Goal: Information Seeking & Learning: Understand process/instructions

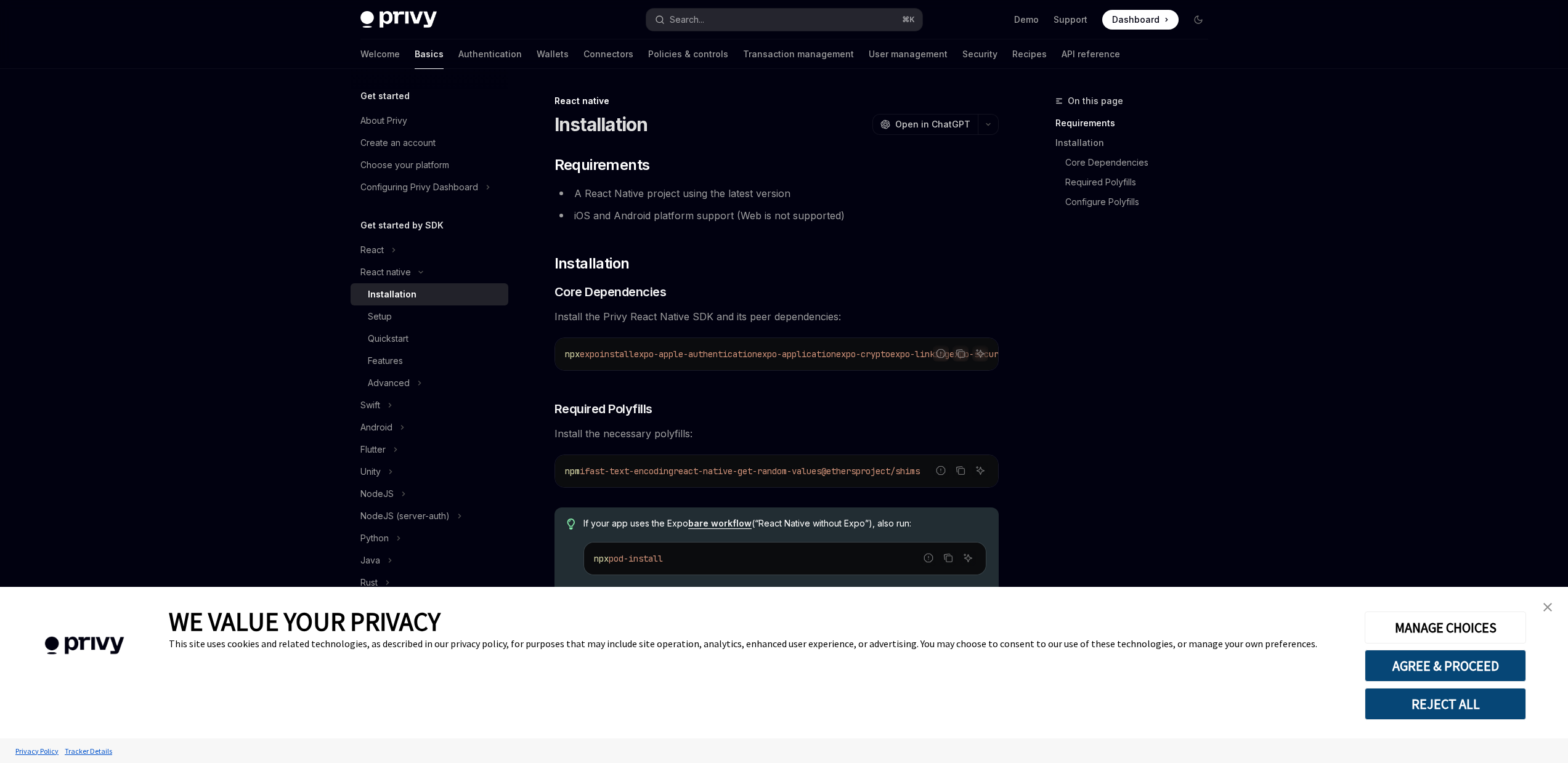
type textarea "*"
click at [959, 353] on icon "Copy the contents from the code block" at bounding box center [960, 353] width 9 height 9
click at [956, 476] on icon "Copy the contents from the code block" at bounding box center [960, 470] width 9 height 9
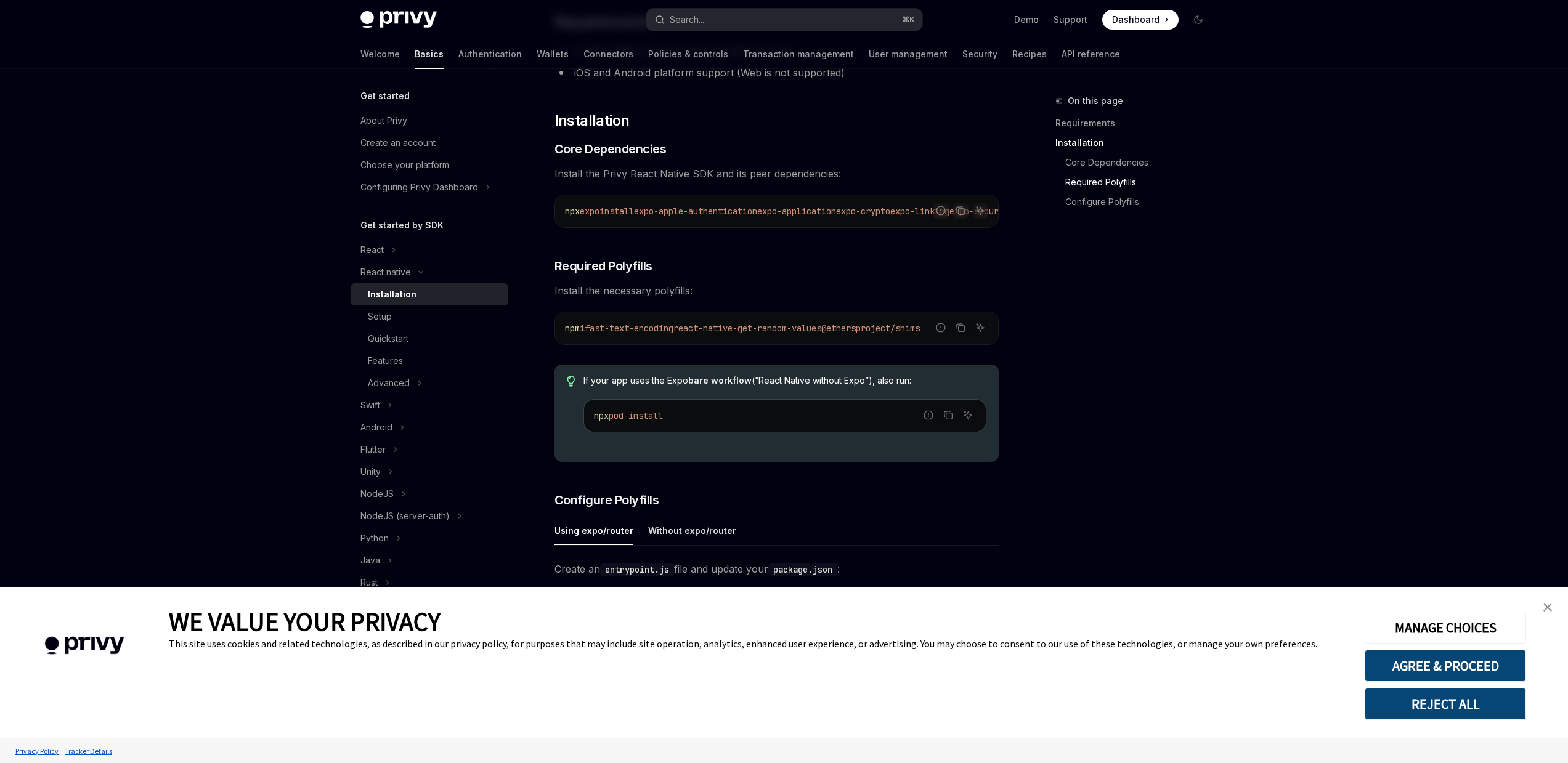
scroll to position [130, 0]
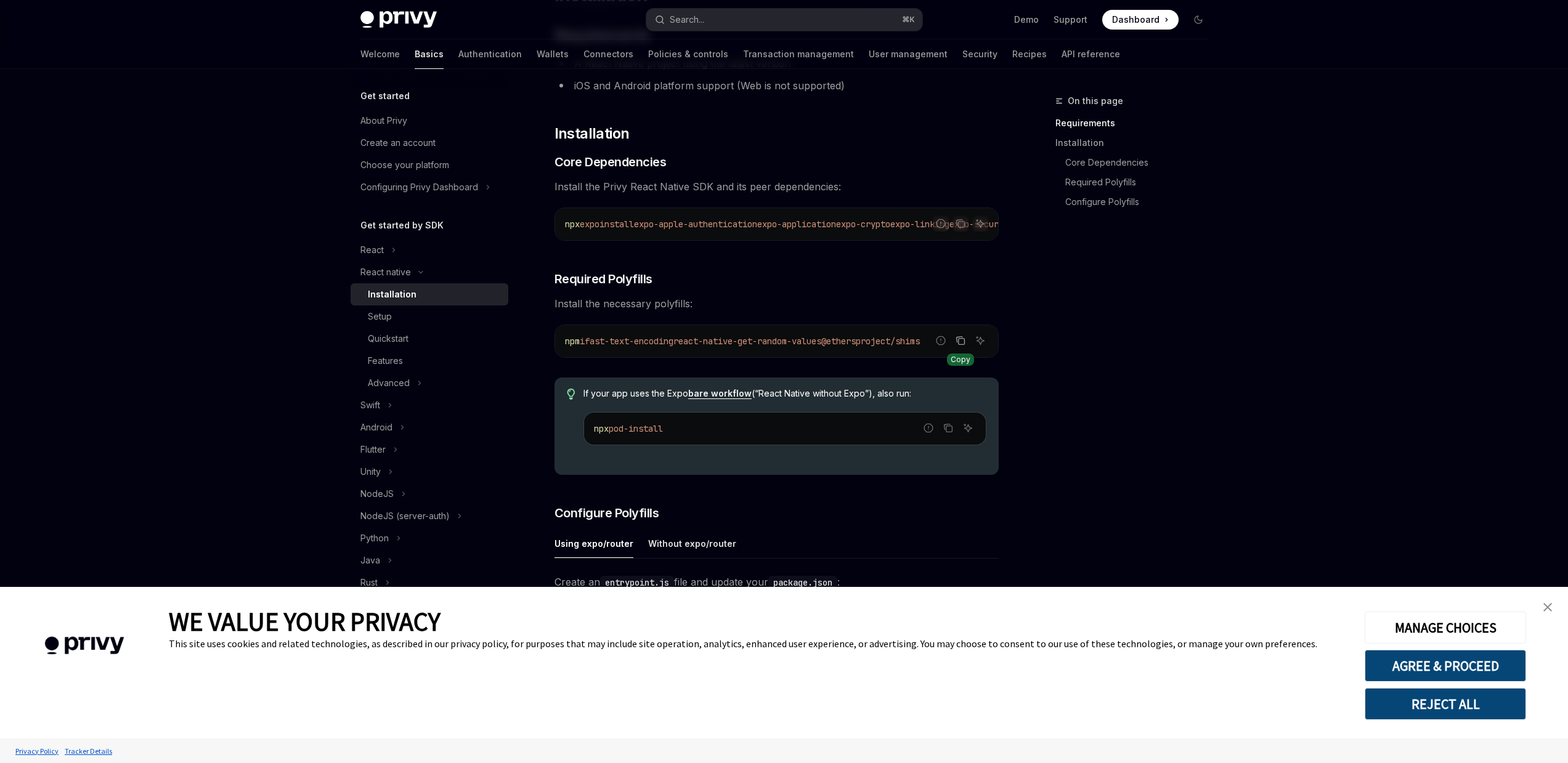
click at [964, 349] on button "Copy the contents from the code block" at bounding box center [960, 341] width 16 height 16
click at [1452, 707] on button "REJECT ALL" at bounding box center [1446, 704] width 162 height 32
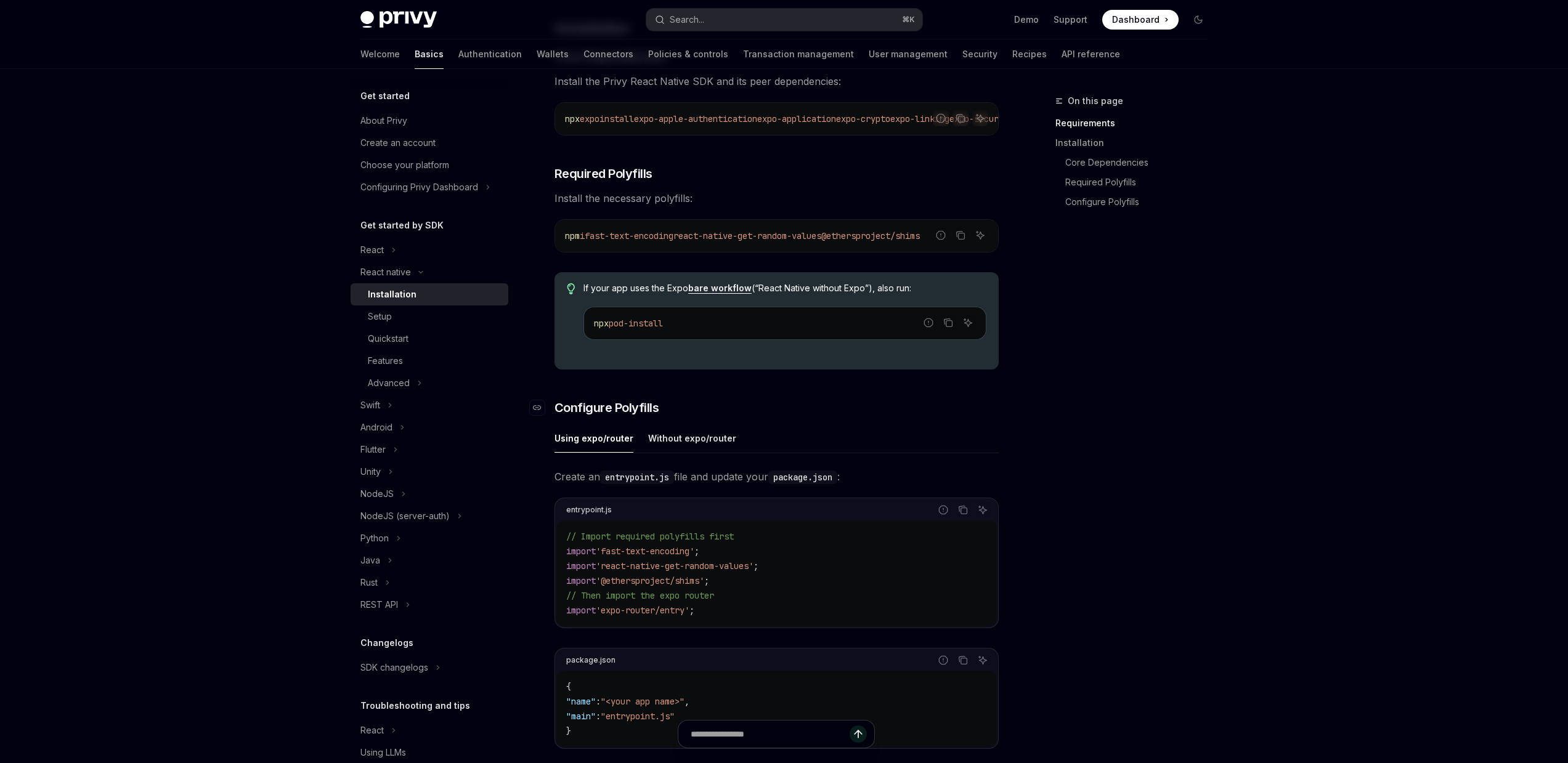
scroll to position [305, 0]
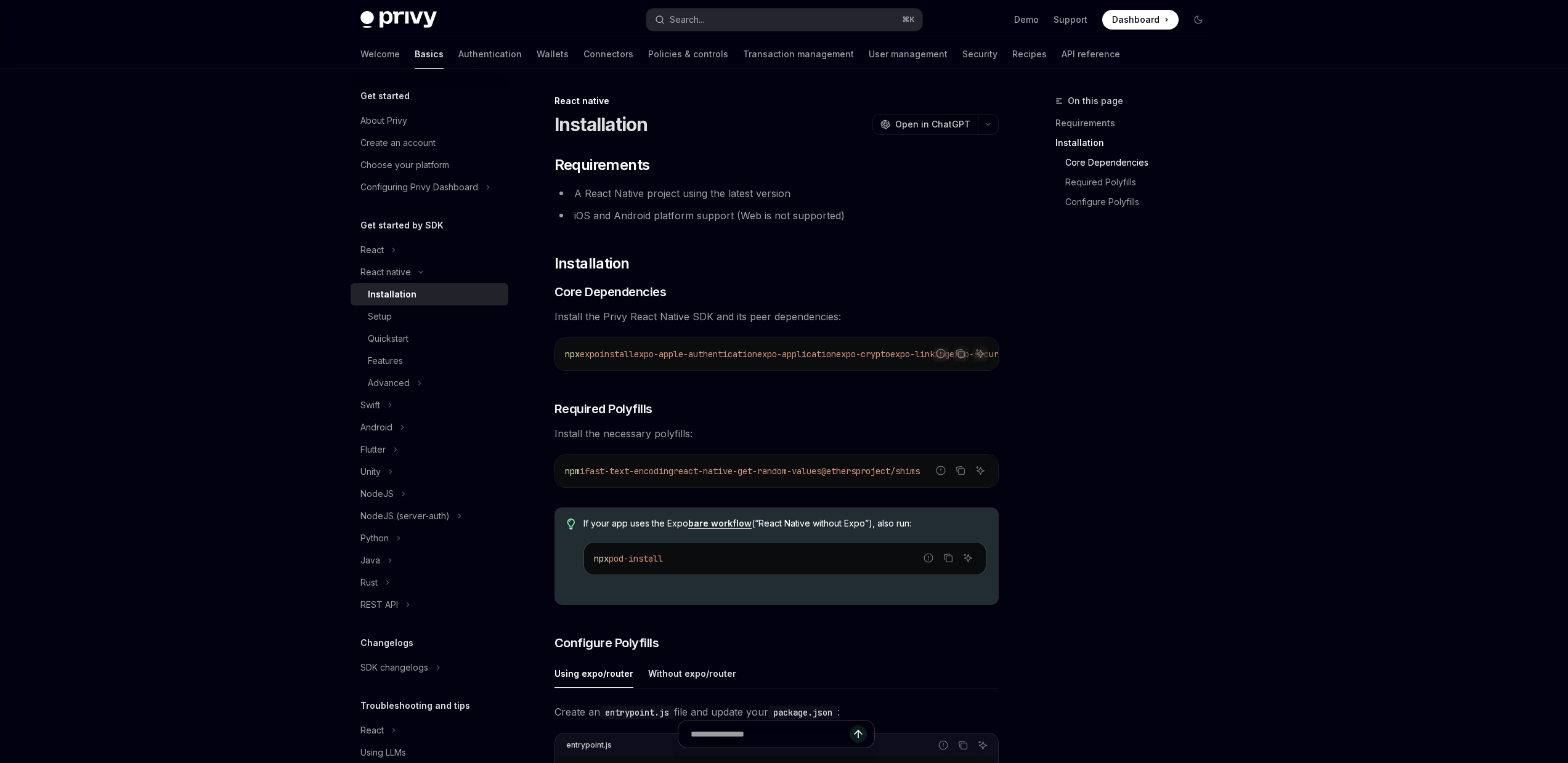
scroll to position [305, 0]
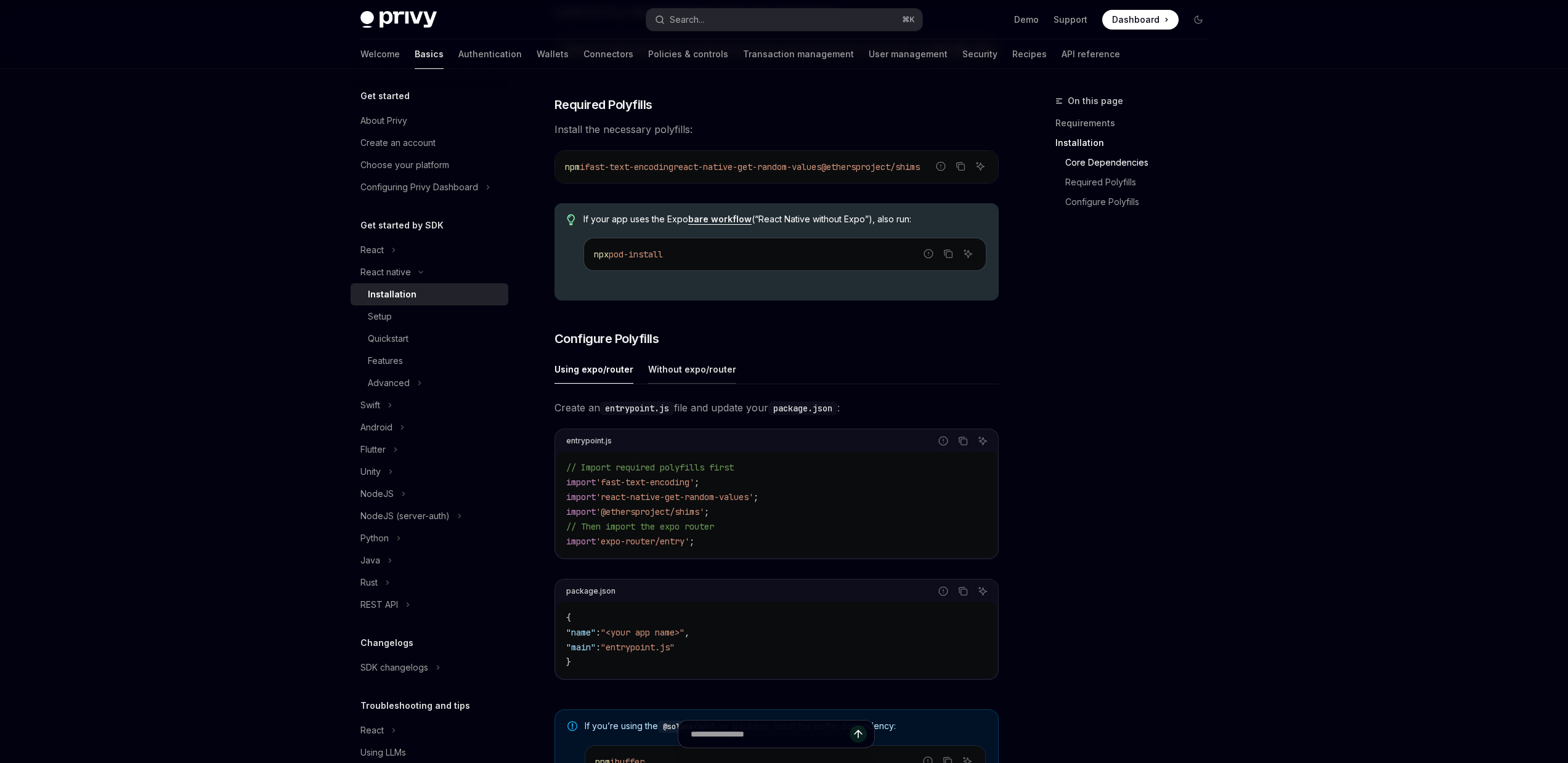
click at [716, 371] on div "Without expo/router" at bounding box center [692, 369] width 88 height 29
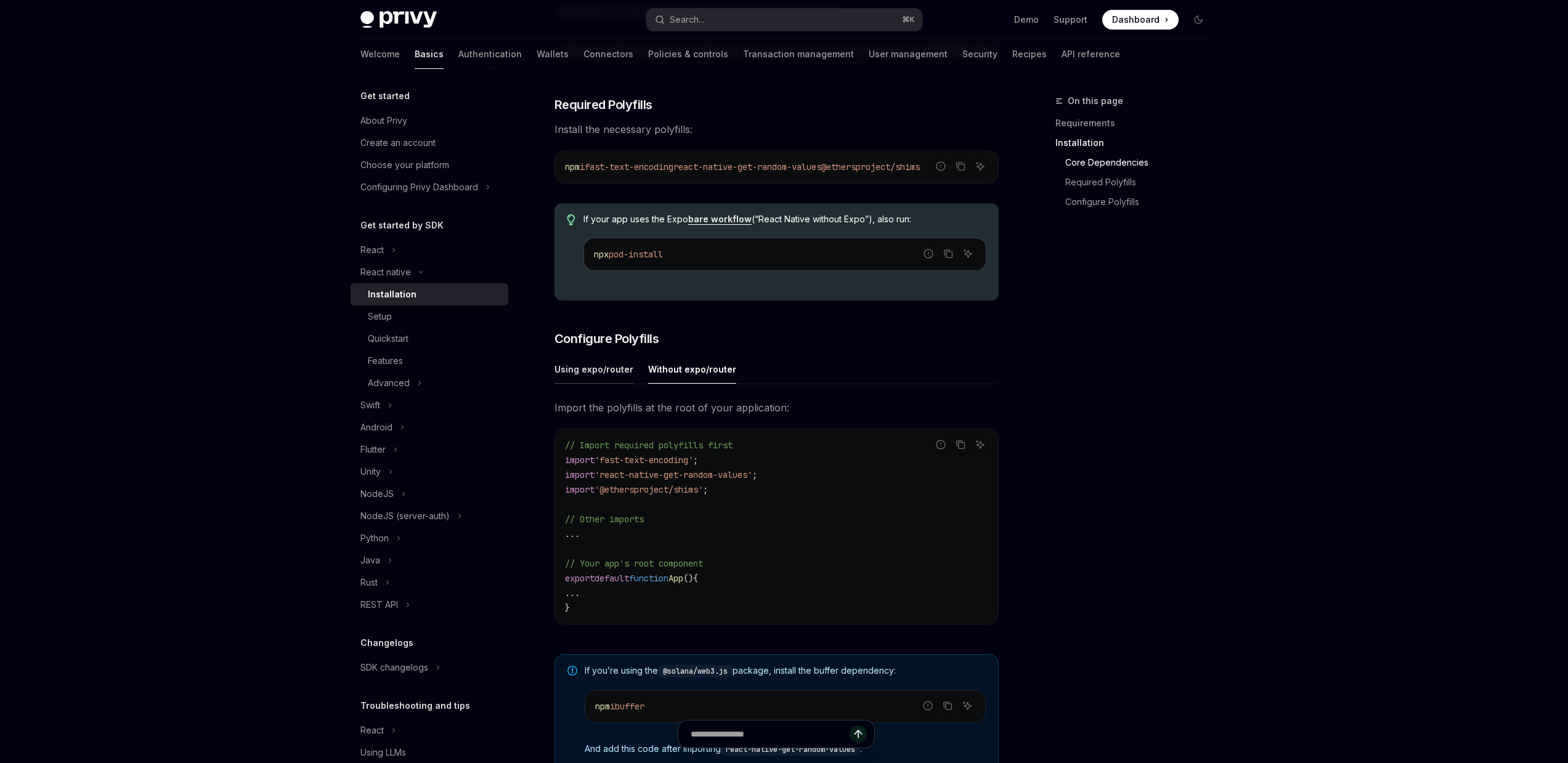
click at [588, 378] on div "Using expo/router" at bounding box center [594, 369] width 79 height 29
type textarea "*"
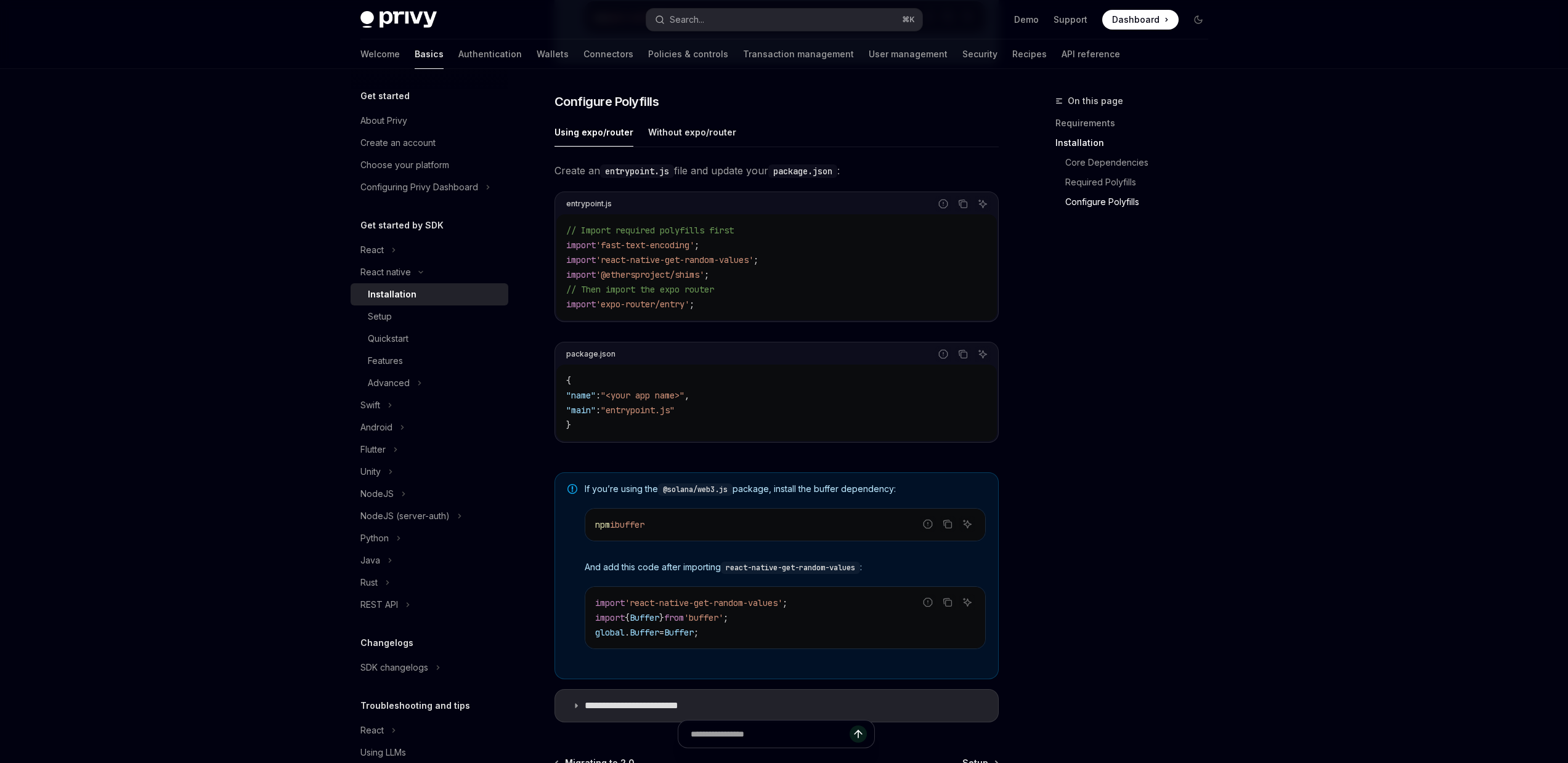
scroll to position [537, 0]
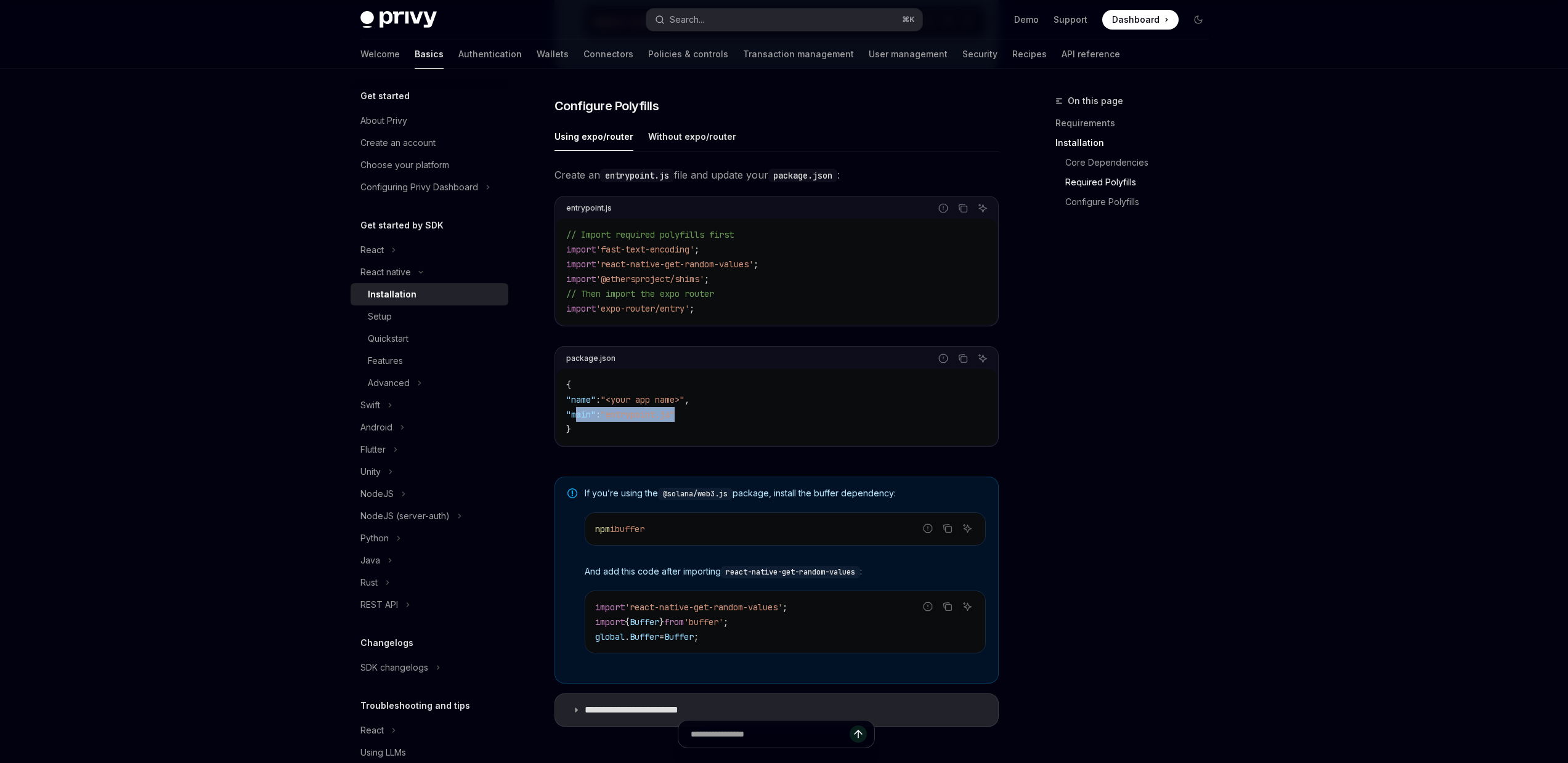
drag, startPoint x: 577, startPoint y: 418, endPoint x: 751, endPoint y: 426, distance: 174.2
click at [751, 426] on code "{ "name" : "<your app name>" , "main" : "entrypoint.js" }" at bounding box center [777, 407] width 421 height 59
copy span ""main" : "entrypoint.js""
click at [964, 216] on button "Copy the contents from the code block" at bounding box center [963, 208] width 16 height 16
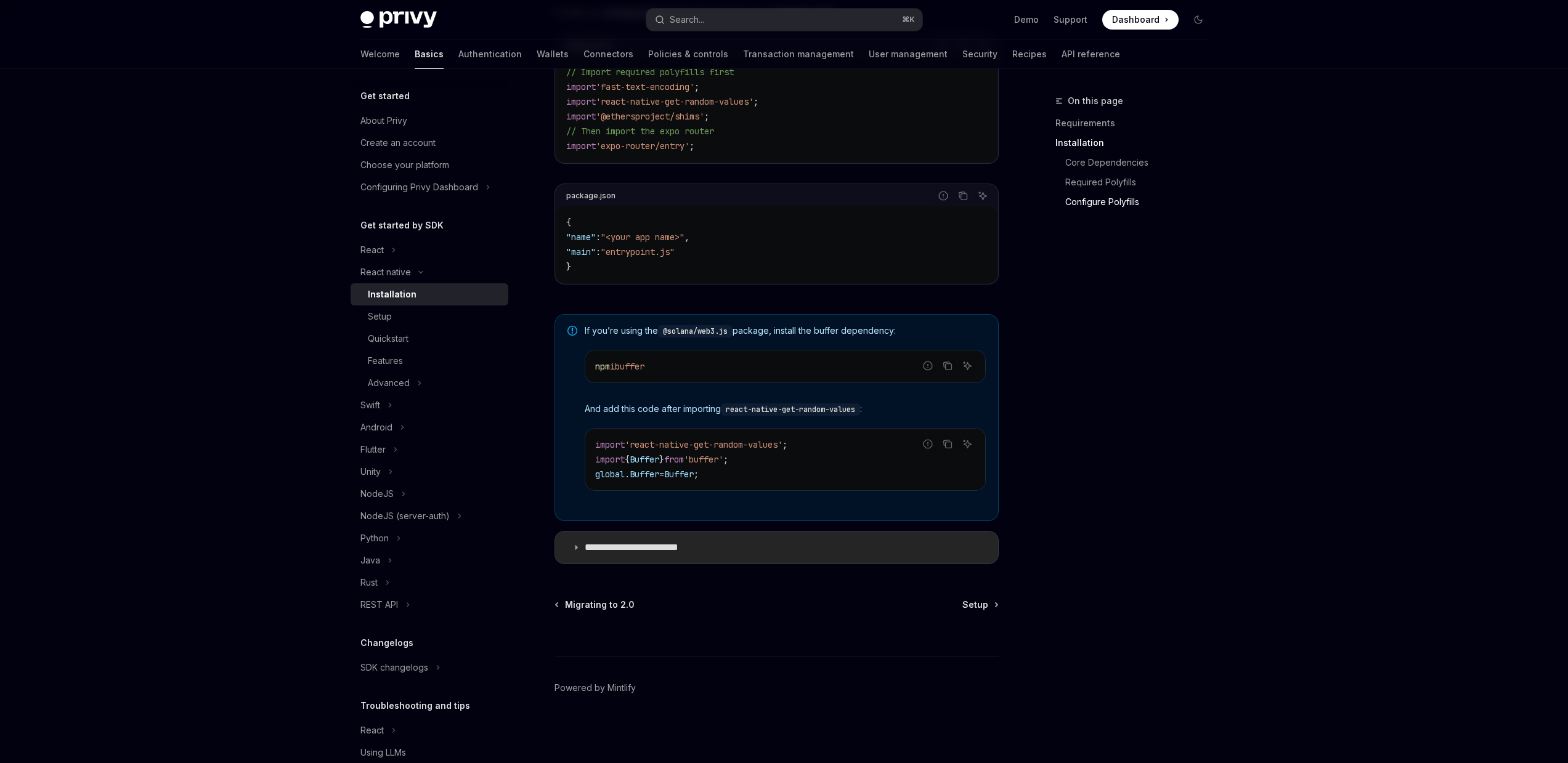
click at [660, 556] on summary "**********" at bounding box center [777, 548] width 443 height 32
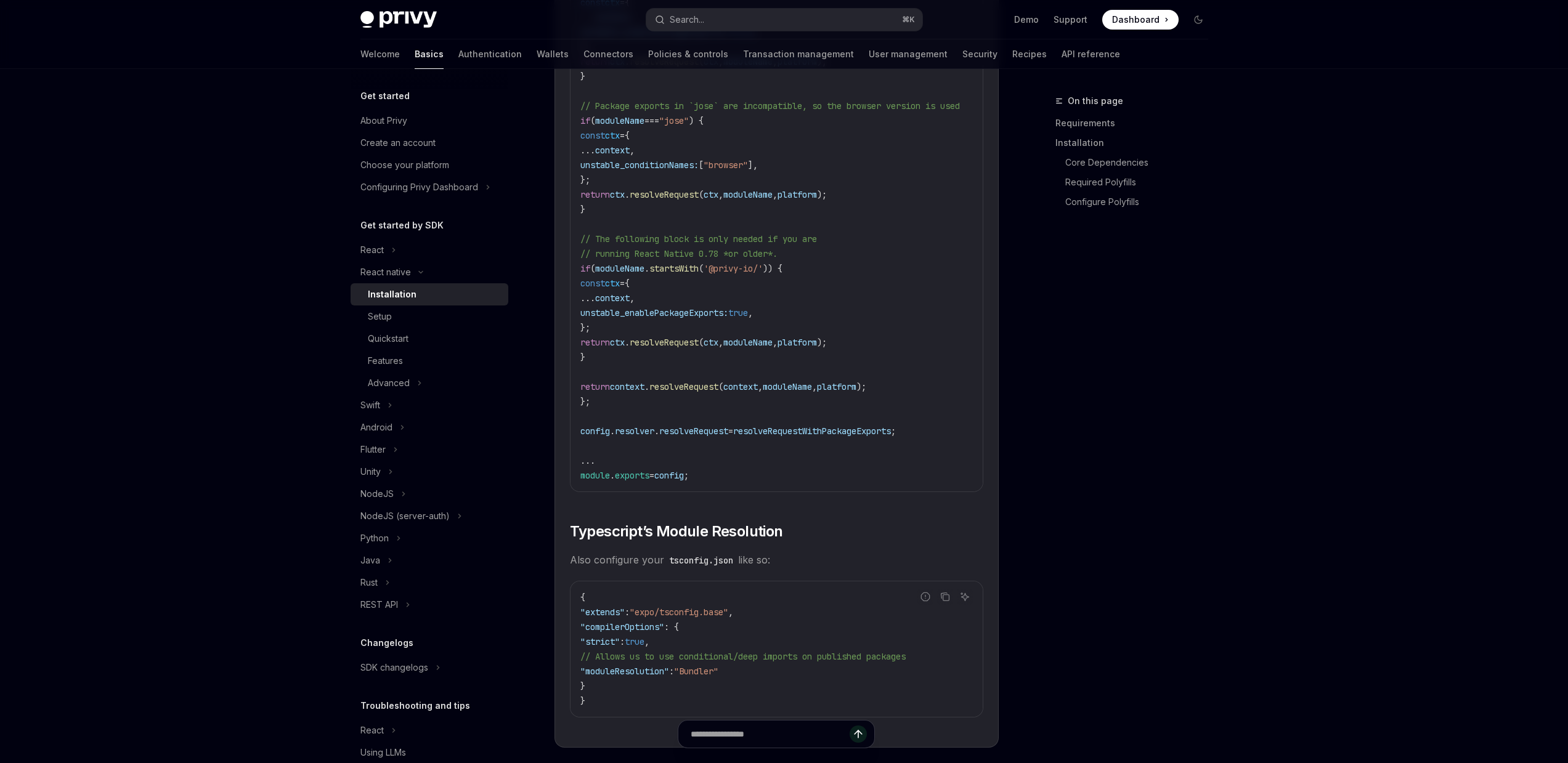
scroll to position [2023, 0]
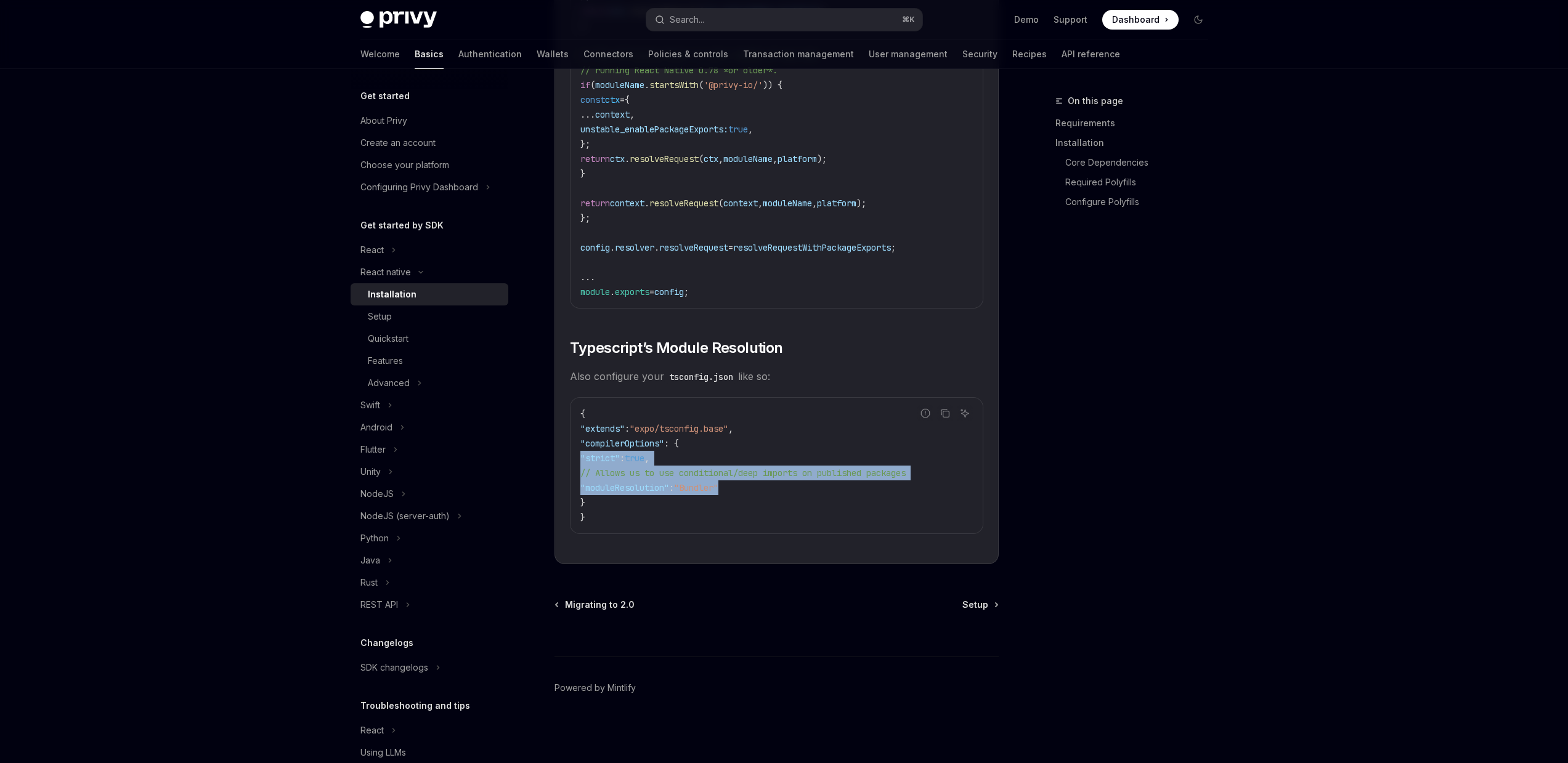
drag, startPoint x: 780, startPoint y: 484, endPoint x: 532, endPoint y: 454, distance: 249.8
copy code ""strict" : true , // Allows us to use conditional/deep imports on published pac…"
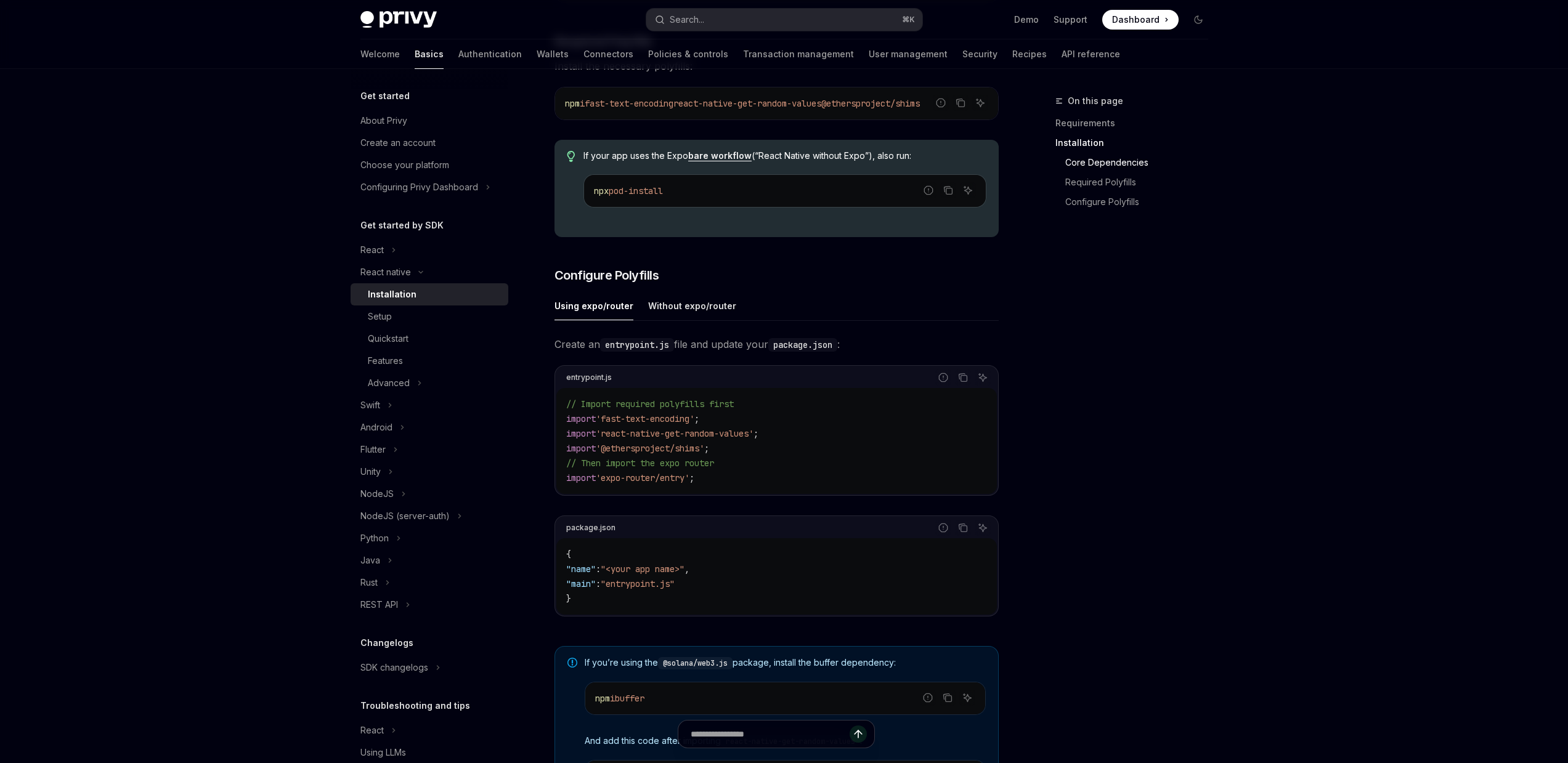
scroll to position [0, 0]
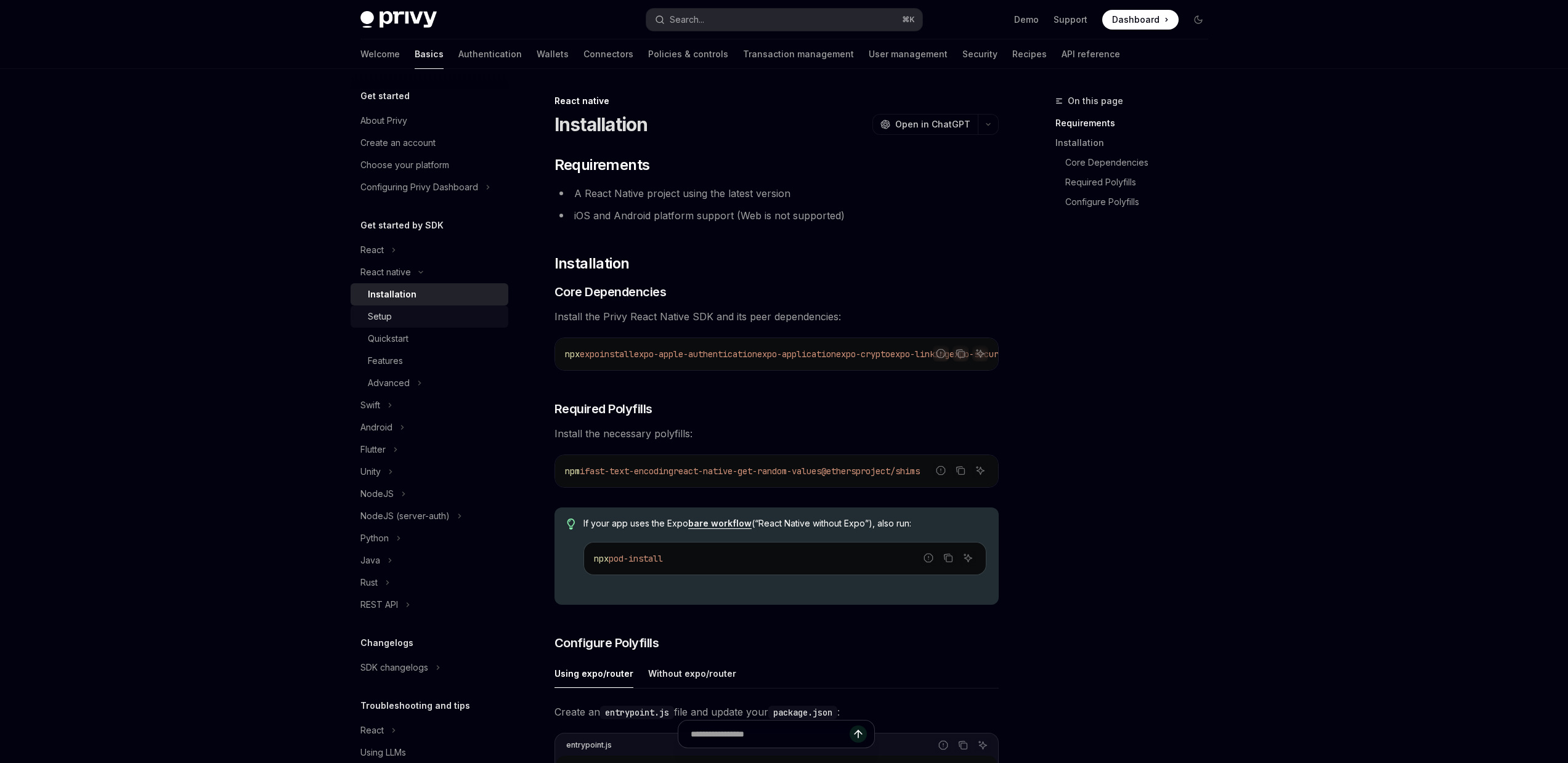
click at [455, 317] on div "Setup" at bounding box center [434, 316] width 133 height 15
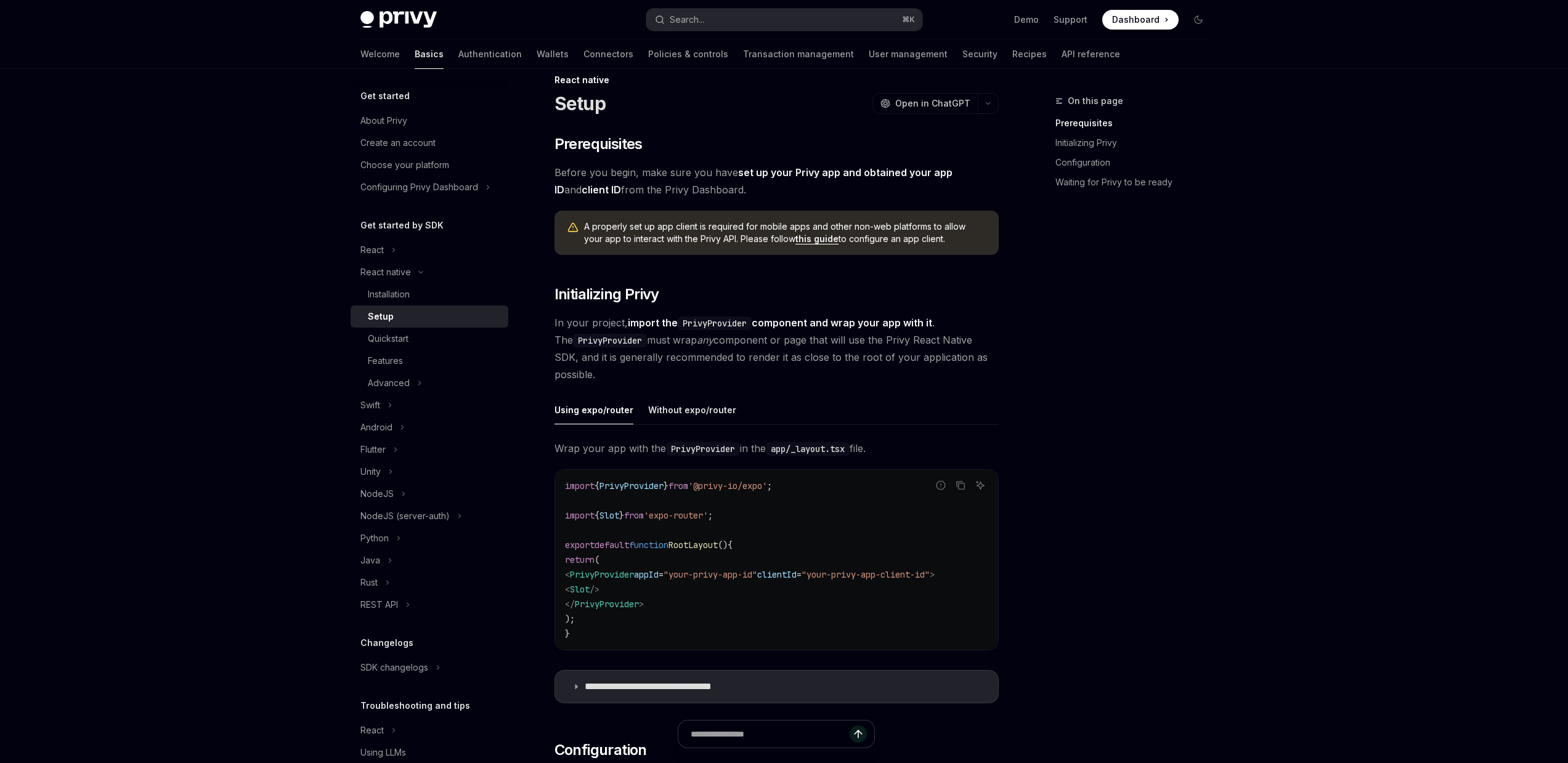
scroll to position [24, 0]
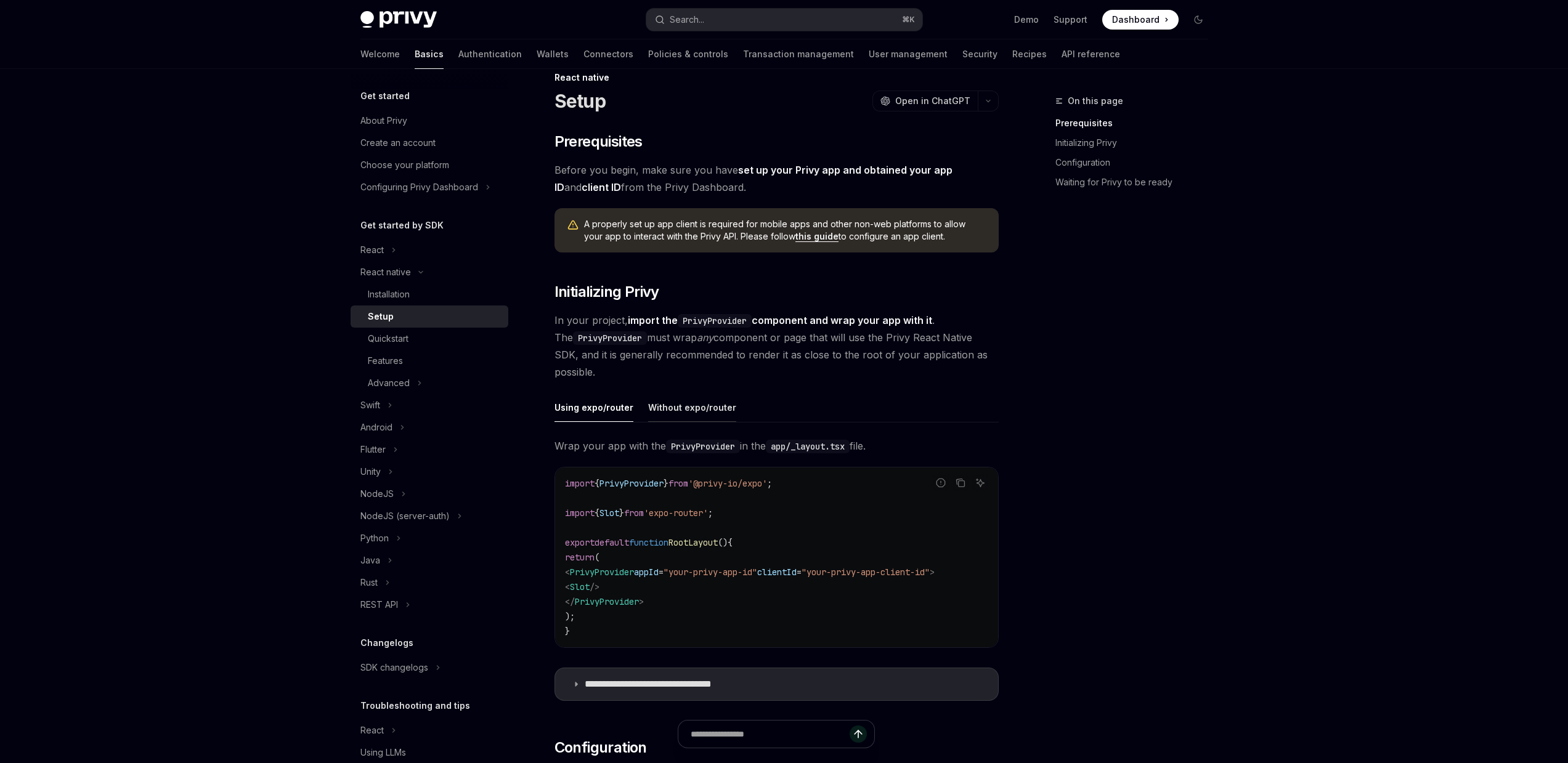
click at [705, 399] on div "Without expo/router" at bounding box center [692, 407] width 88 height 29
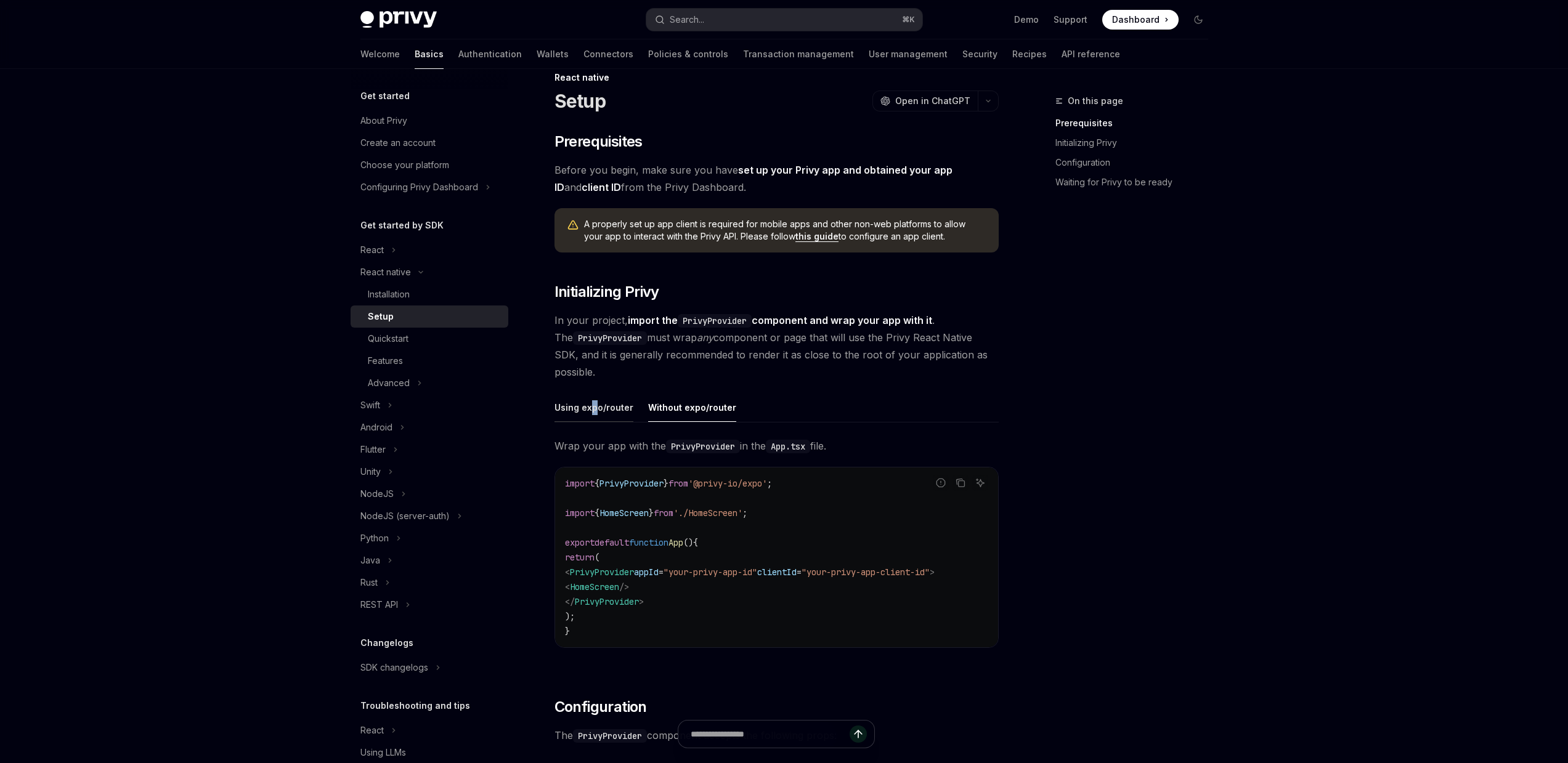
click at [592, 414] on div "Using expo/router" at bounding box center [594, 407] width 79 height 29
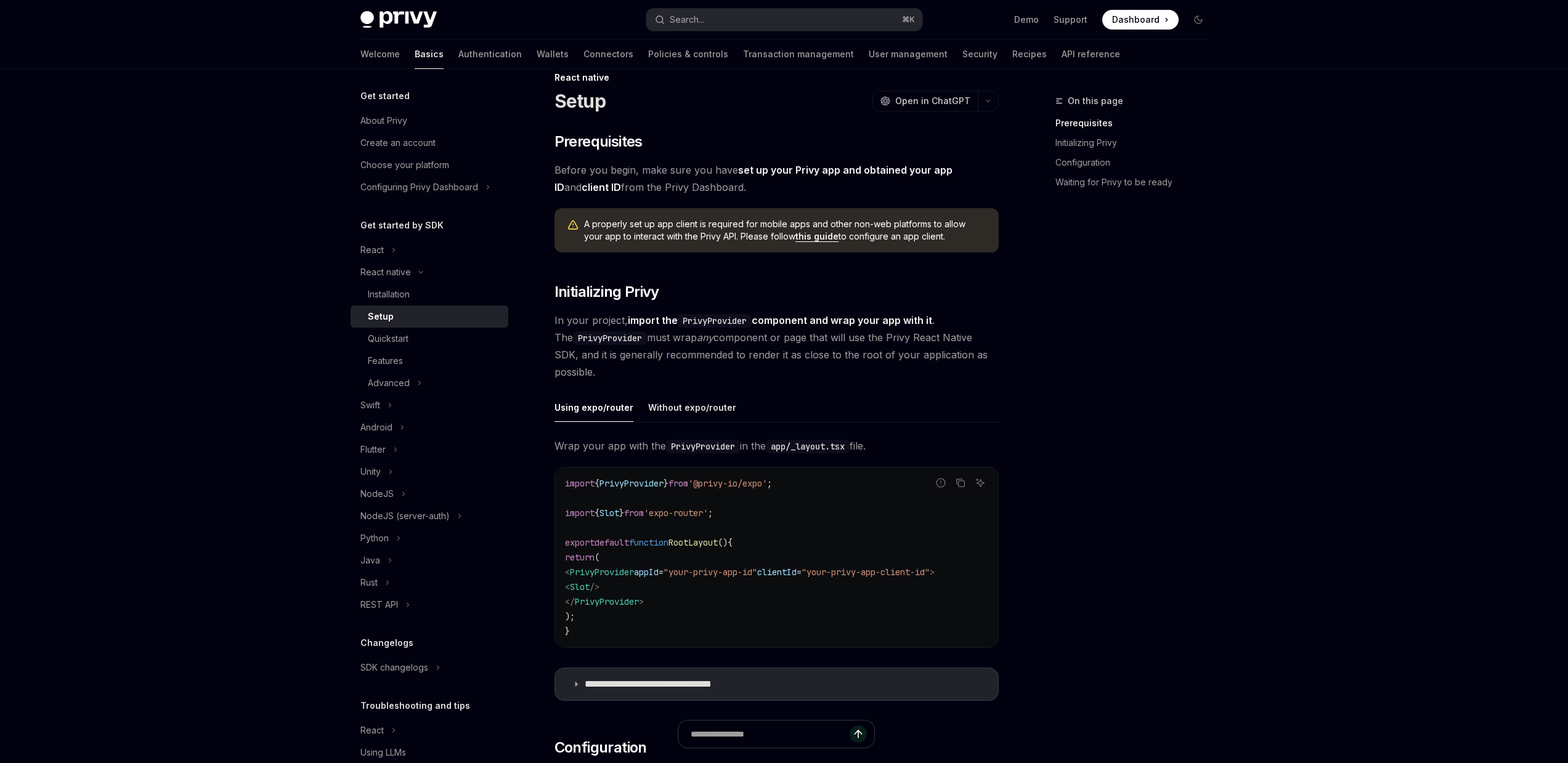
click at [679, 422] on div "**********" at bounding box center [777, 551] width 444 height 316
click at [695, 403] on div "Without expo/router" at bounding box center [692, 407] width 88 height 29
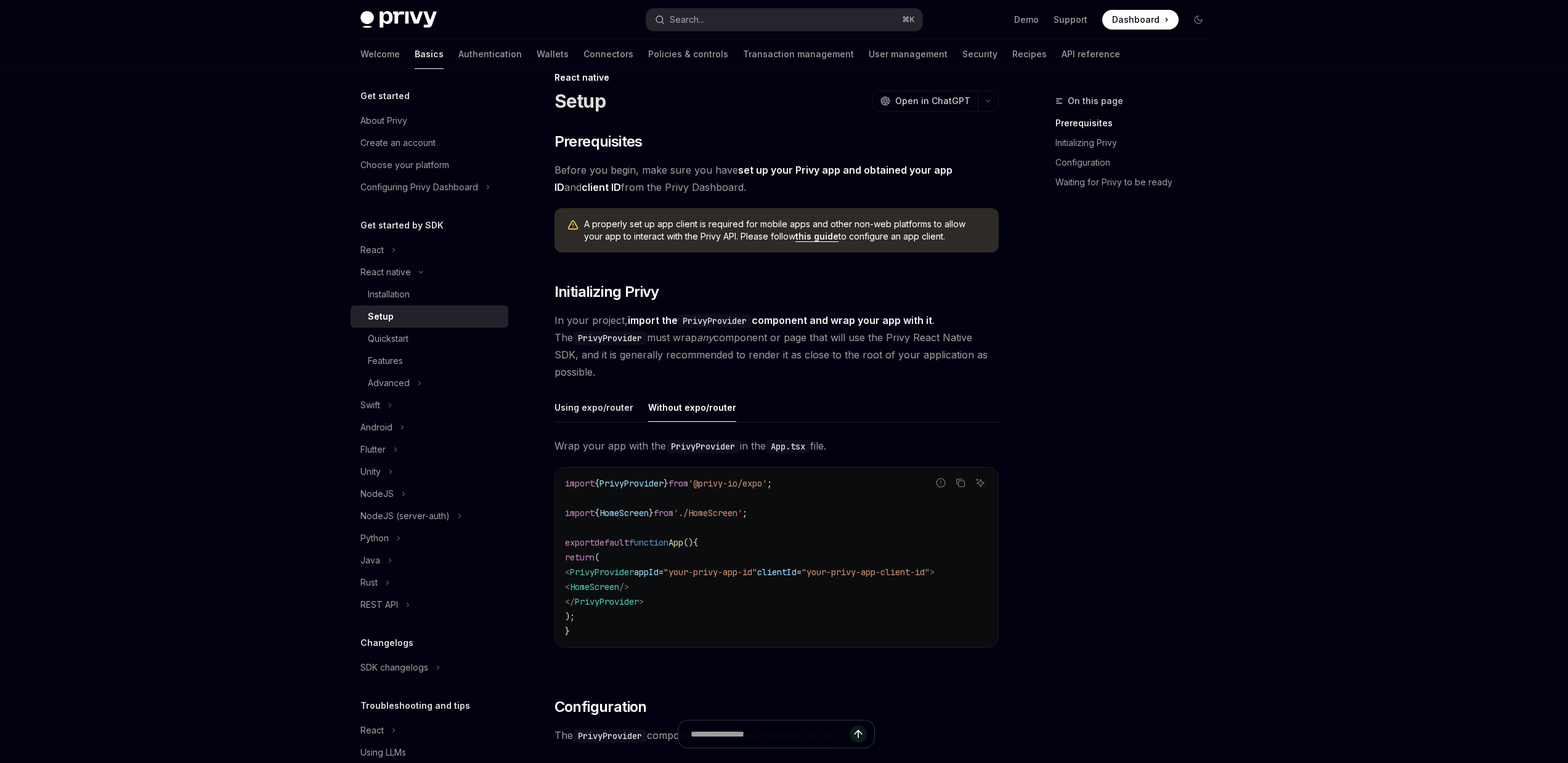
click at [620, 421] on ul "Using expo/router Without expo/router" at bounding box center [777, 407] width 444 height 29
click at [595, 399] on div "Using expo/router" at bounding box center [594, 407] width 79 height 29
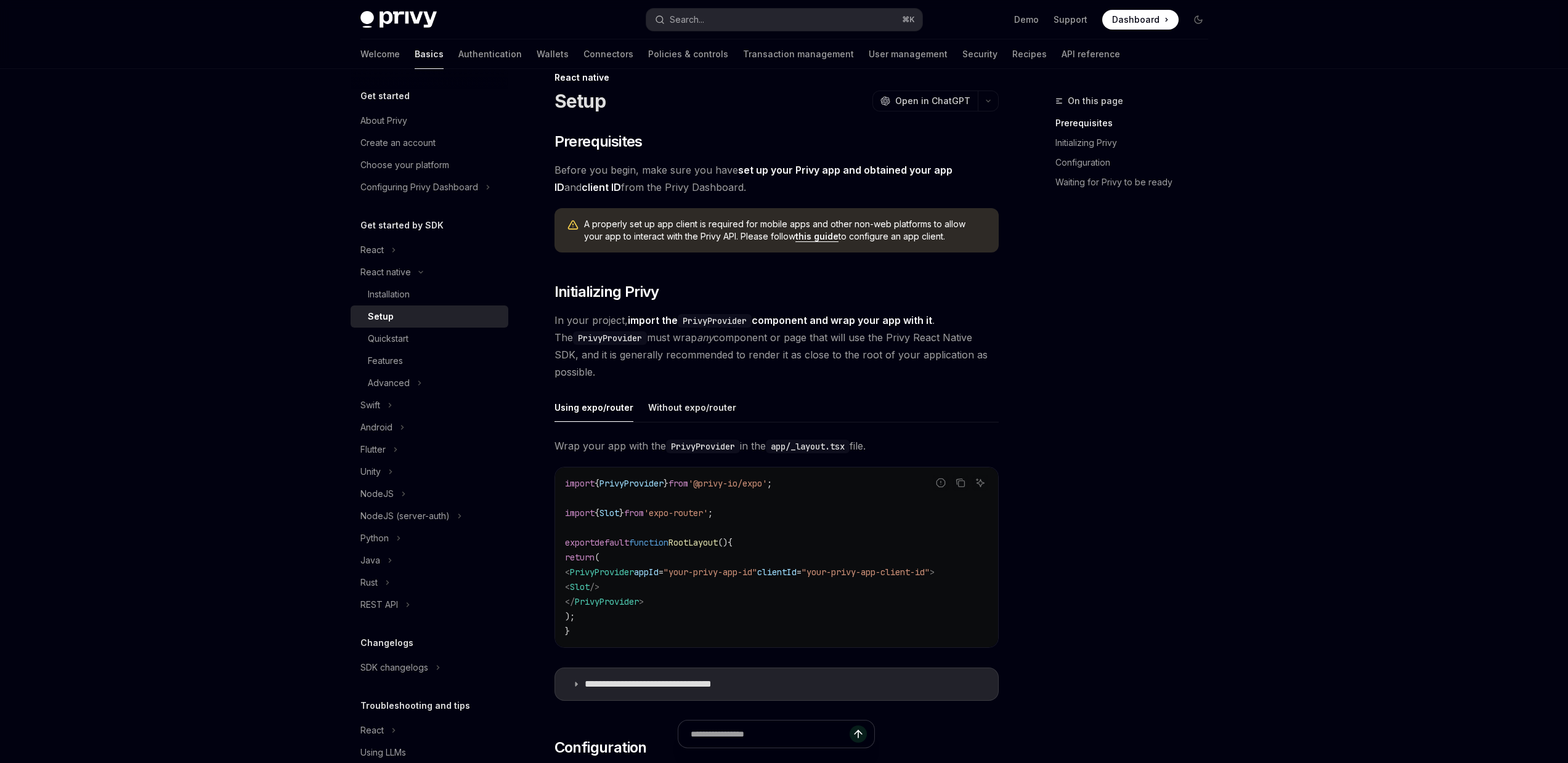
click at [671, 514] on span "'expo-router'" at bounding box center [675, 513] width 64 height 11
drag, startPoint x: 668, startPoint y: 516, endPoint x: 726, endPoint y: 517, distance: 58.0
click at [708, 517] on span "'expo-router'" at bounding box center [675, 513] width 64 height 11
copy span "expo-router"
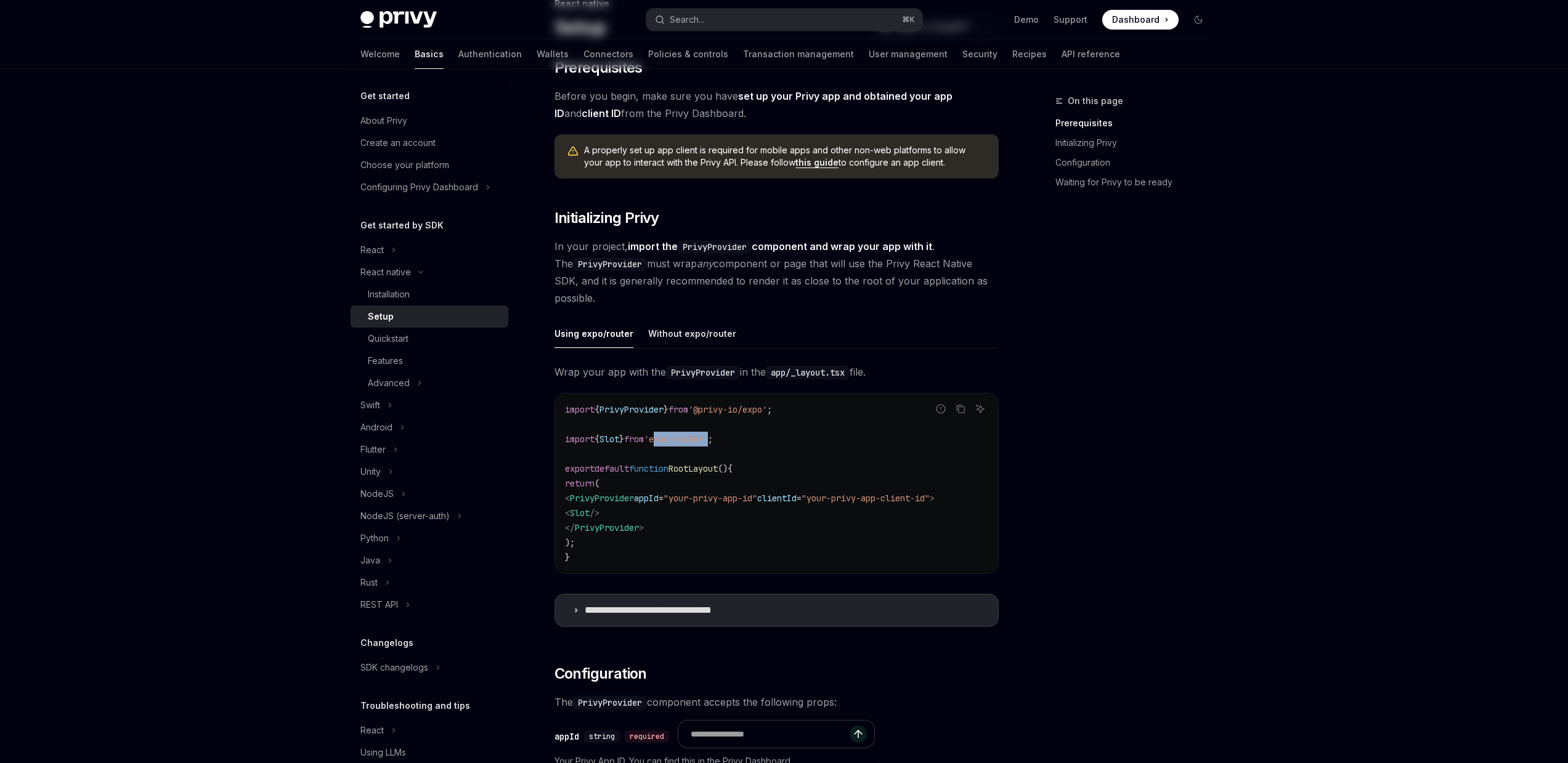
scroll to position [114, 0]
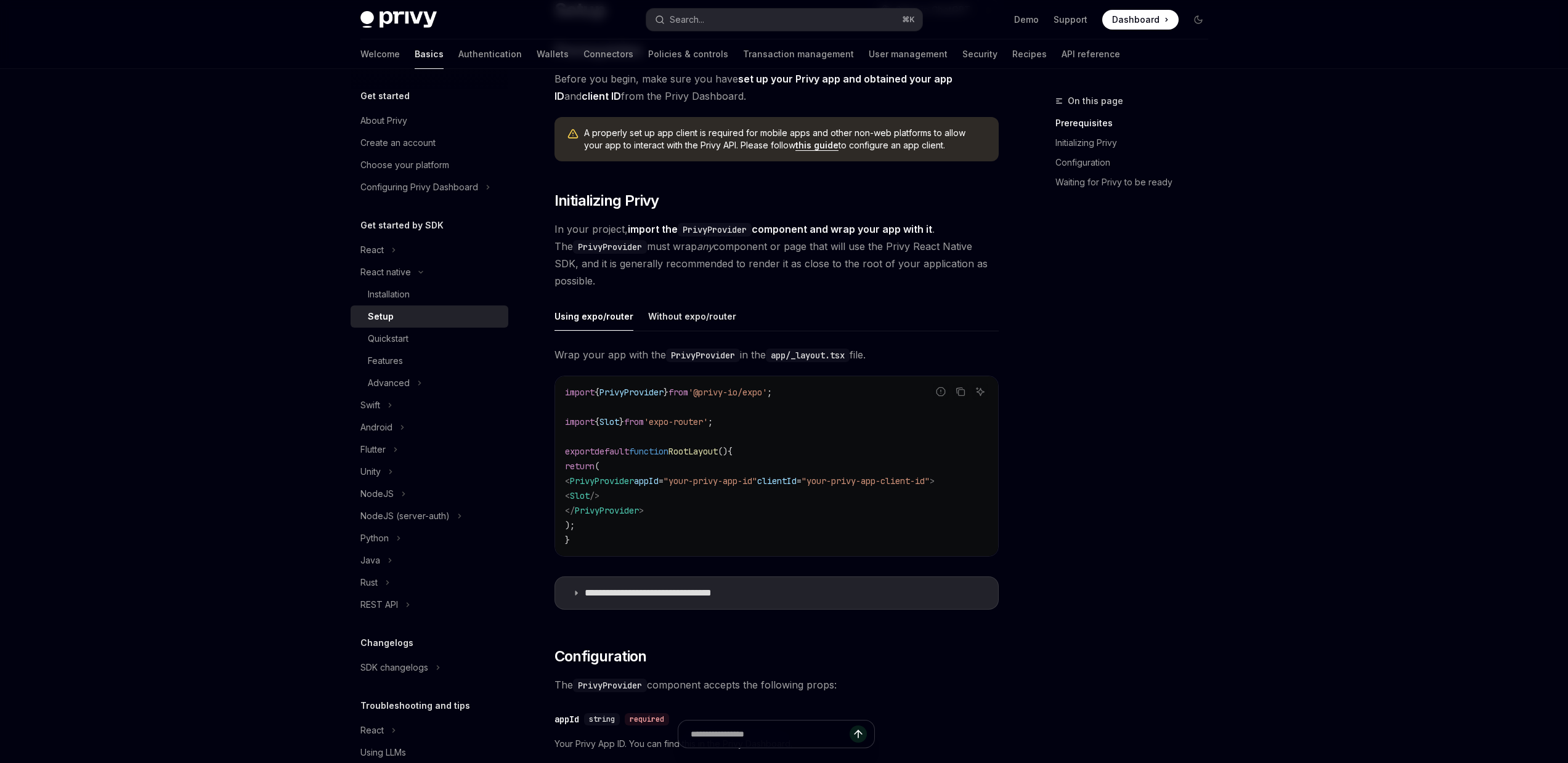
click at [714, 480] on span ""your-privy-app-id"" at bounding box center [710, 481] width 94 height 11
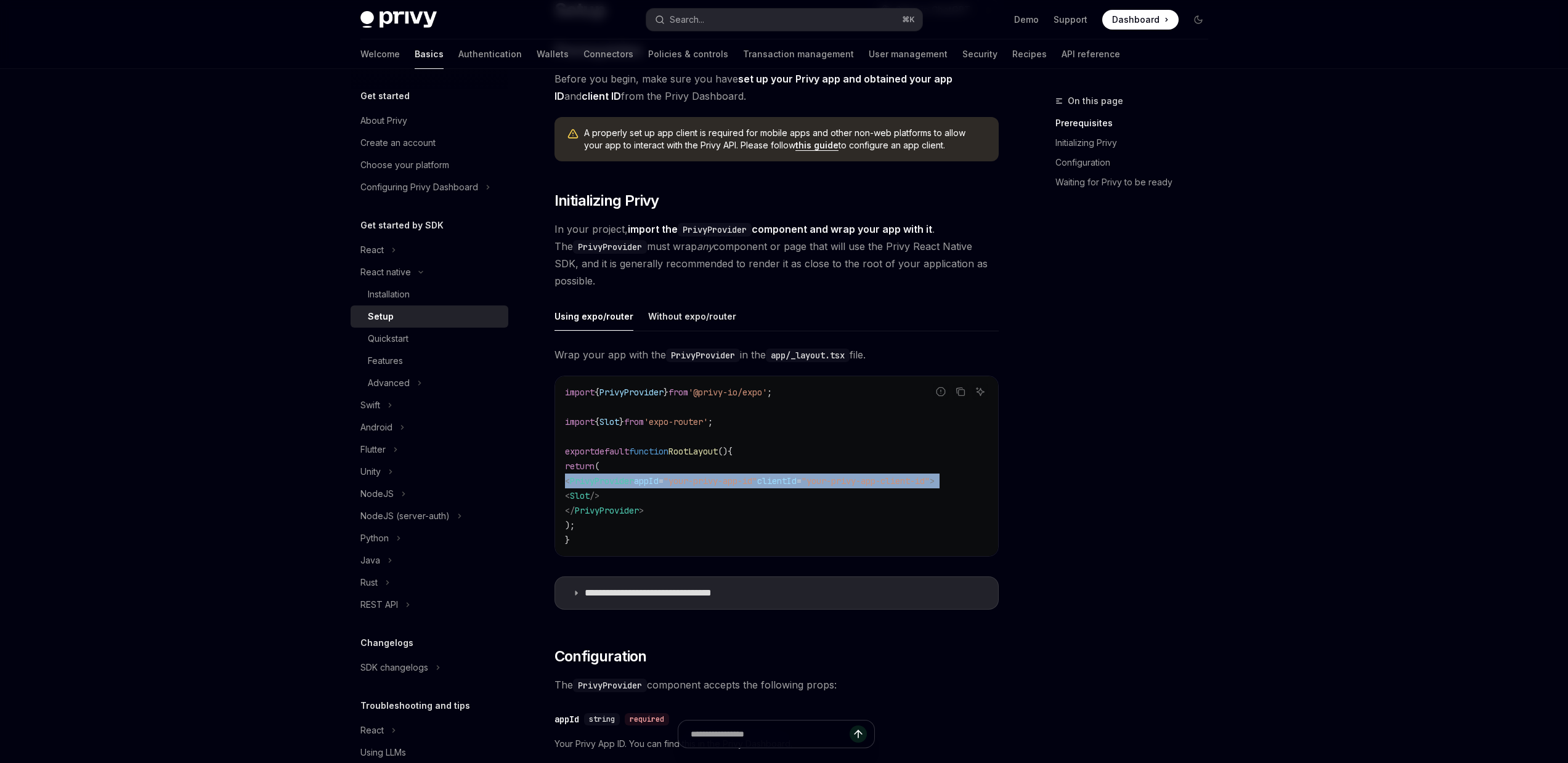
click at [714, 480] on span ""your-privy-app-id"" at bounding box center [710, 481] width 94 height 11
copy code "< PrivyProvider appId = "your-privy-app-id" clientId = "your-privy-app-client-i…"
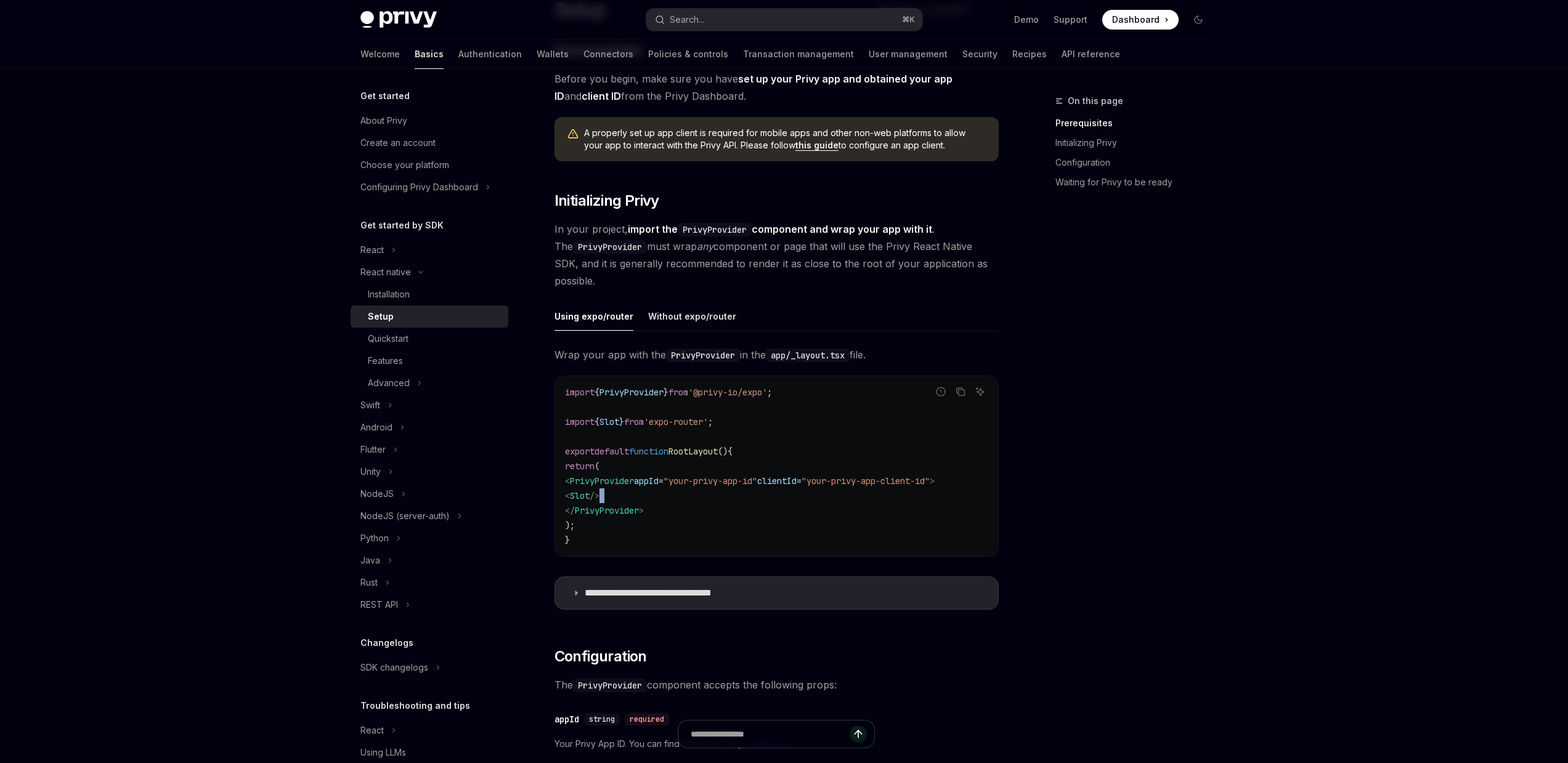
drag, startPoint x: 702, startPoint y: 503, endPoint x: 552, endPoint y: 511, distance: 150.2
click at [609, 517] on code "import { PrivyProvider } from '@privy-io/expo' ; import { Slot } from 'expo-rou…" at bounding box center [777, 466] width 423 height 163
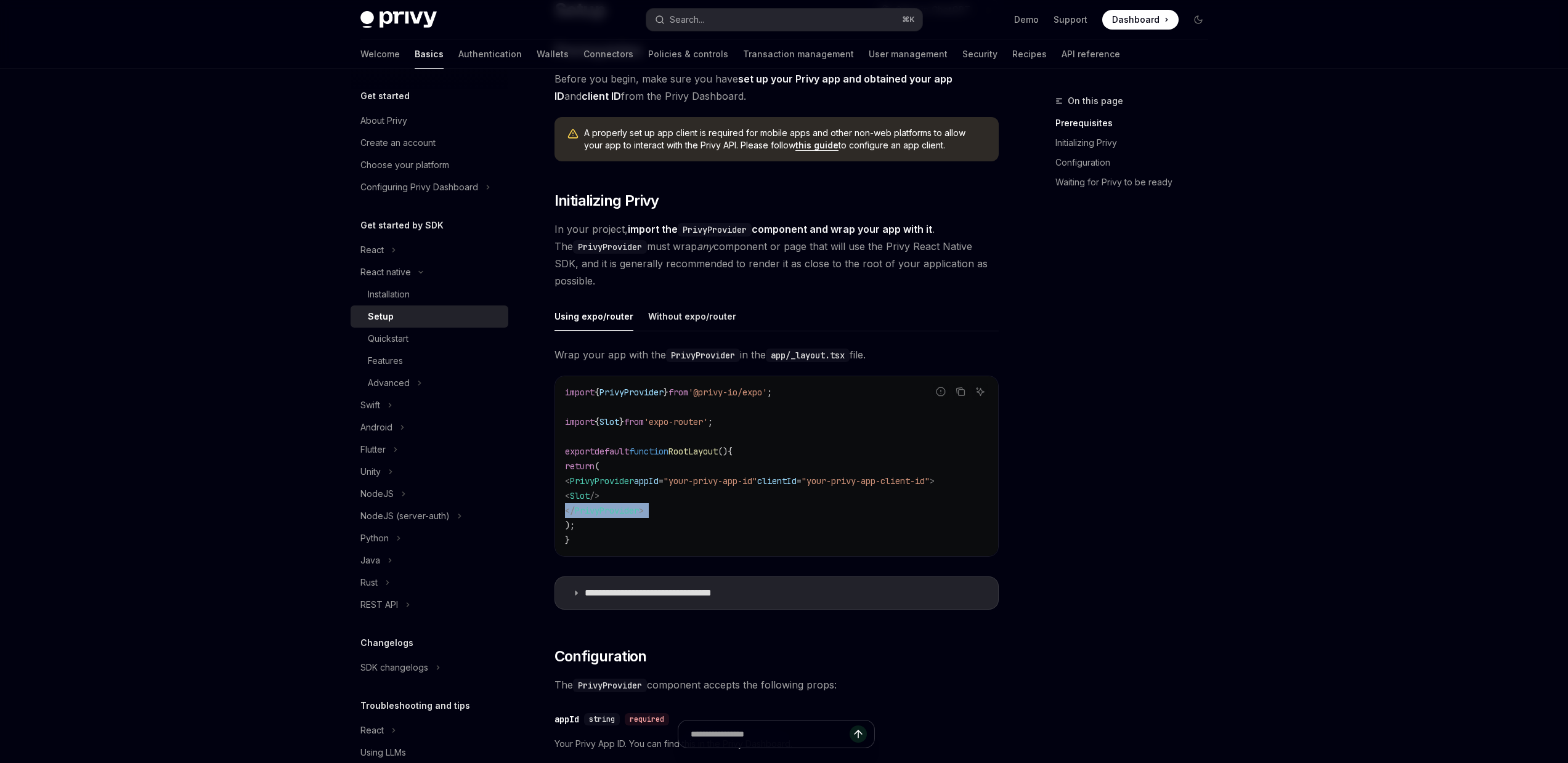
copy code "</ PrivyProvider >"
click at [631, 389] on span "PrivyProvider" at bounding box center [631, 392] width 64 height 11
copy code "import { PrivyProvider } from '@privy-io/expo' ;"
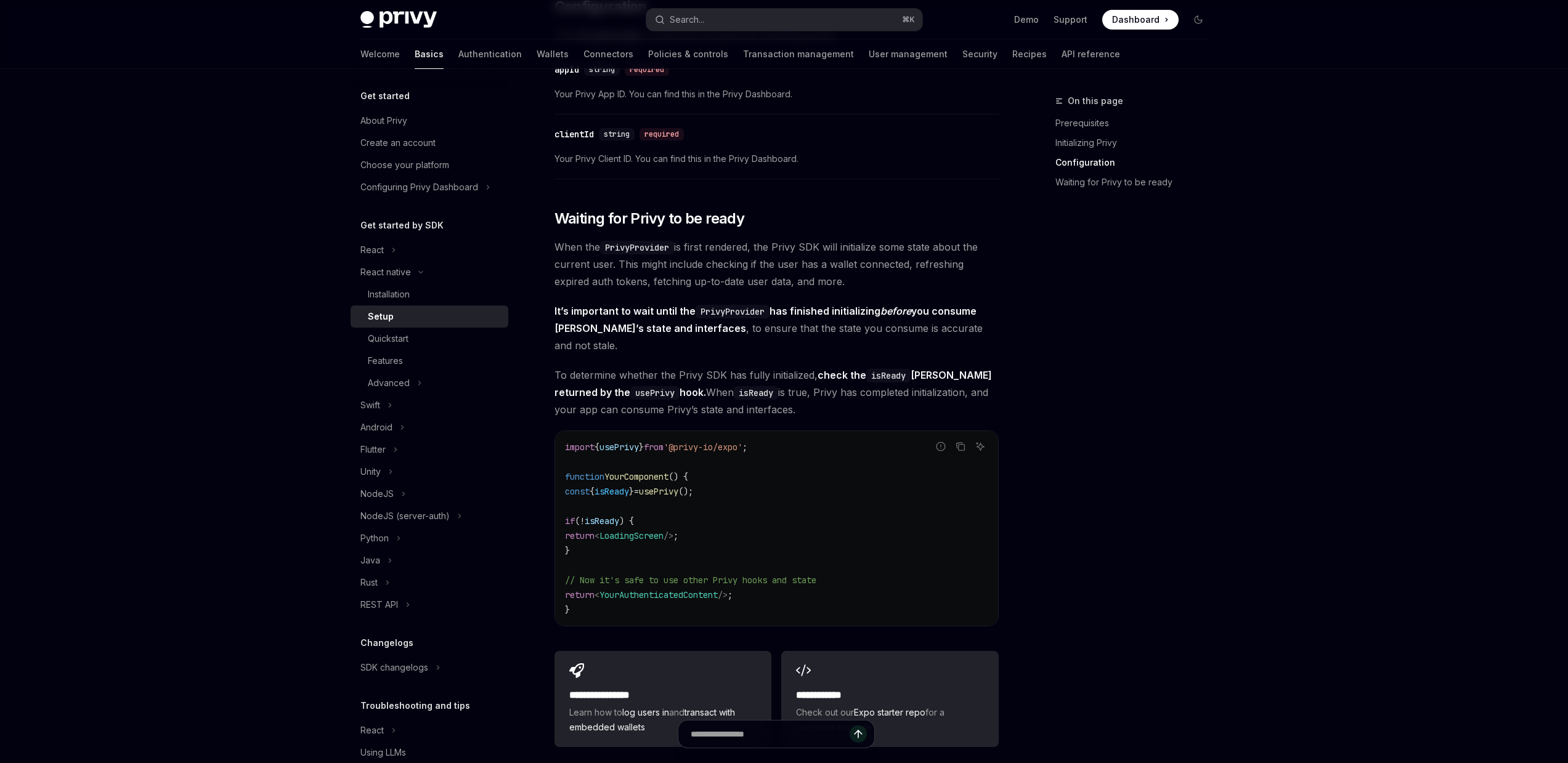
scroll to position [765, 0]
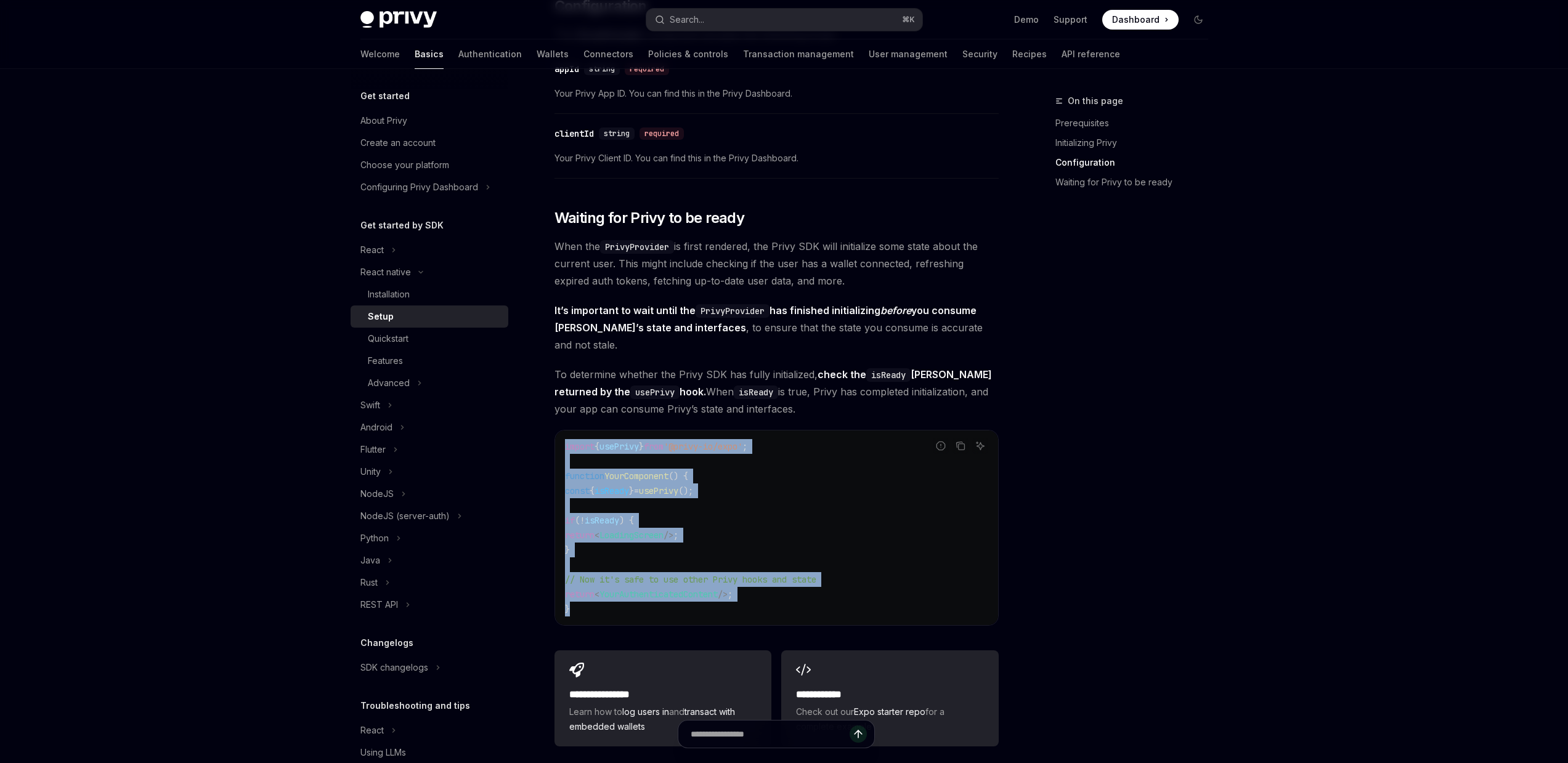
drag, startPoint x: 626, startPoint y: 596, endPoint x: 555, endPoint y: 432, distance: 178.7
click at [556, 432] on div "import { usePrivy } from '@privy-io/expo' ; function YourComponent () { const {…" at bounding box center [777, 528] width 443 height 195
copy code "import { usePrivy } from '@privy-io/expo' ; function YourComponent () { const {…"
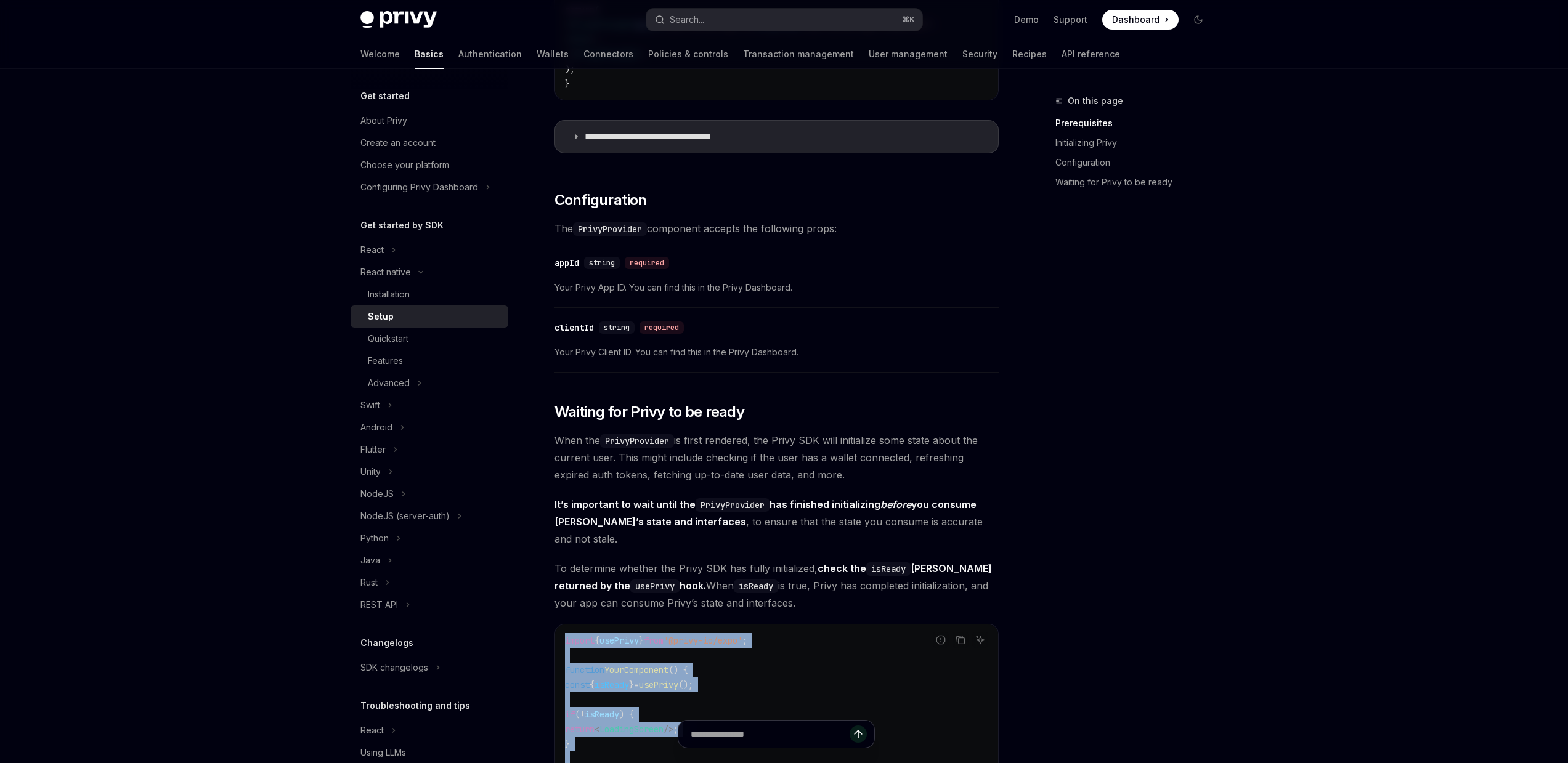
scroll to position [0, 0]
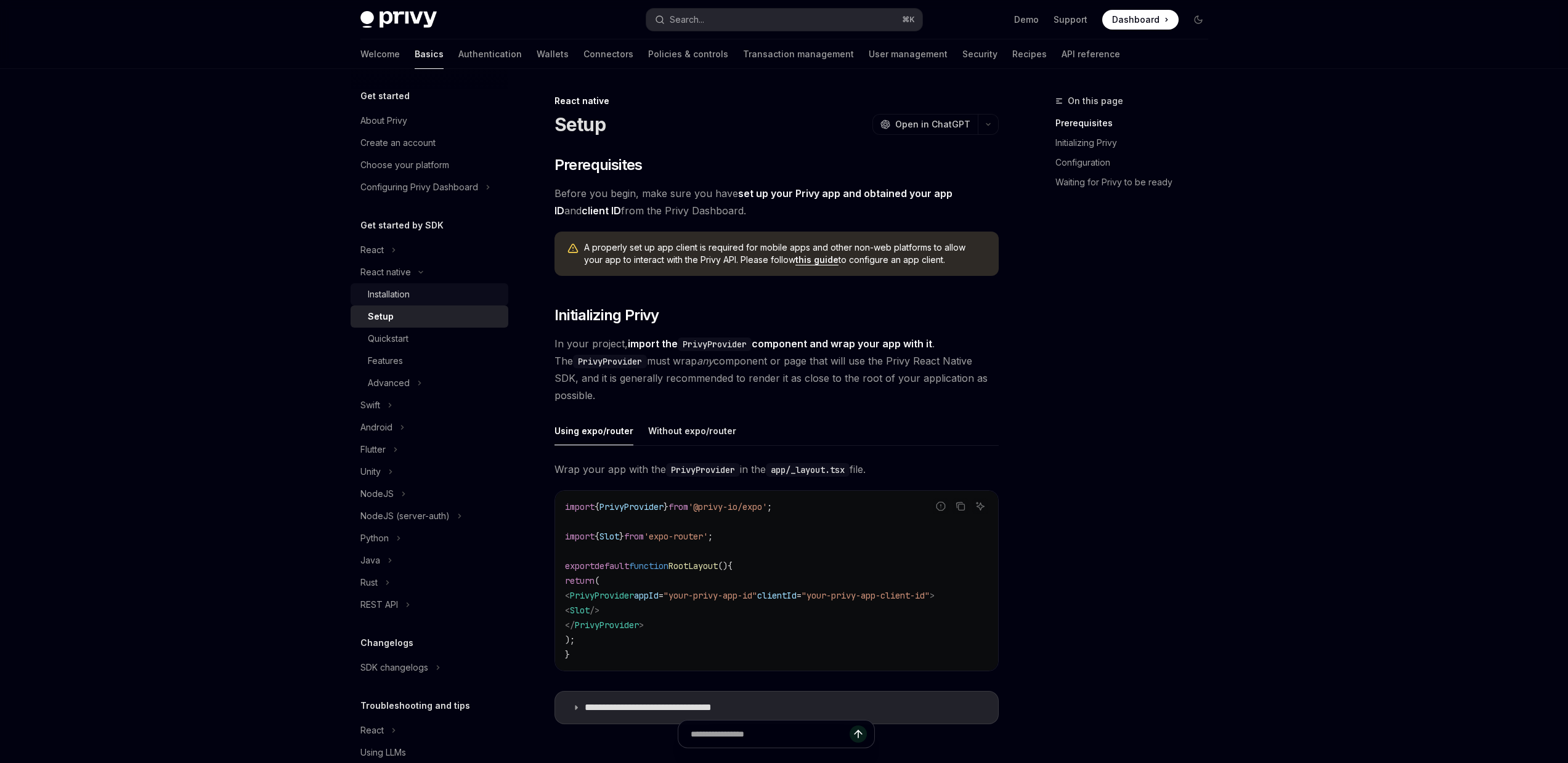
click at [479, 299] on div "Installation" at bounding box center [434, 294] width 133 height 15
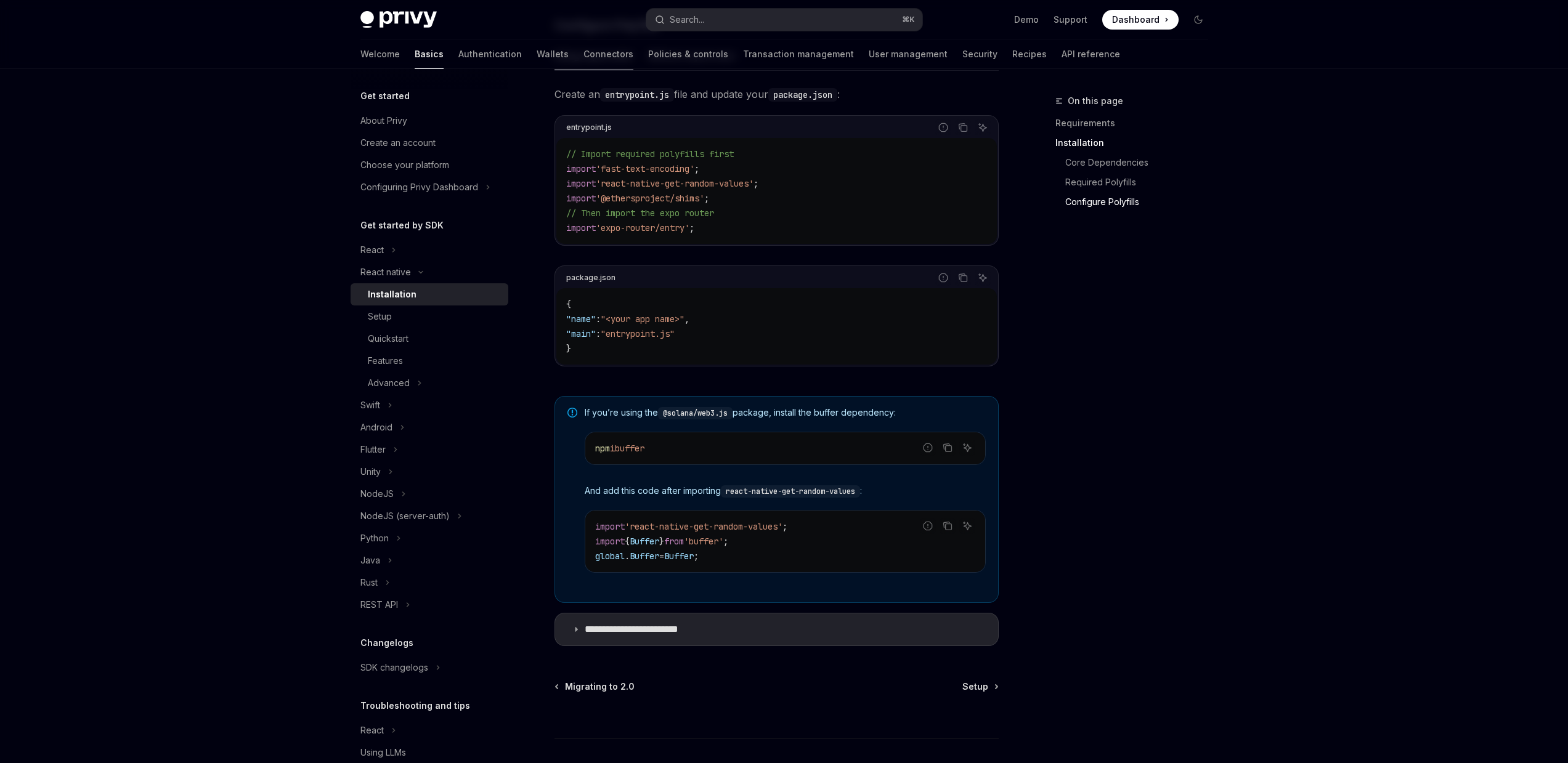
scroll to position [673, 0]
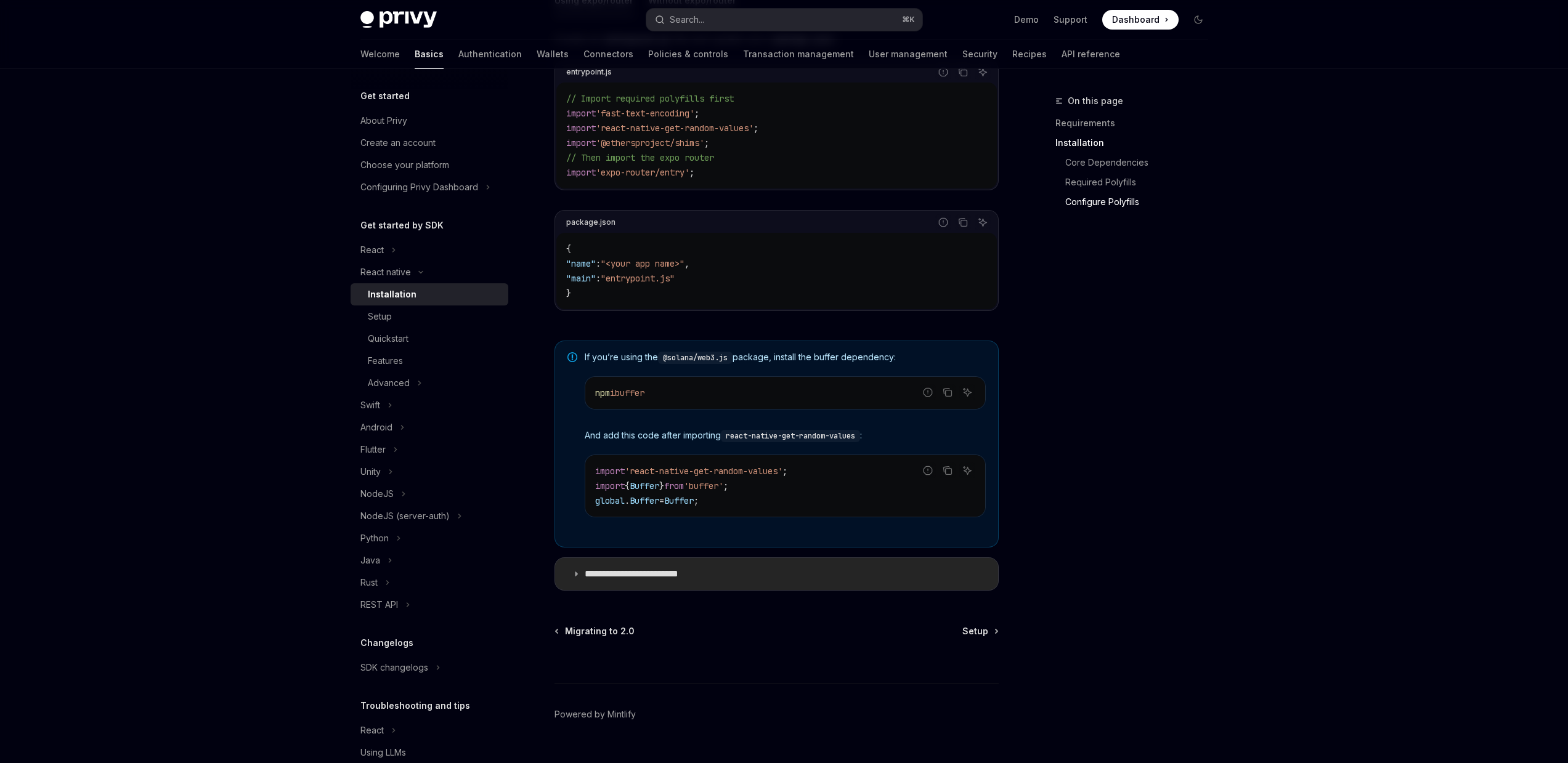
click at [676, 581] on p "**********" at bounding box center [644, 574] width 119 height 13
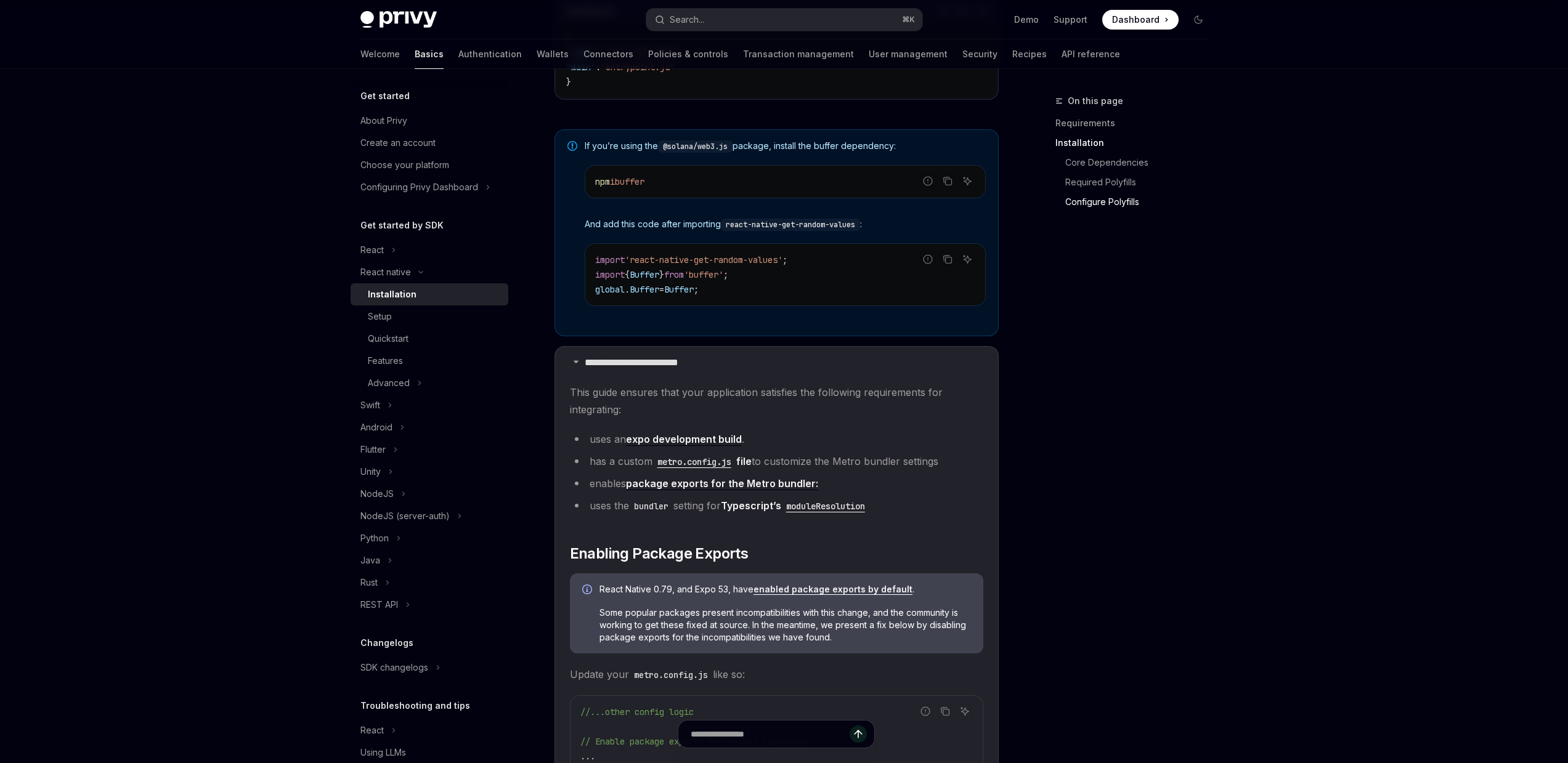
scroll to position [803, 0]
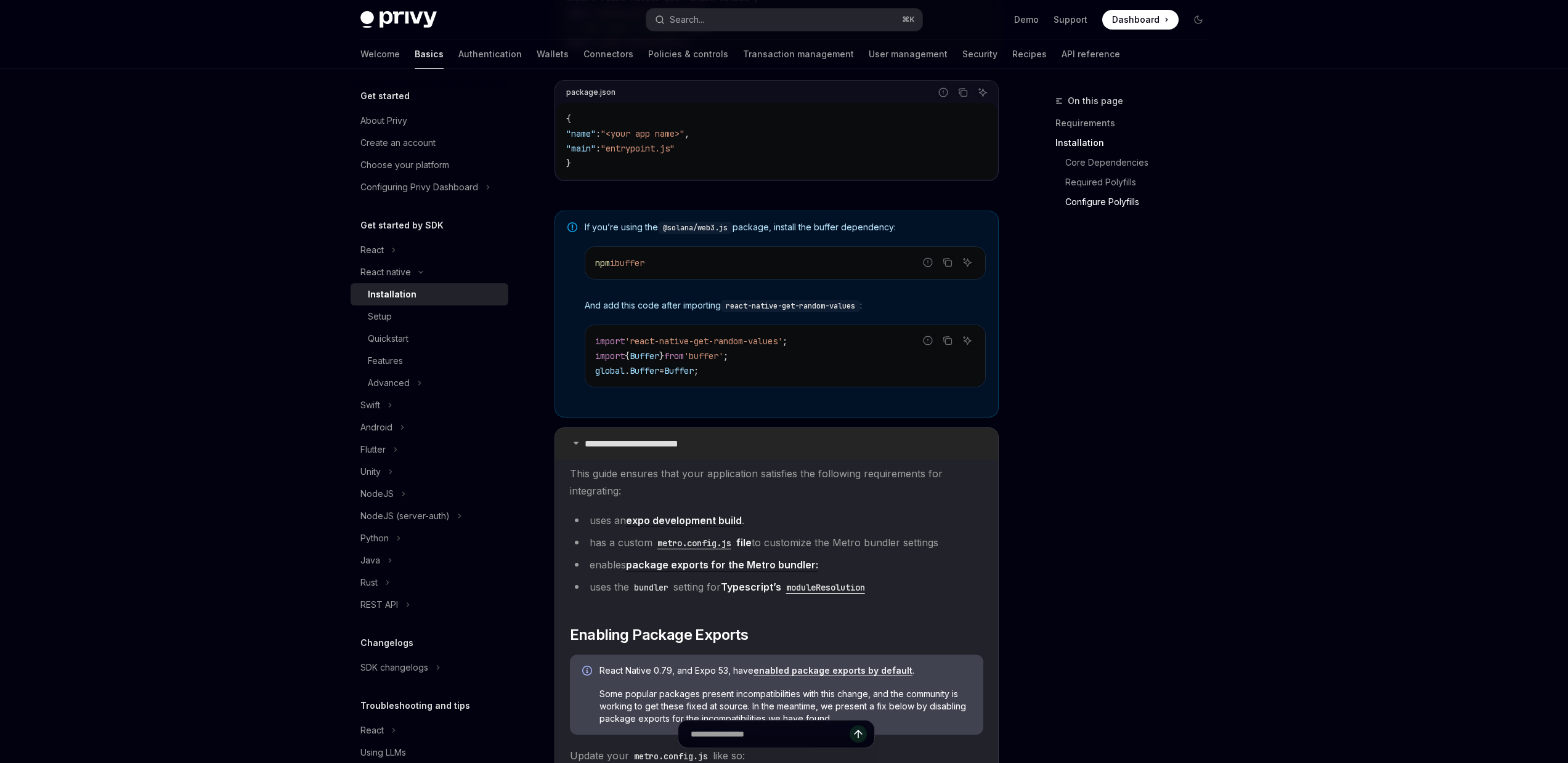
click at [653, 451] on p "**********" at bounding box center [644, 444] width 119 height 13
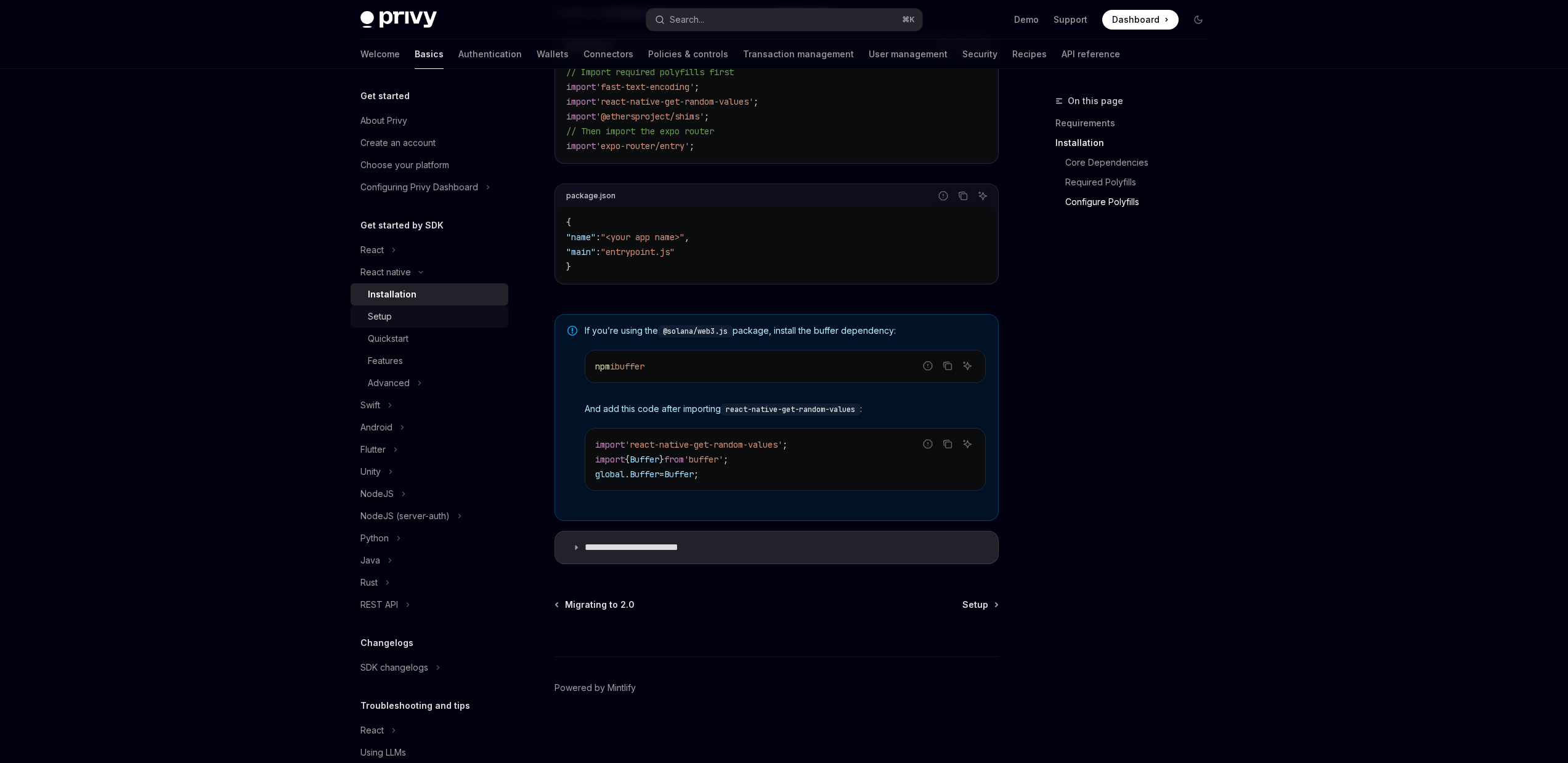
click at [398, 307] on link "Setup" at bounding box center [429, 316] width 158 height 22
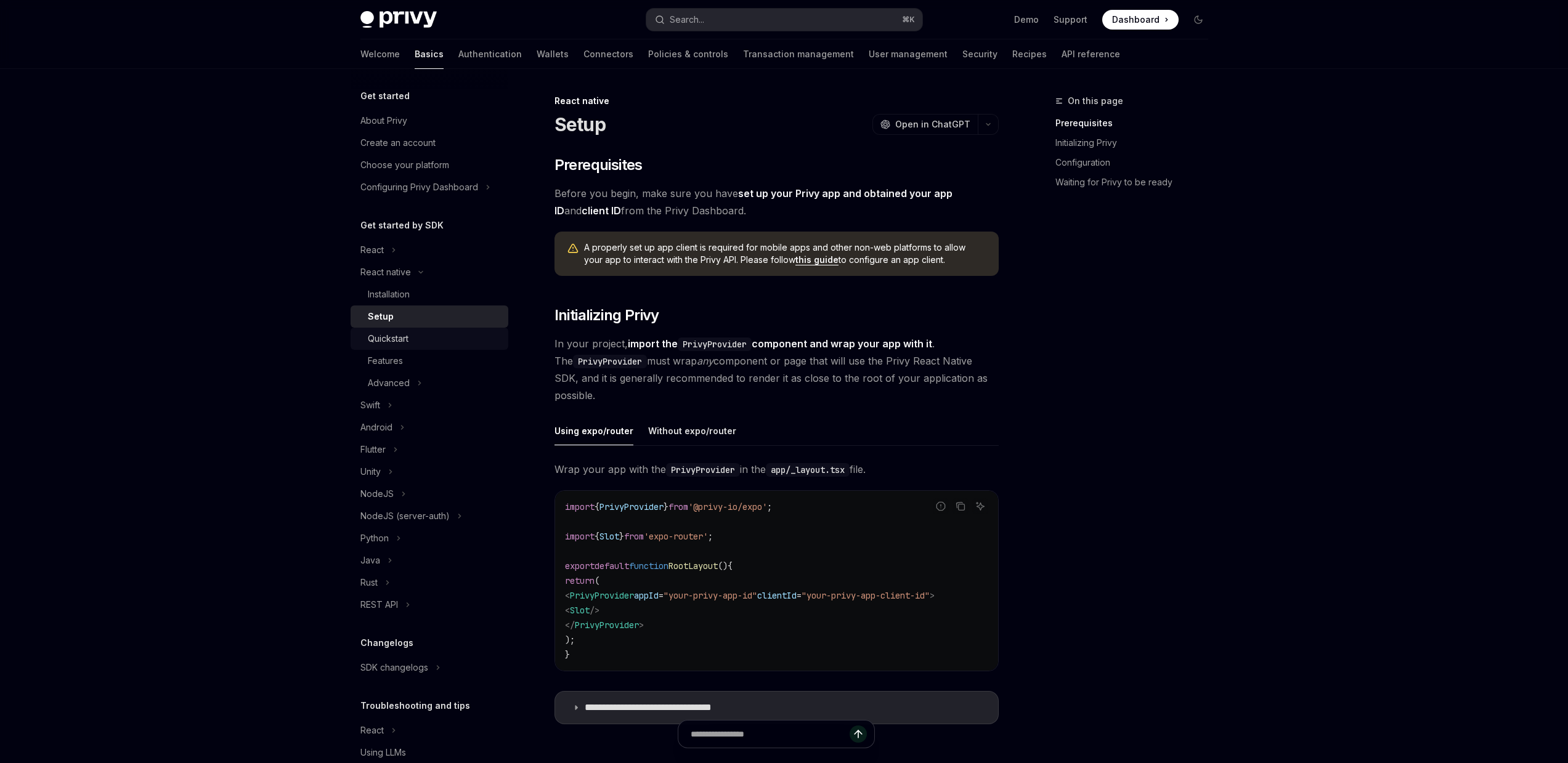
click at [421, 340] on div "Quickstart" at bounding box center [434, 338] width 133 height 15
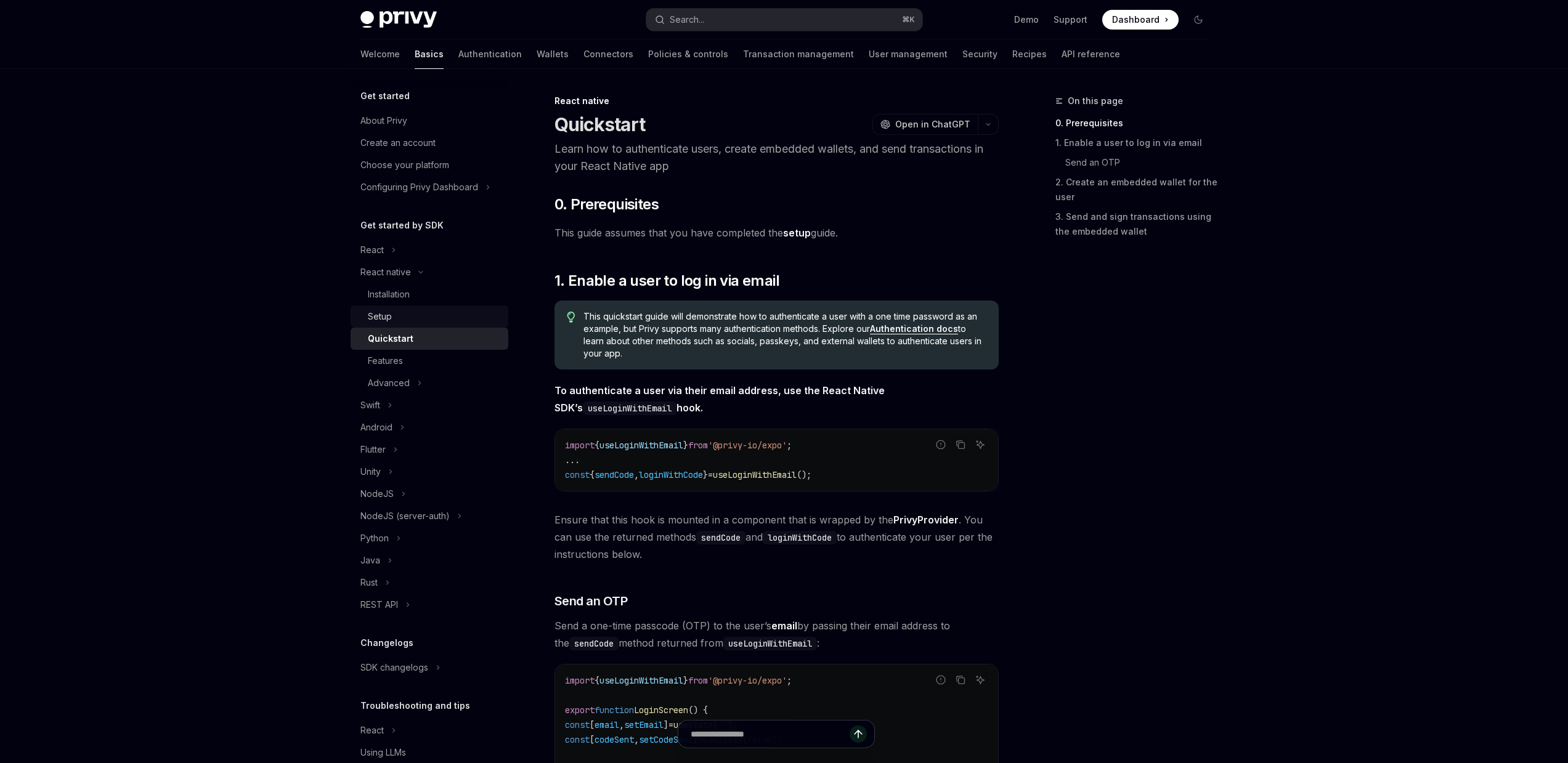
click at [432, 313] on div "Setup" at bounding box center [434, 316] width 133 height 15
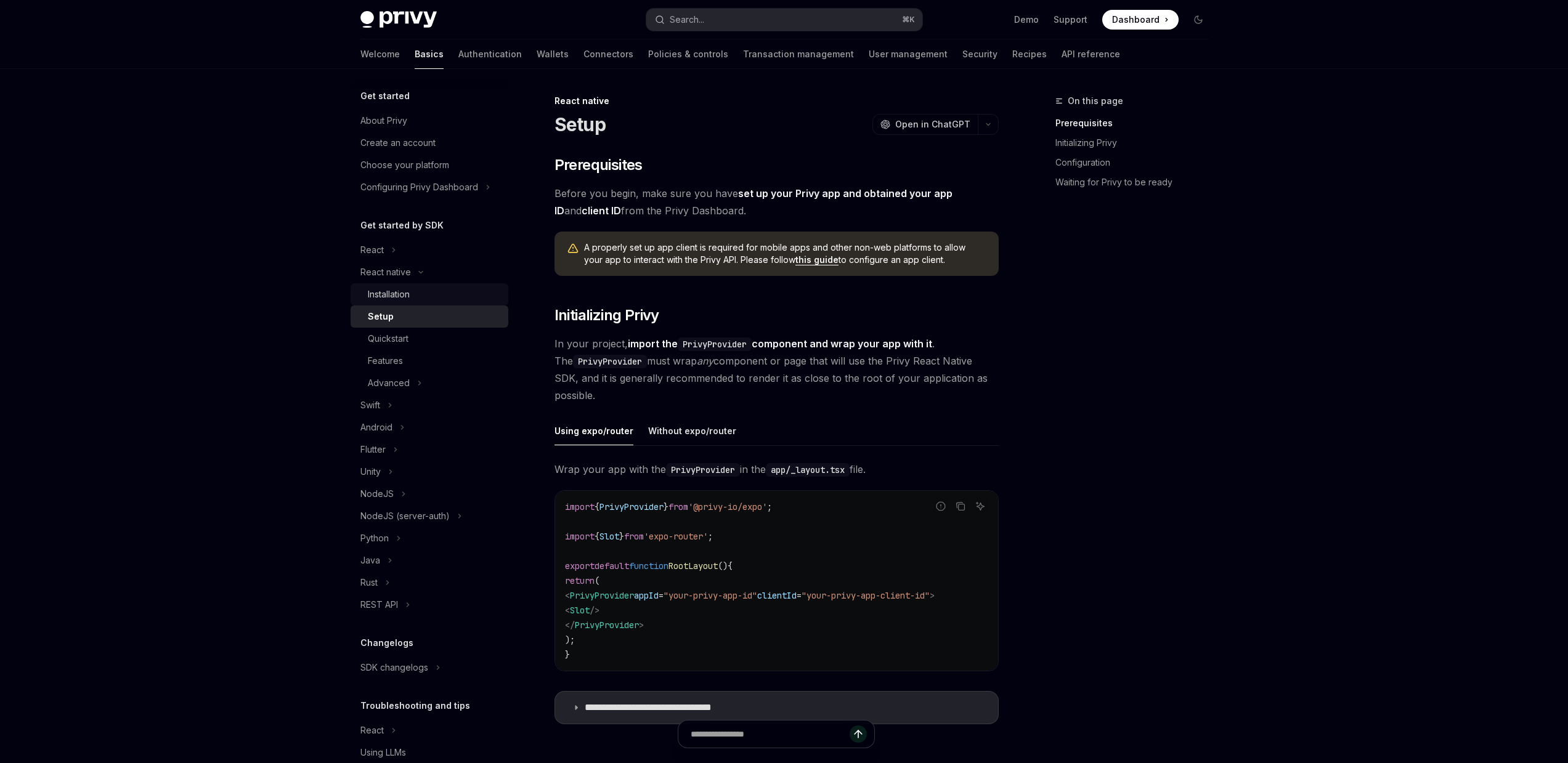
click at [394, 299] on div "Installation" at bounding box center [388, 294] width 42 height 15
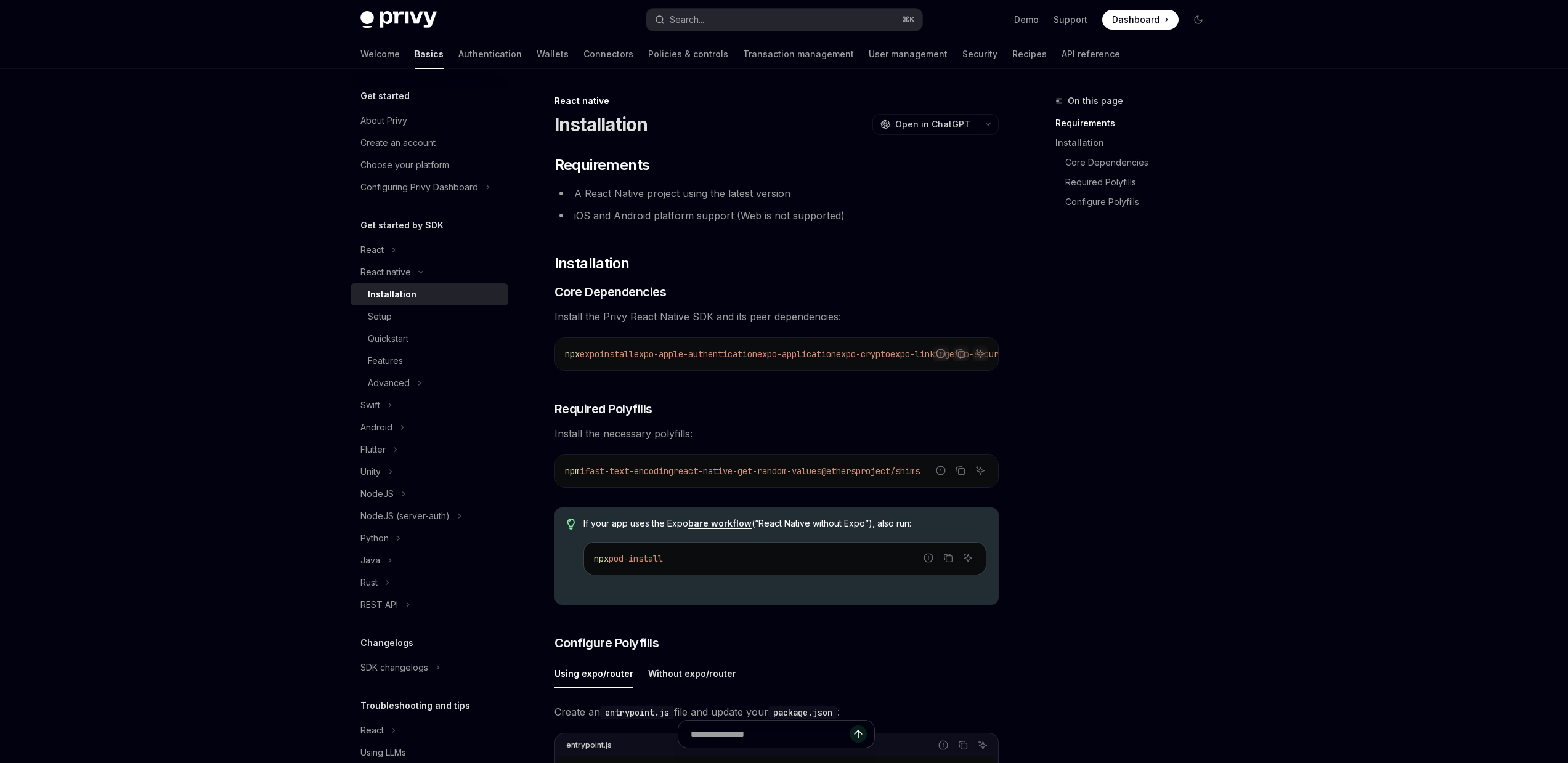
click at [672, 485] on div "npm i fast-text-encoding react-native-get-random-values @ethersproject/shims" at bounding box center [777, 471] width 443 height 32
click at [671, 479] on code "npm i fast-text-encoding react-native-get-random-values @ethersproject/shims" at bounding box center [777, 471] width 423 height 15
copy div "npm i fast-text-encoding react-native-get-random-values @ethersproject/shims"
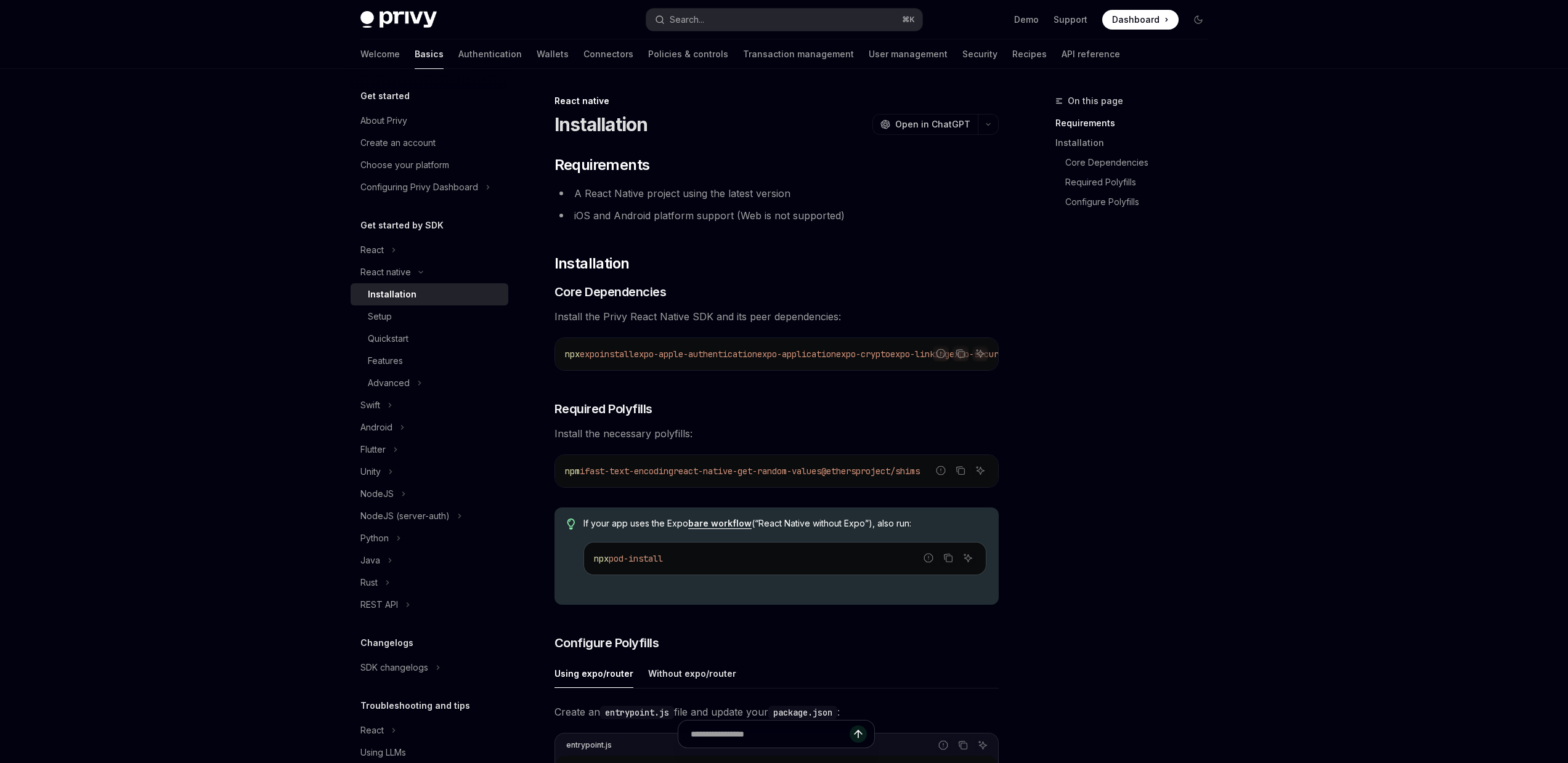
click at [686, 350] on span "expo-apple-authentication" at bounding box center [695, 354] width 123 height 11
click at [686, 352] on span "expo-apple-authentication" at bounding box center [695, 354] width 123 height 11
click at [964, 358] on icon "Copy the contents from the code block" at bounding box center [960, 353] width 9 height 9
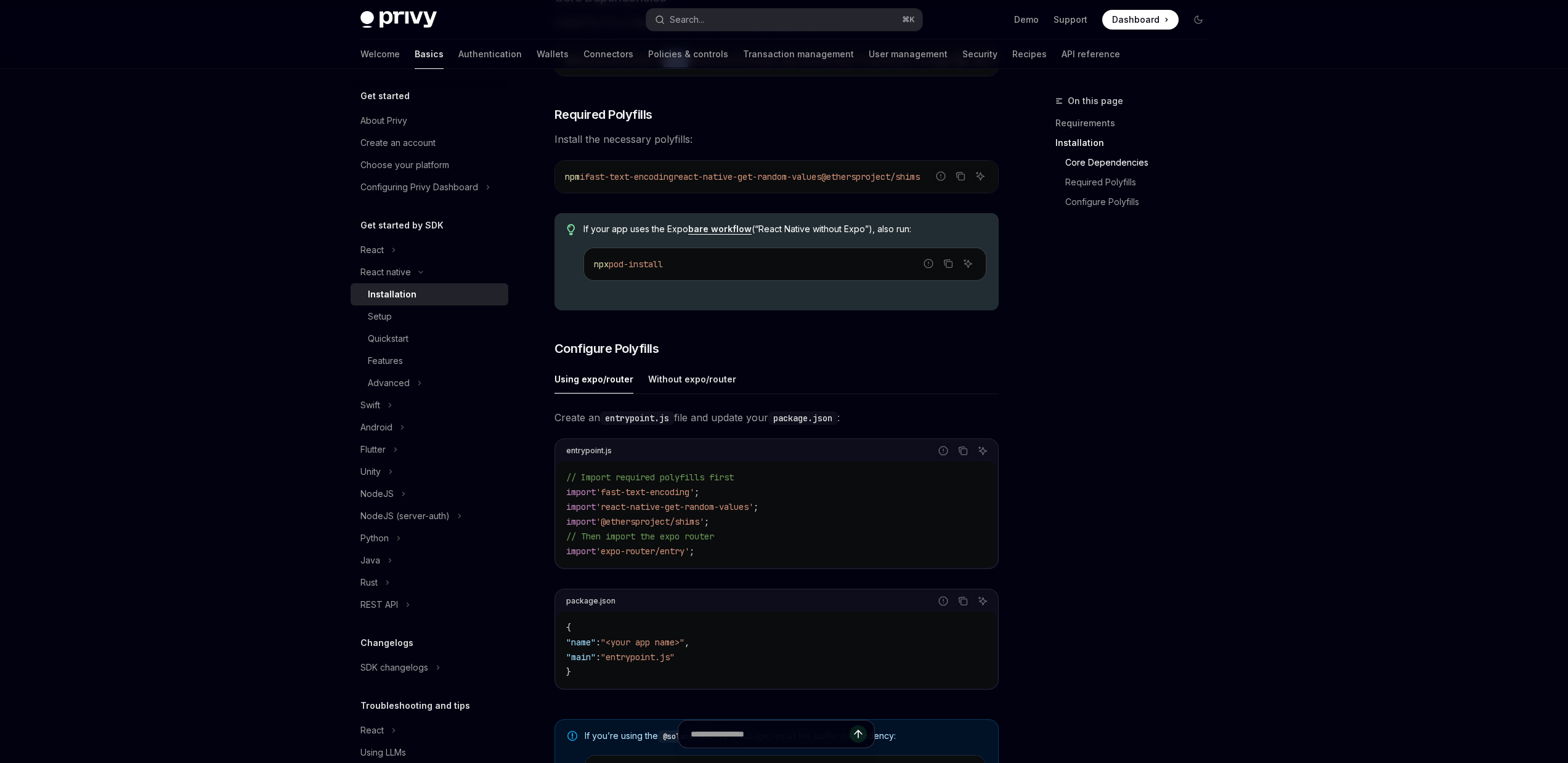
scroll to position [408, 0]
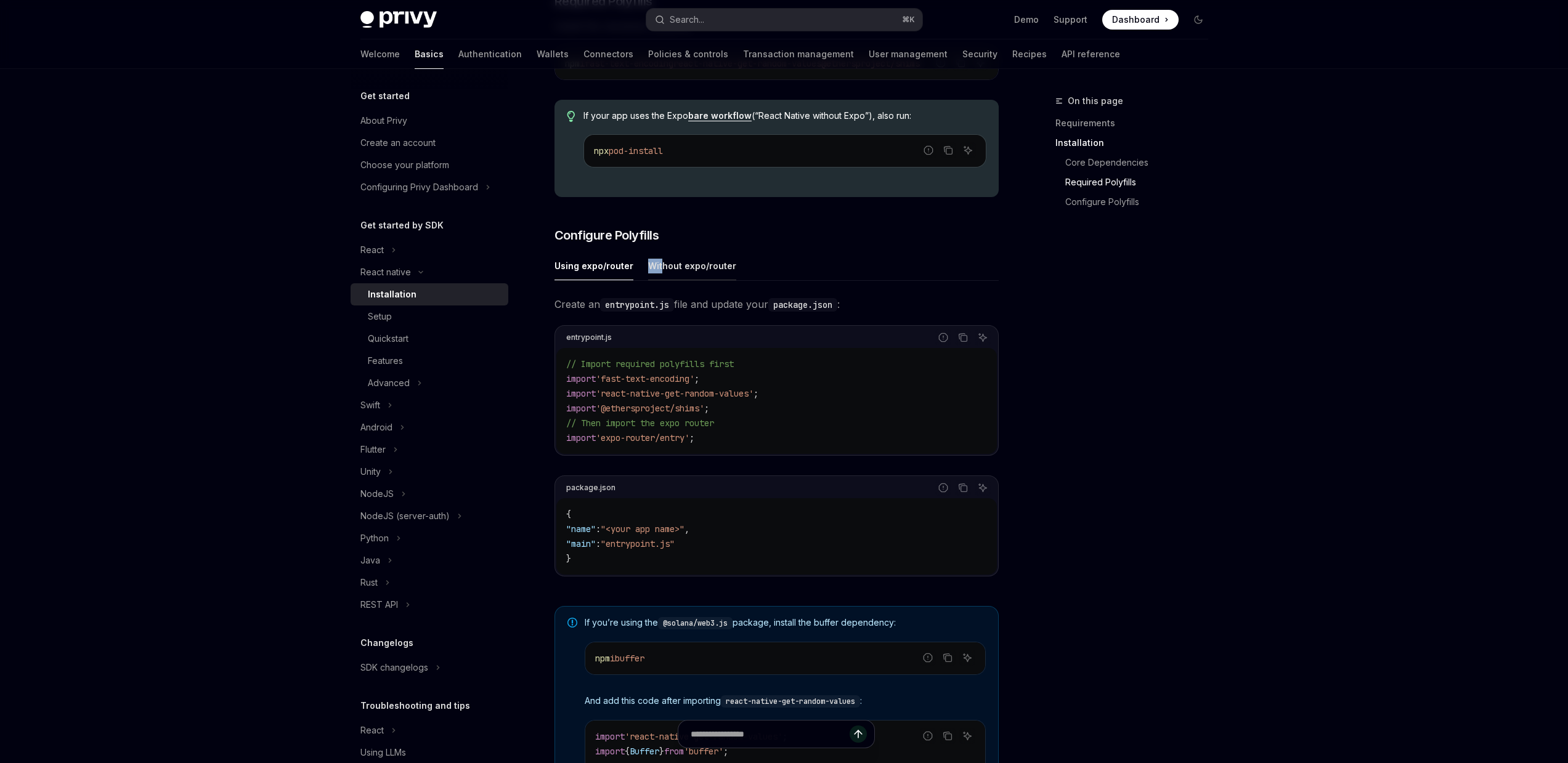
click at [661, 263] on div "Without expo/router" at bounding box center [692, 266] width 88 height 29
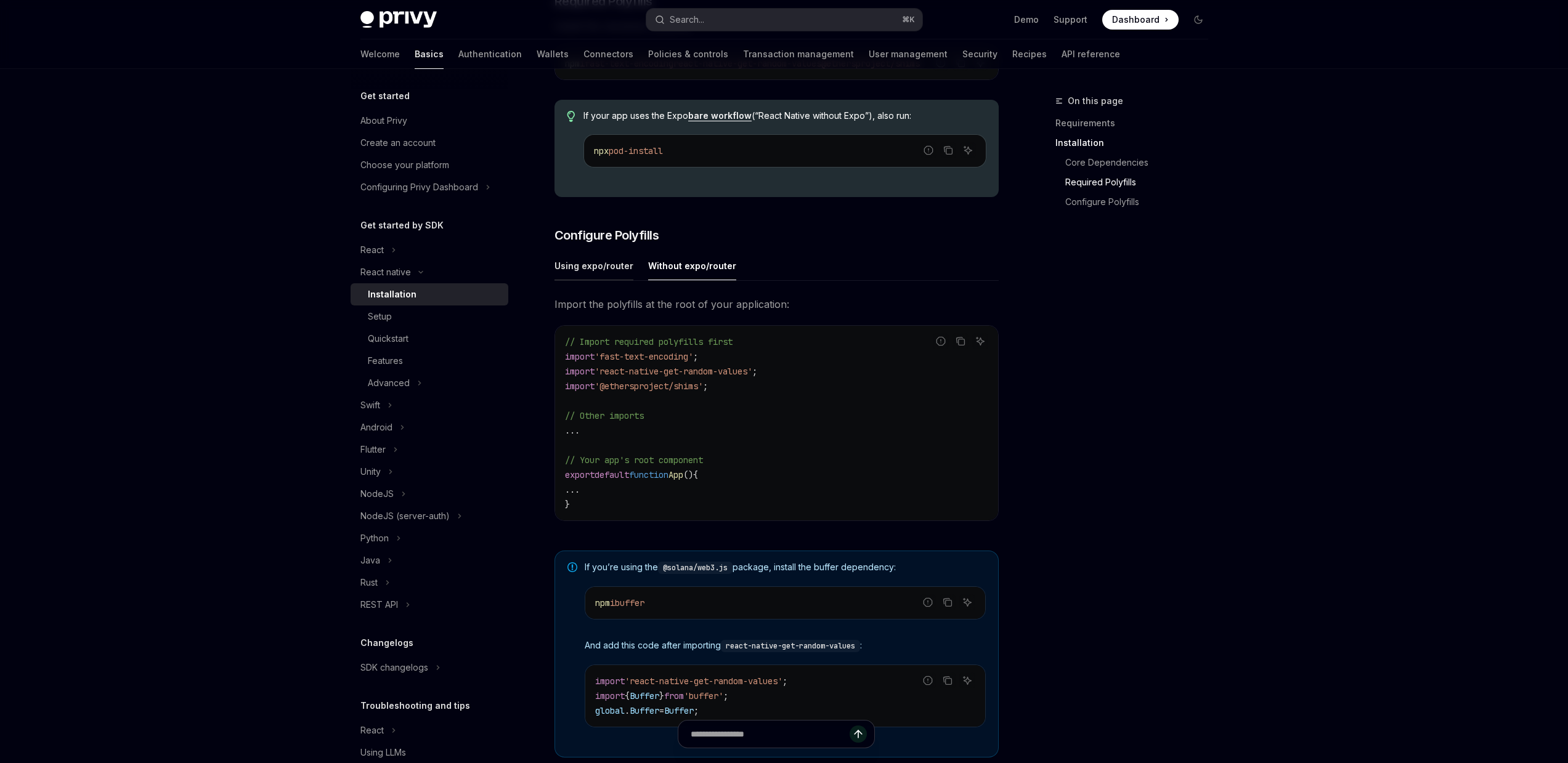
click at [583, 270] on div "Using expo/router" at bounding box center [594, 266] width 79 height 29
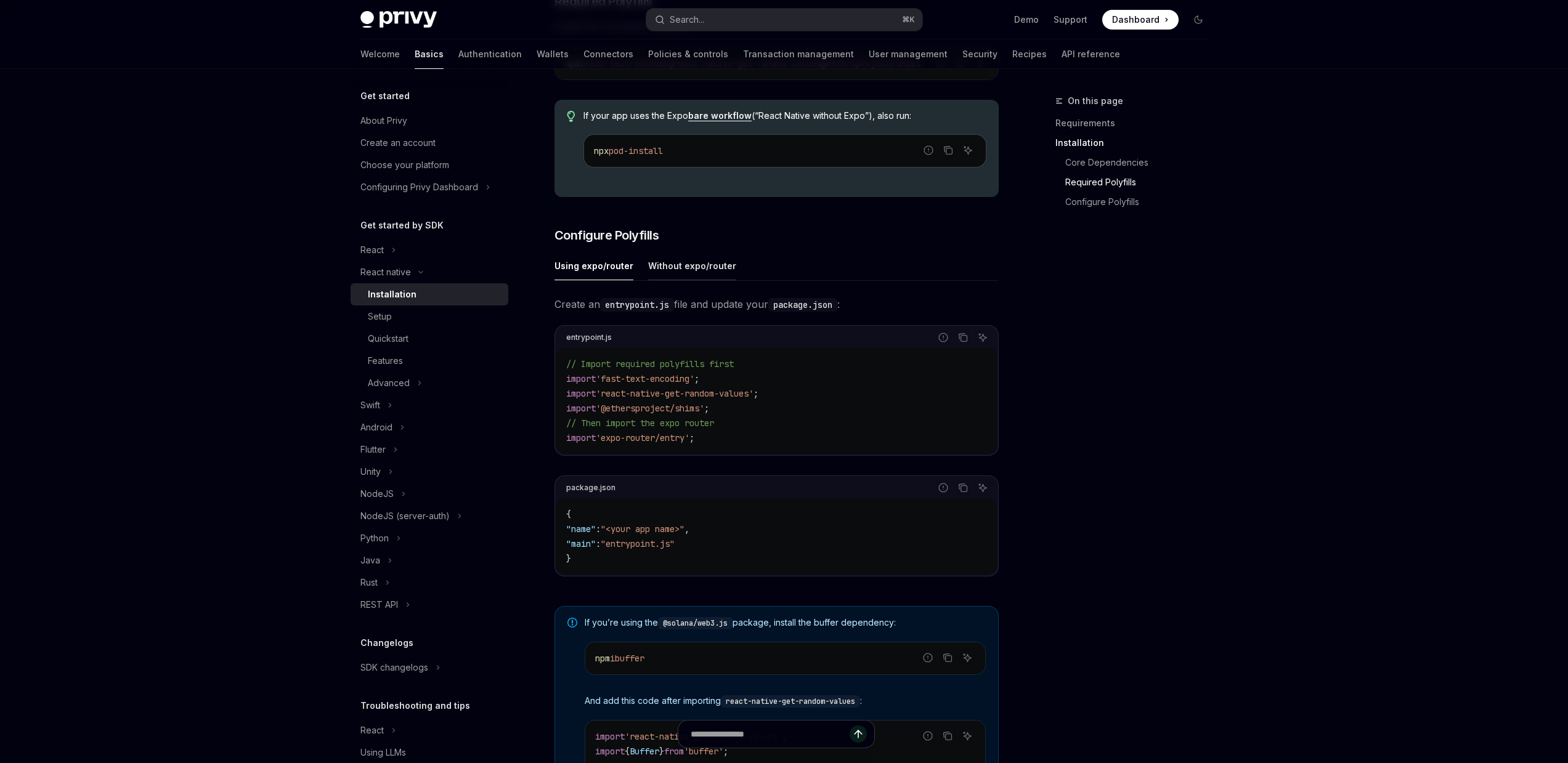
click at [695, 271] on div "Without expo/router" at bounding box center [692, 266] width 88 height 29
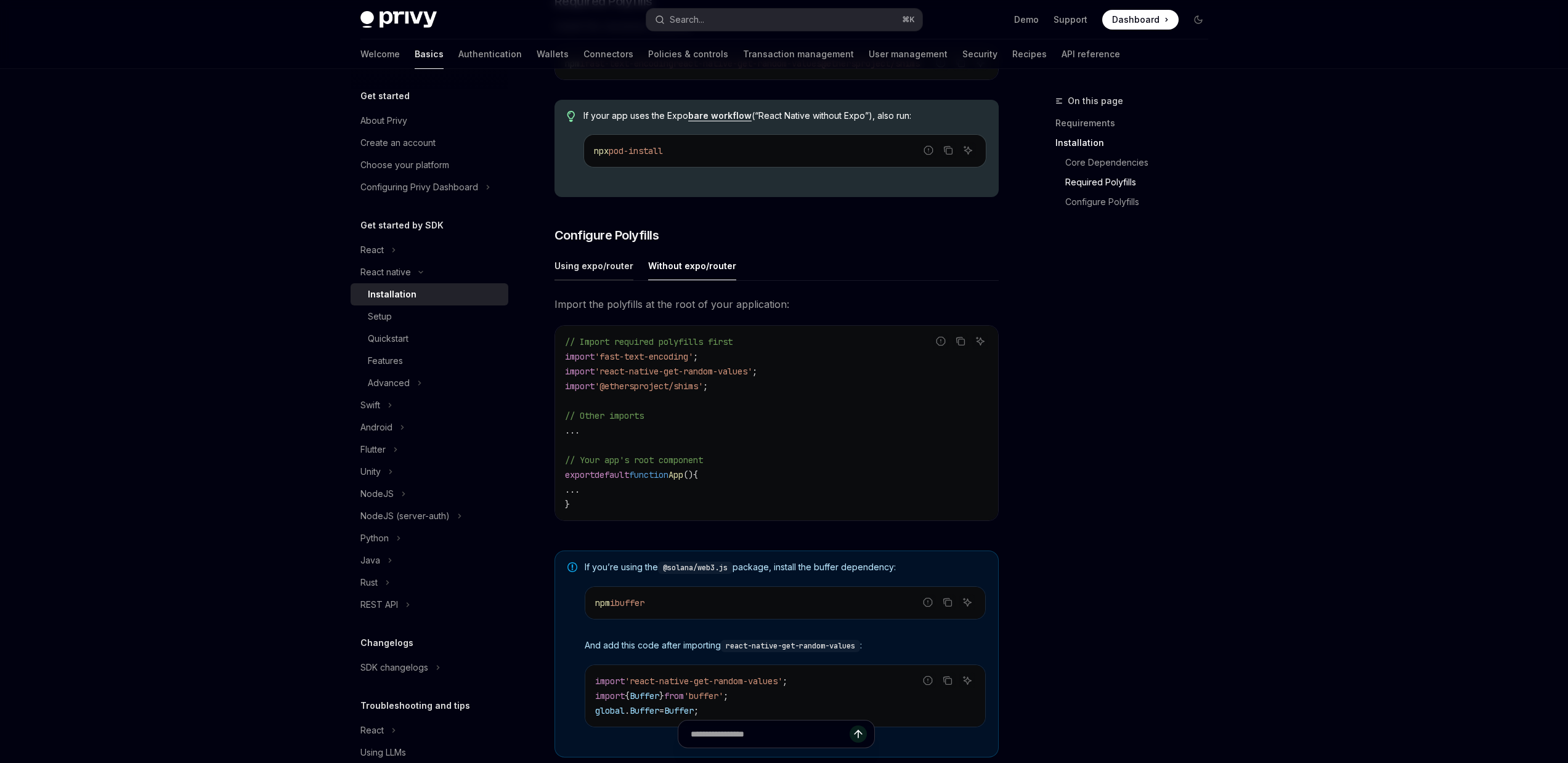
click at [592, 273] on div "Using expo/router" at bounding box center [594, 266] width 79 height 29
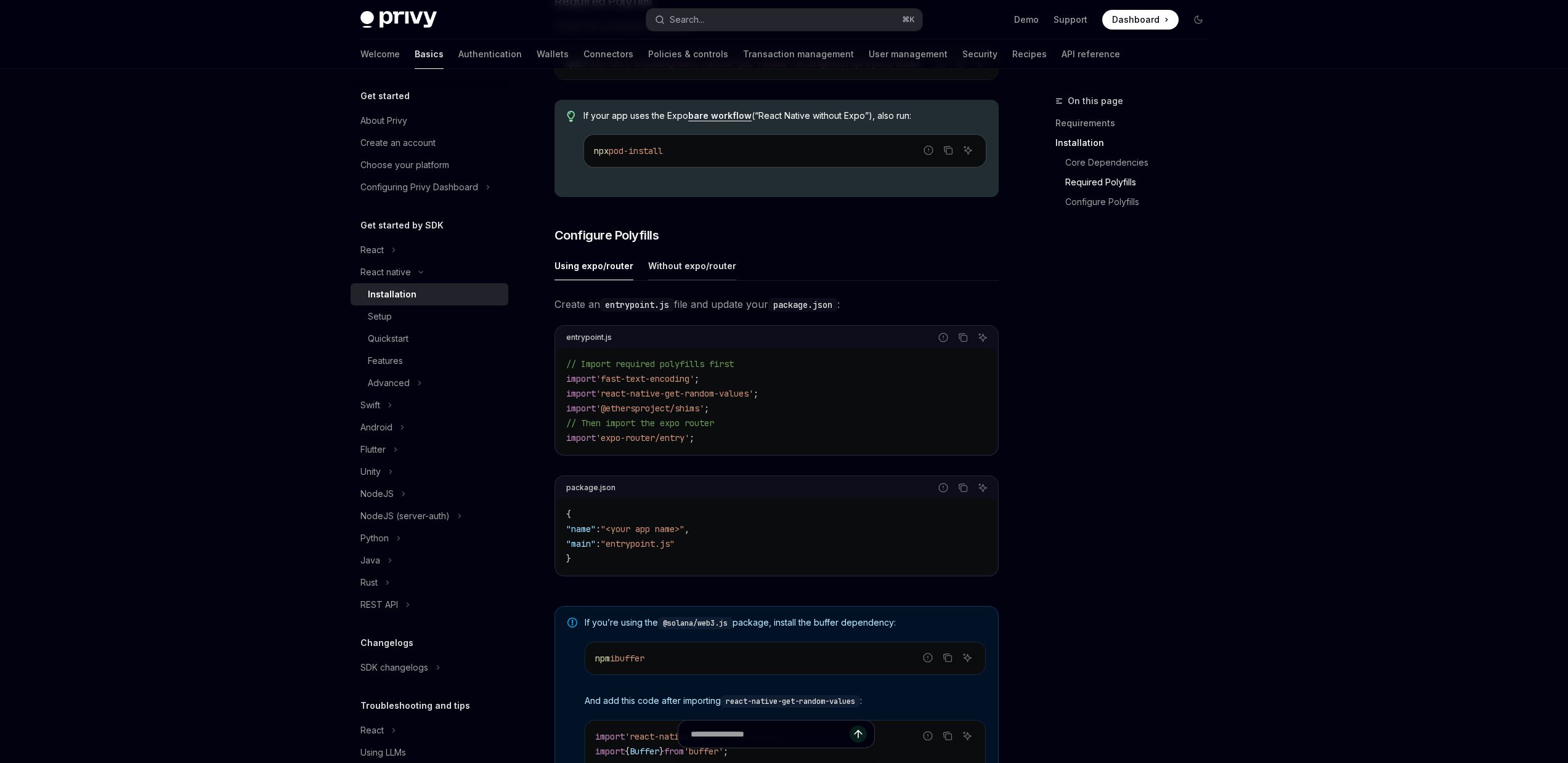
click at [679, 272] on div "Without expo/router" at bounding box center [692, 266] width 88 height 29
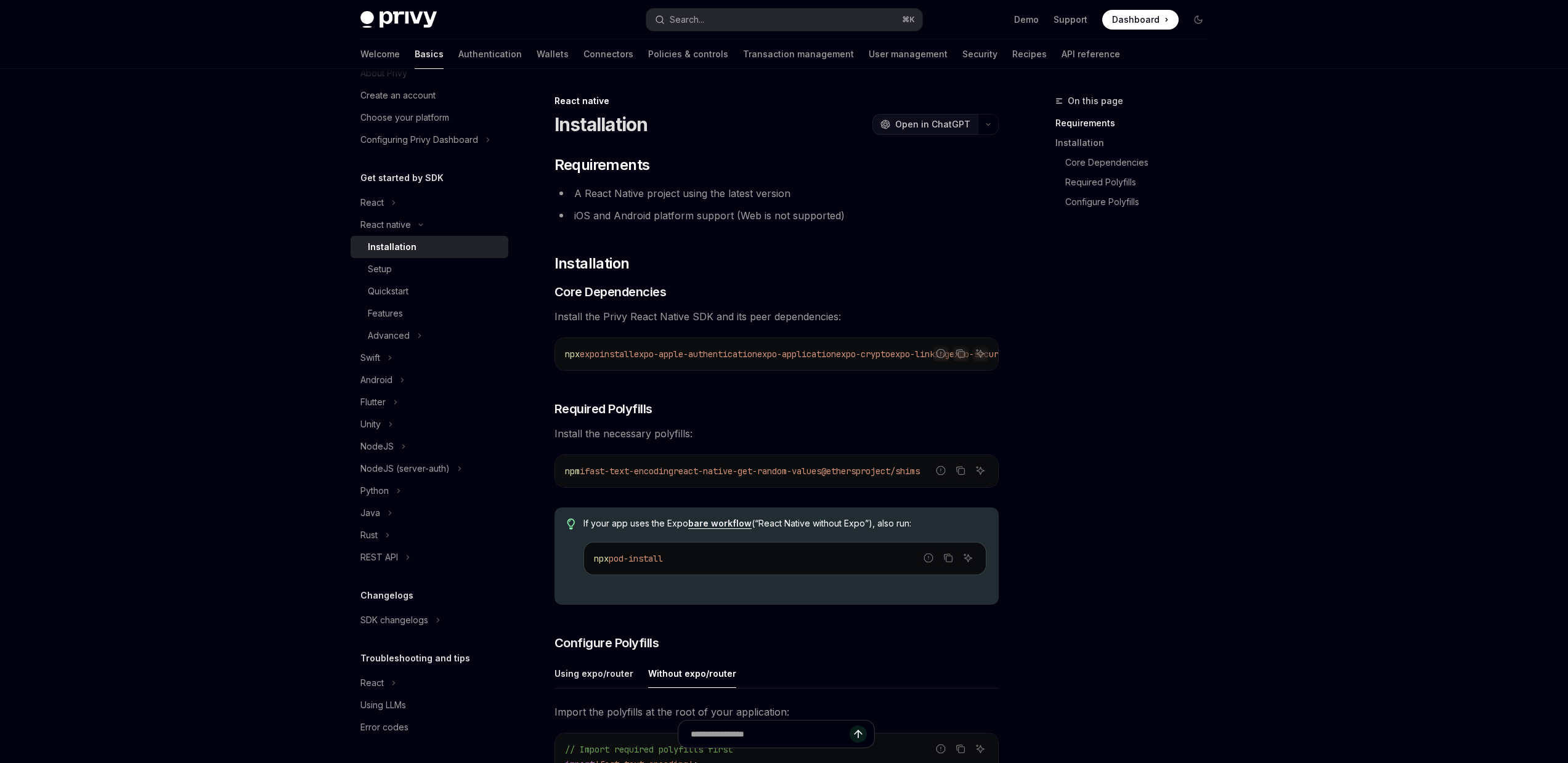
click at [904, 122] on span "Open in ChatGPT" at bounding box center [933, 125] width 75 height 13
click at [952, 124] on span "Open in ChatGPT" at bounding box center [933, 125] width 75 height 13
click at [926, 120] on span "Open in ChatGPT" at bounding box center [933, 125] width 75 height 13
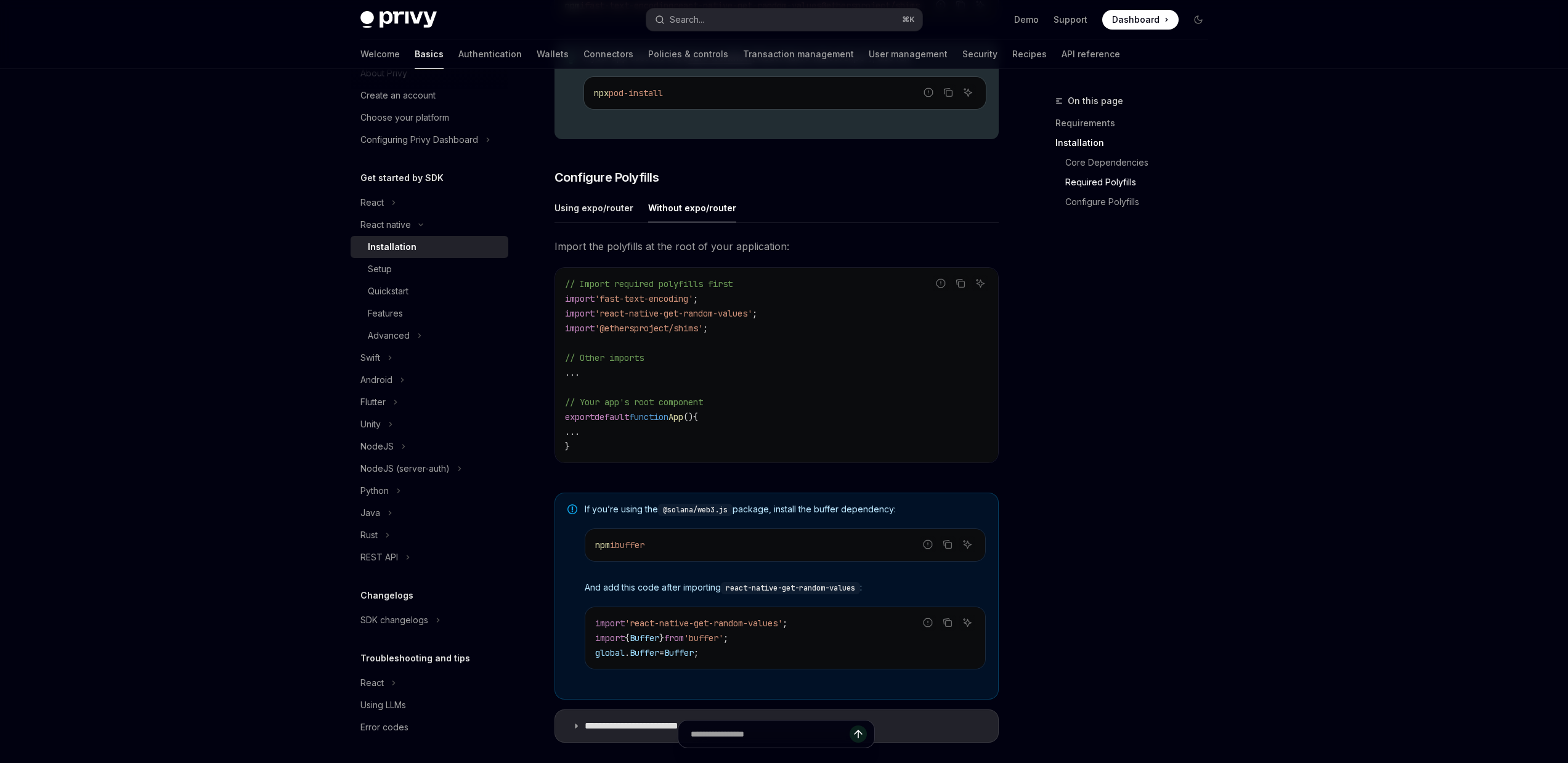
scroll to position [553, 0]
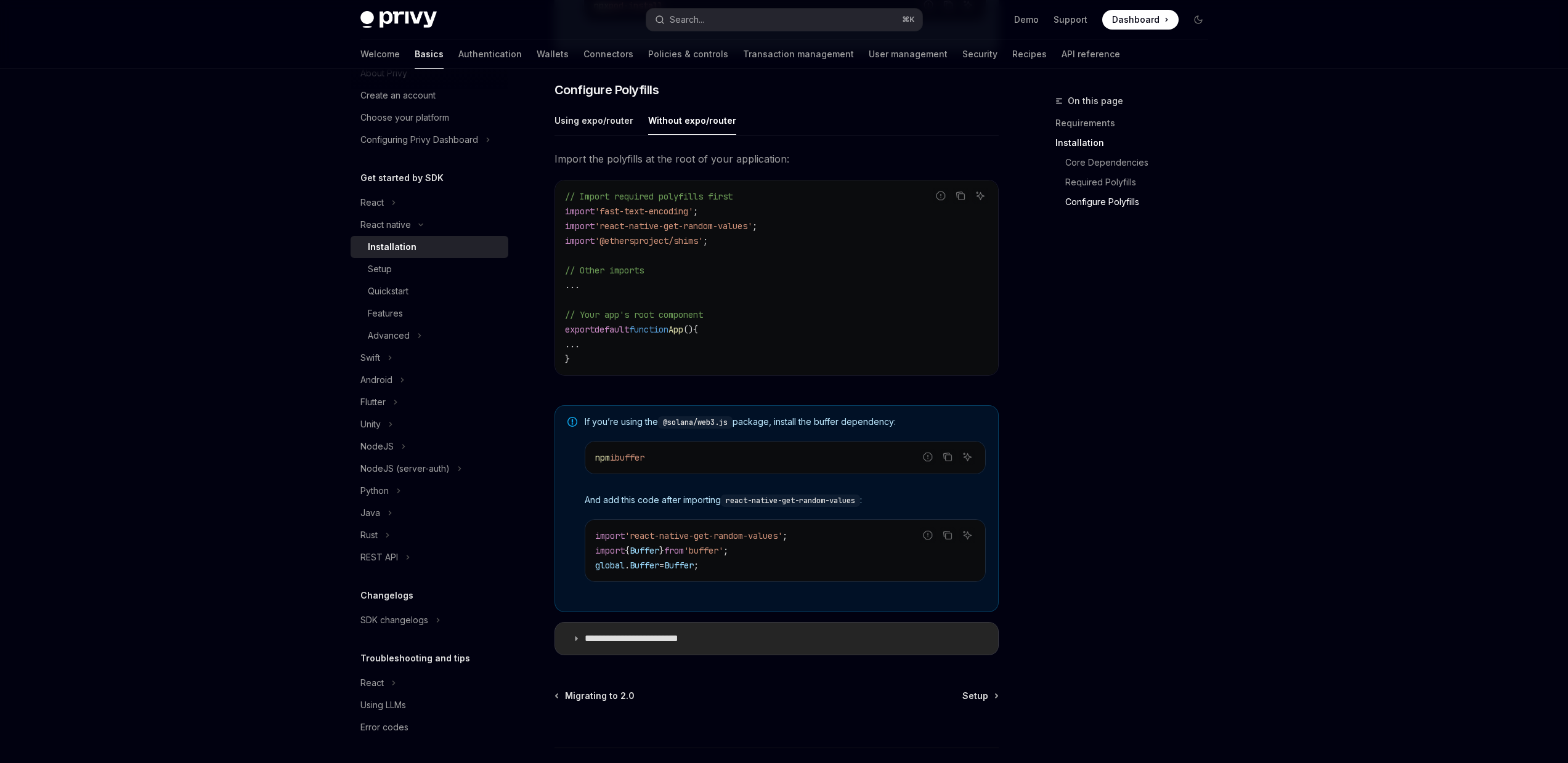
click at [628, 644] on p "**********" at bounding box center [644, 639] width 119 height 13
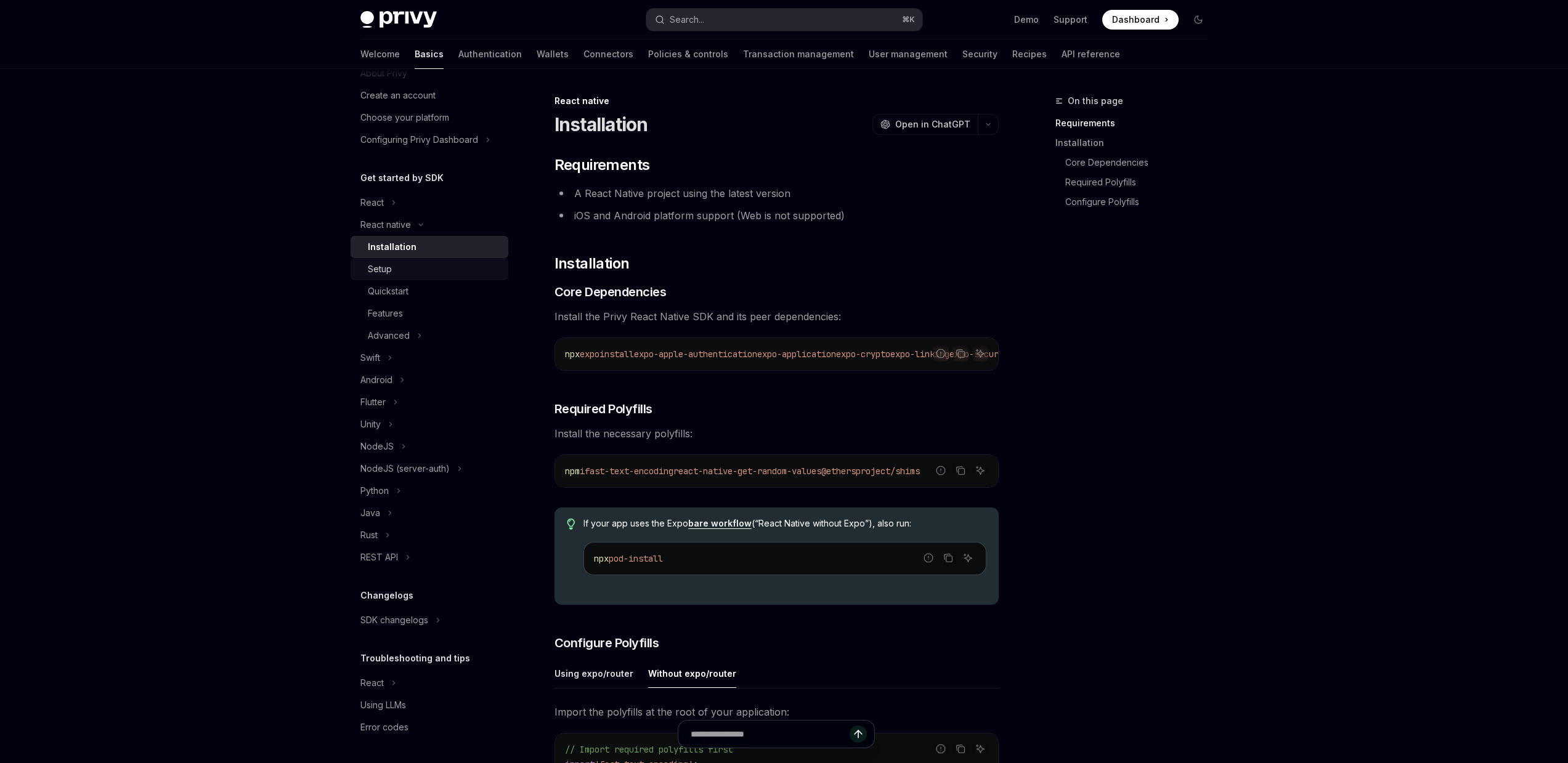
click at [469, 265] on div "Setup" at bounding box center [434, 269] width 133 height 15
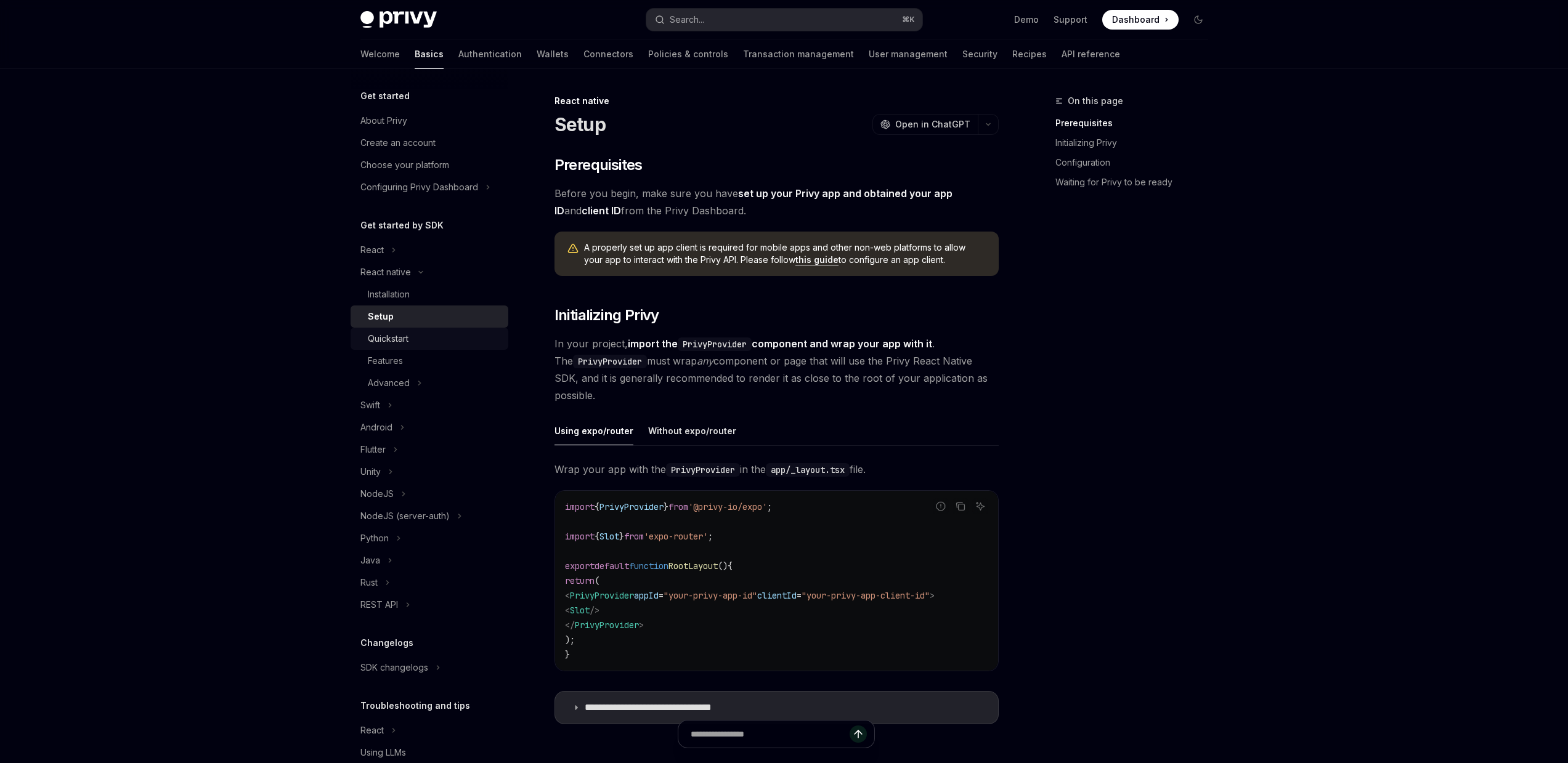
click at [458, 335] on div "Quickstart" at bounding box center [434, 338] width 133 height 15
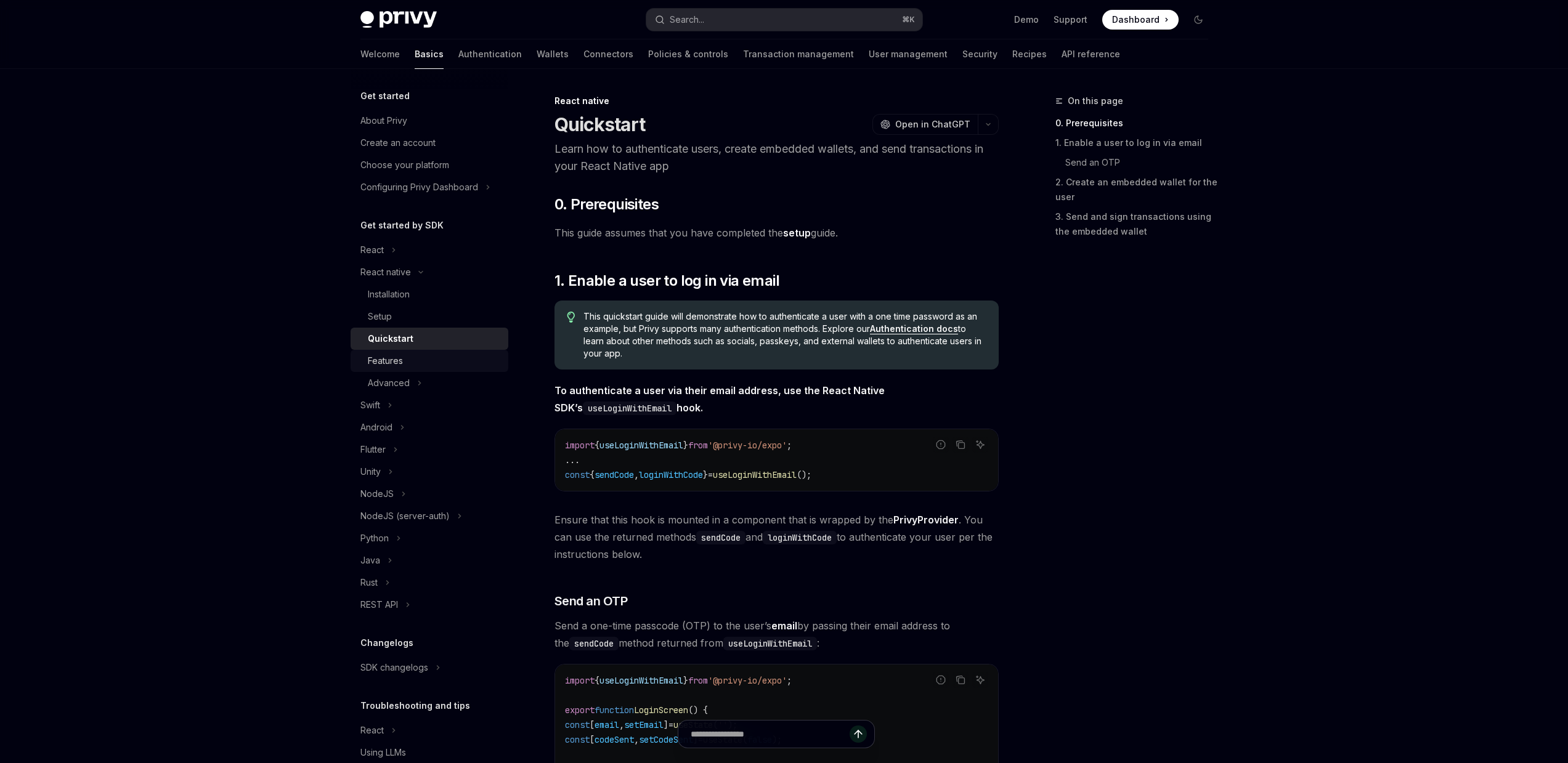
click at [447, 362] on div "Features" at bounding box center [434, 361] width 133 height 15
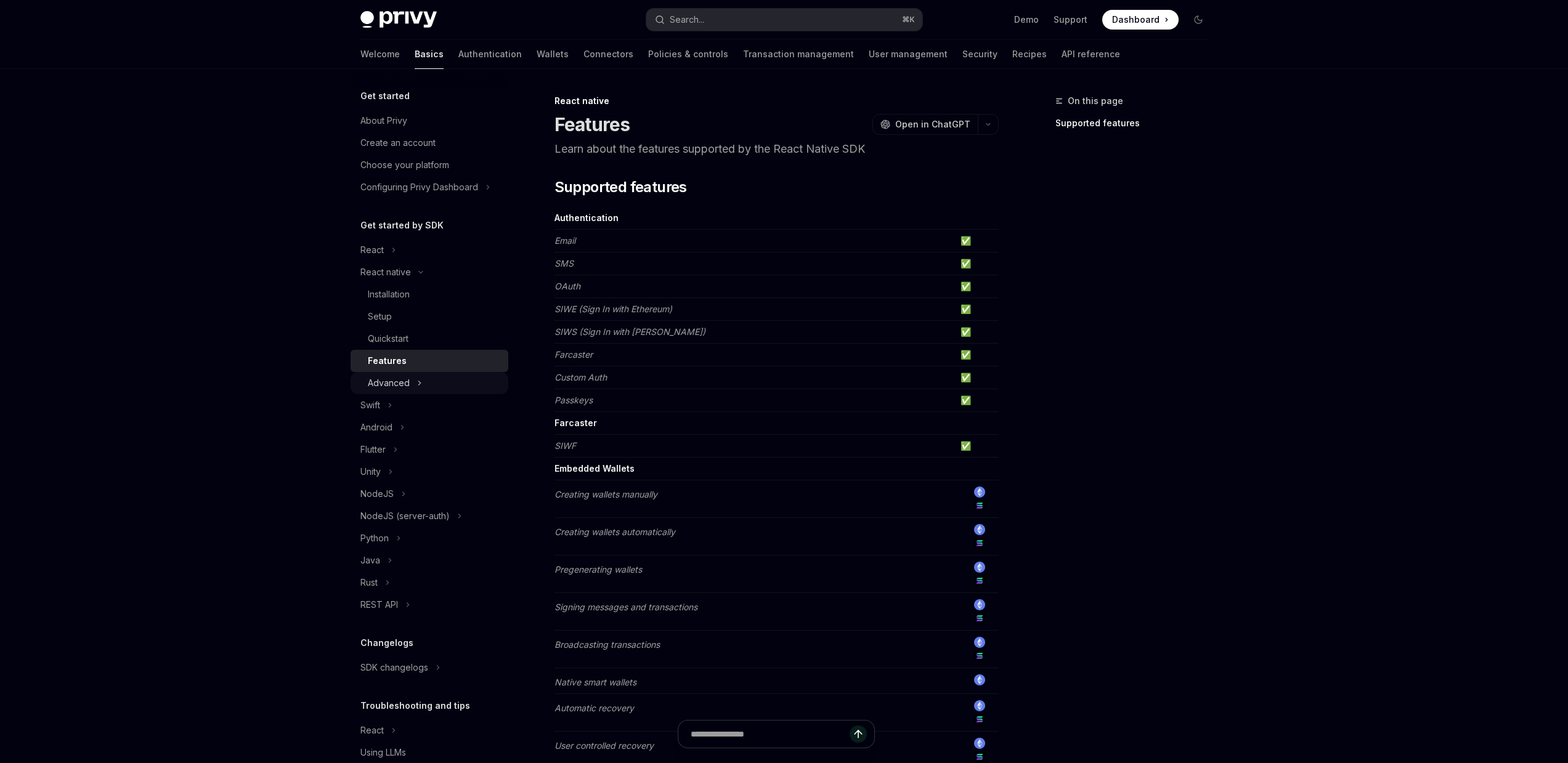
click at [413, 380] on button "Advanced" at bounding box center [429, 383] width 158 height 22
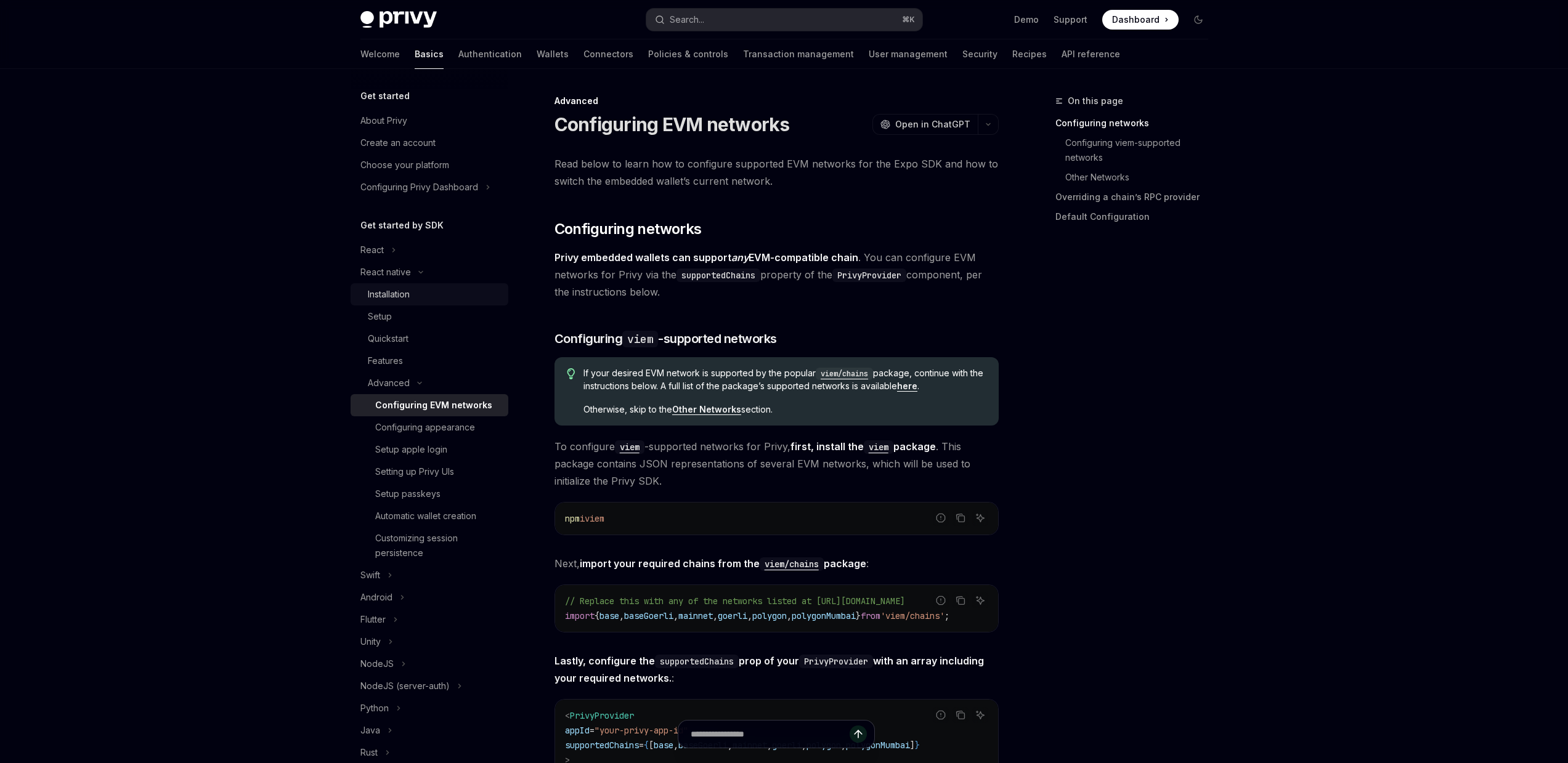
click at [477, 284] on link "Installation" at bounding box center [429, 294] width 158 height 22
type textarea "*"
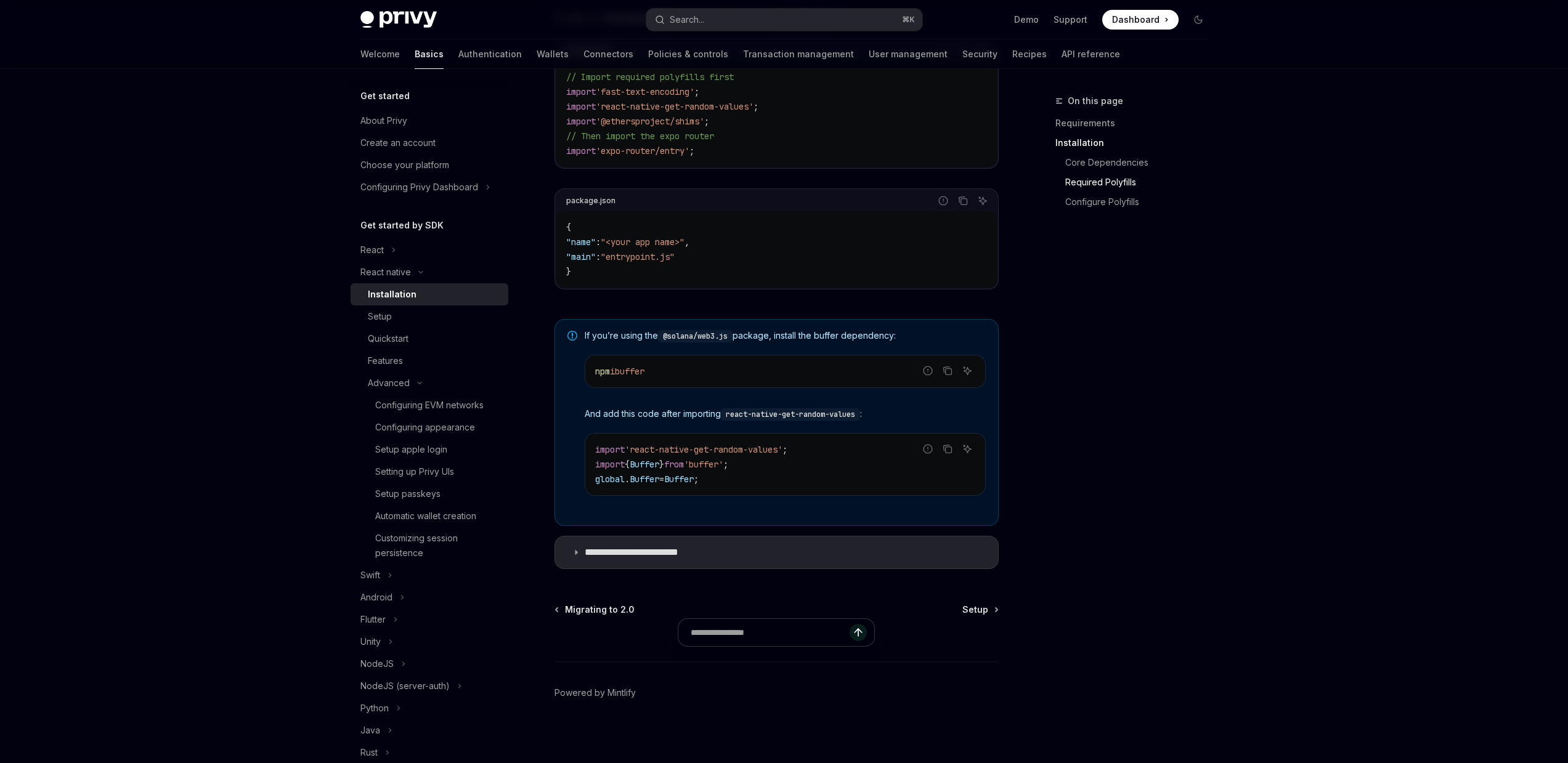
scroll to position [705, 0]
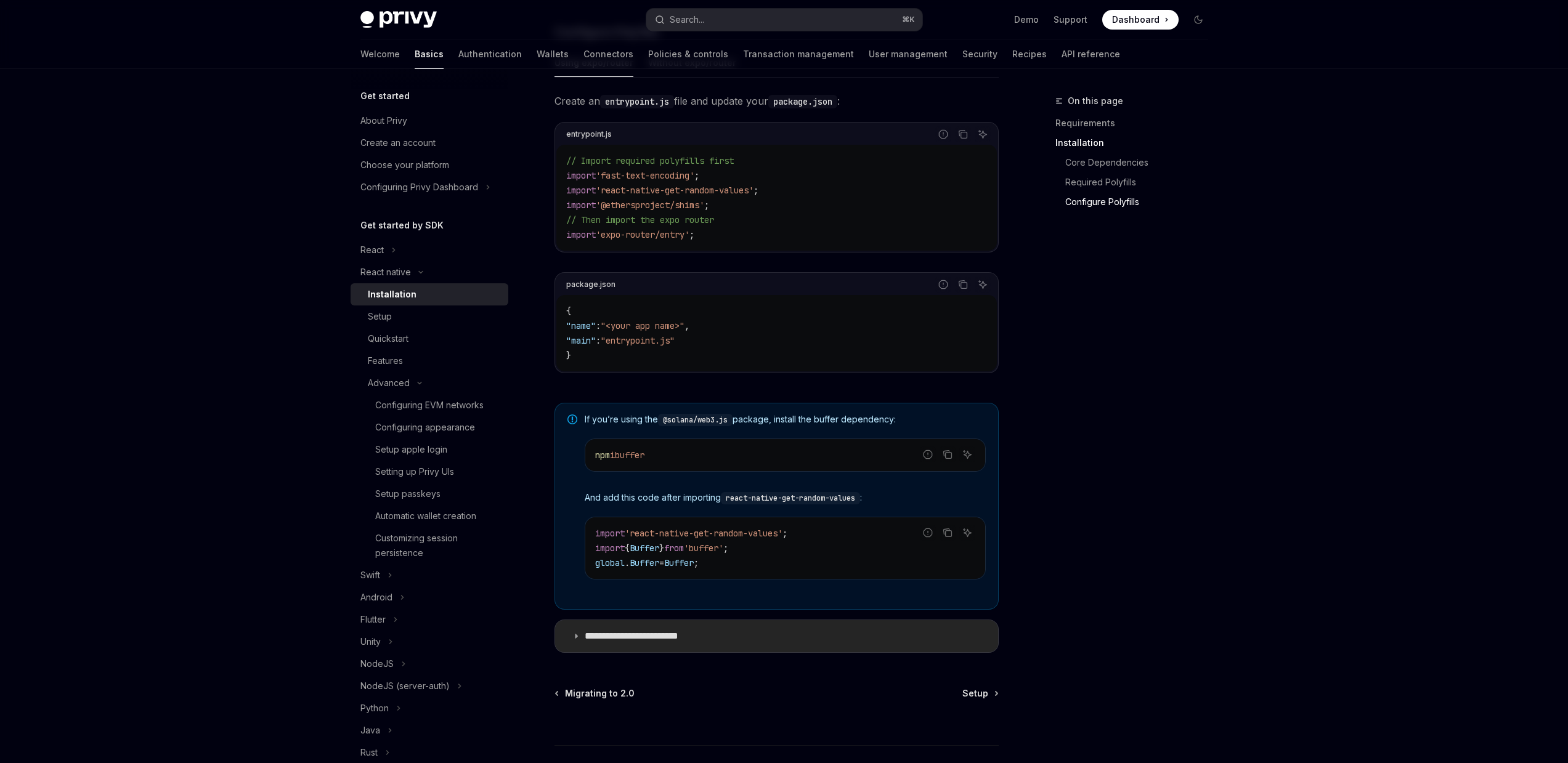
click at [827, 634] on summary "**********" at bounding box center [777, 636] width 443 height 32
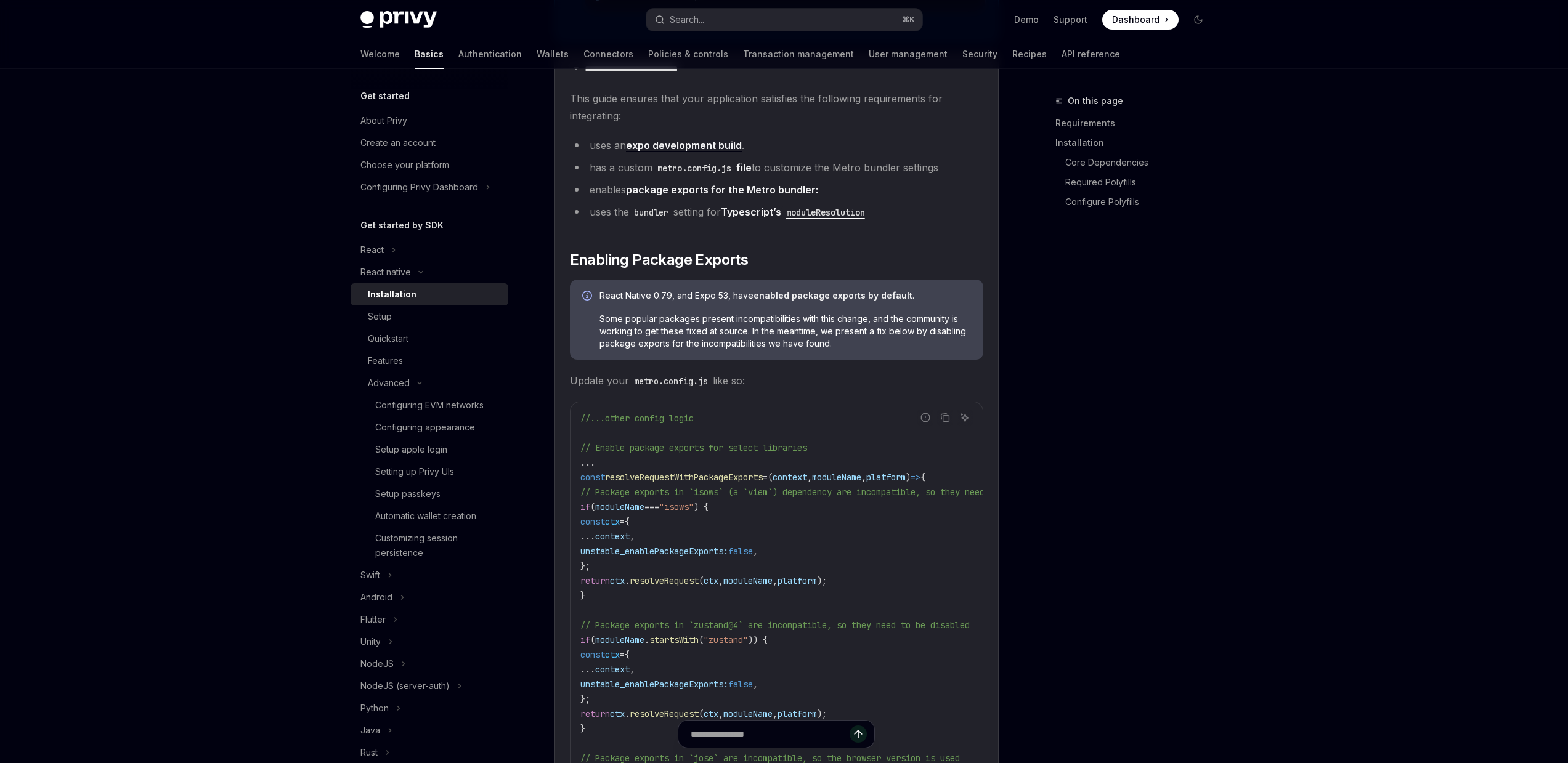
scroll to position [1061, 0]
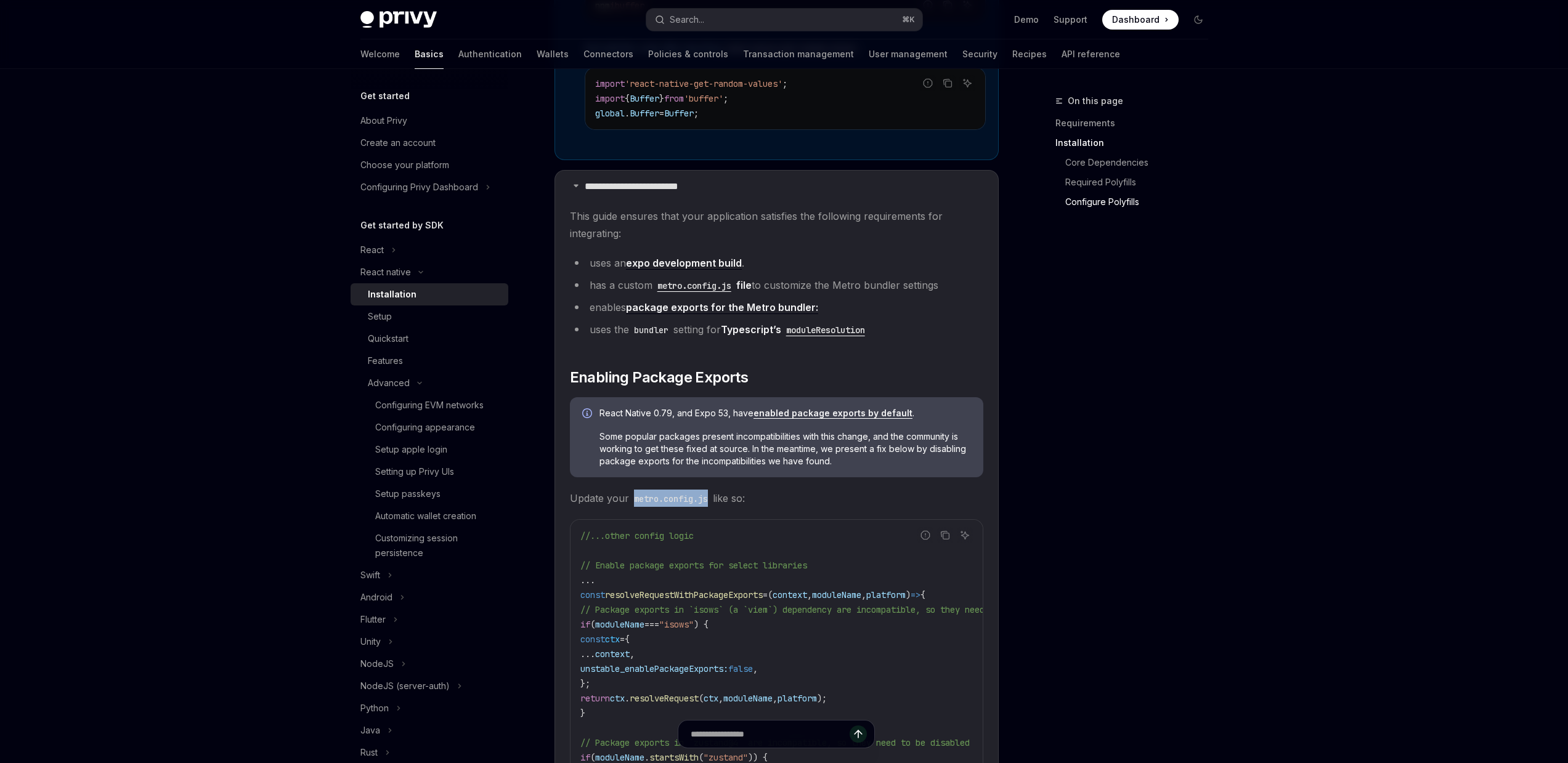
drag, startPoint x: 634, startPoint y: 502, endPoint x: 711, endPoint y: 505, distance: 77.1
click at [711, 505] on code "metro.config.js" at bounding box center [671, 499] width 84 height 13
copy code "metro.config.js"
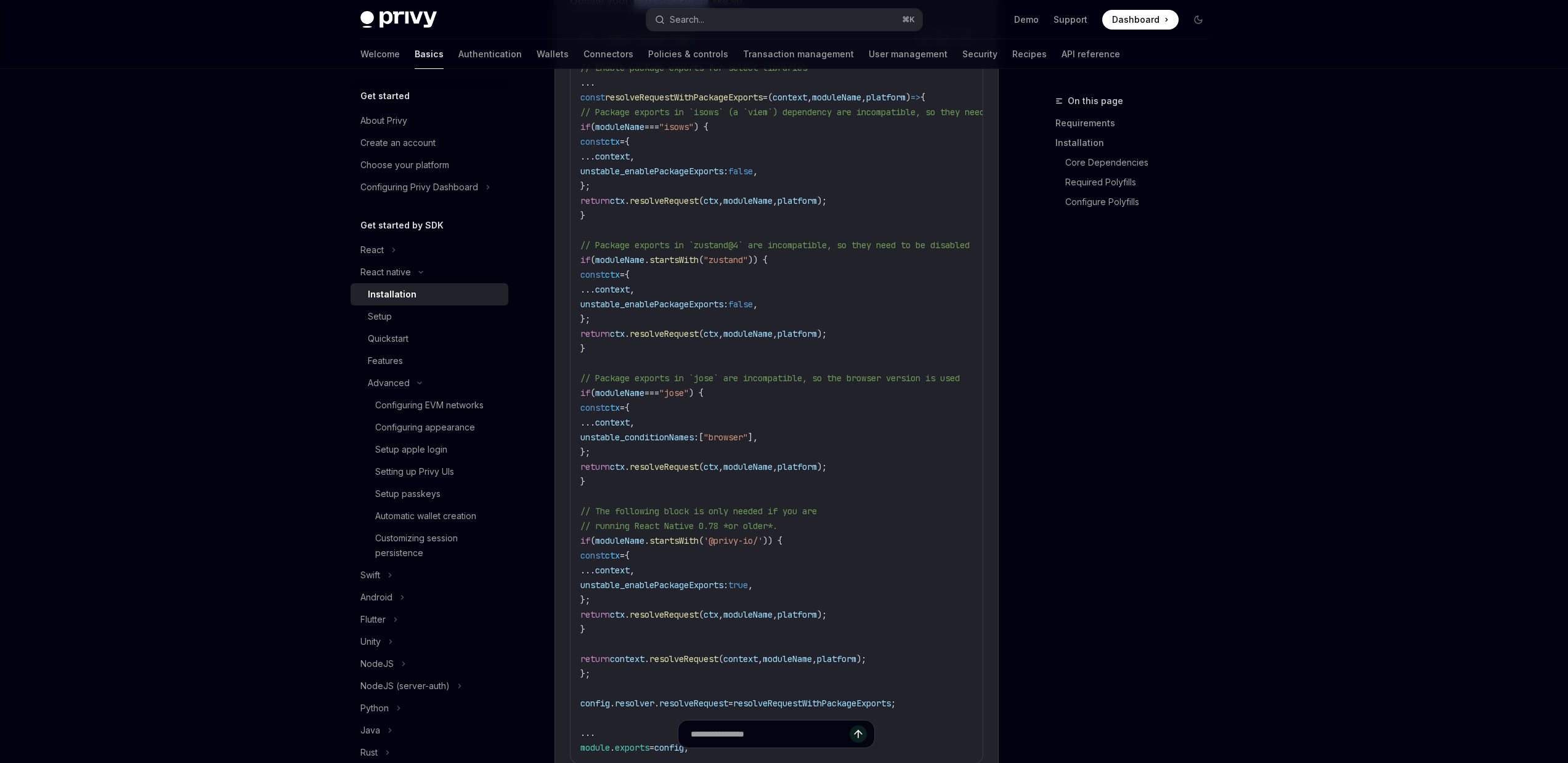
scroll to position [1391, 0]
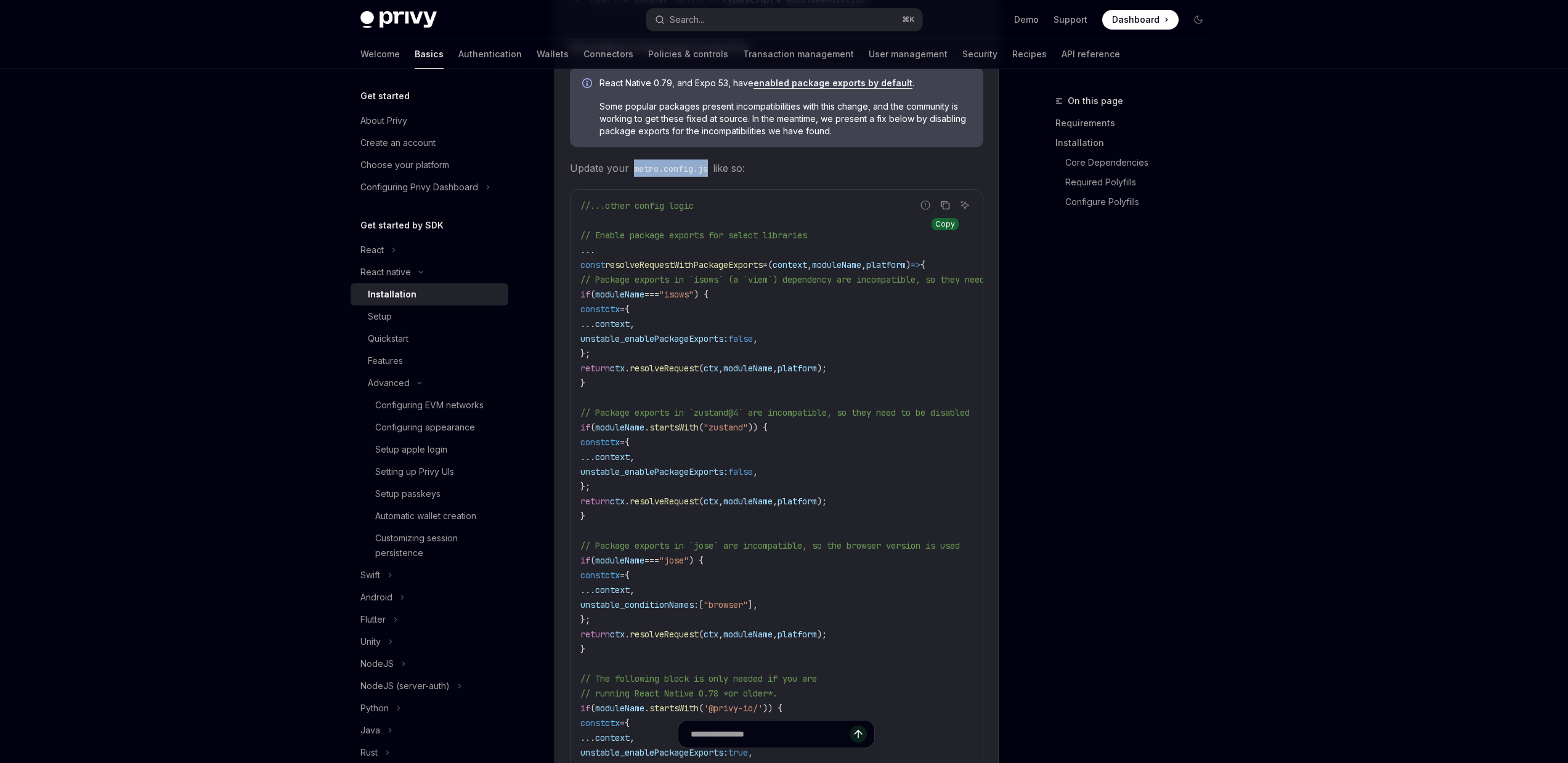
click at [941, 210] on icon "Copy the contents from the code block" at bounding box center [945, 205] width 9 height 9
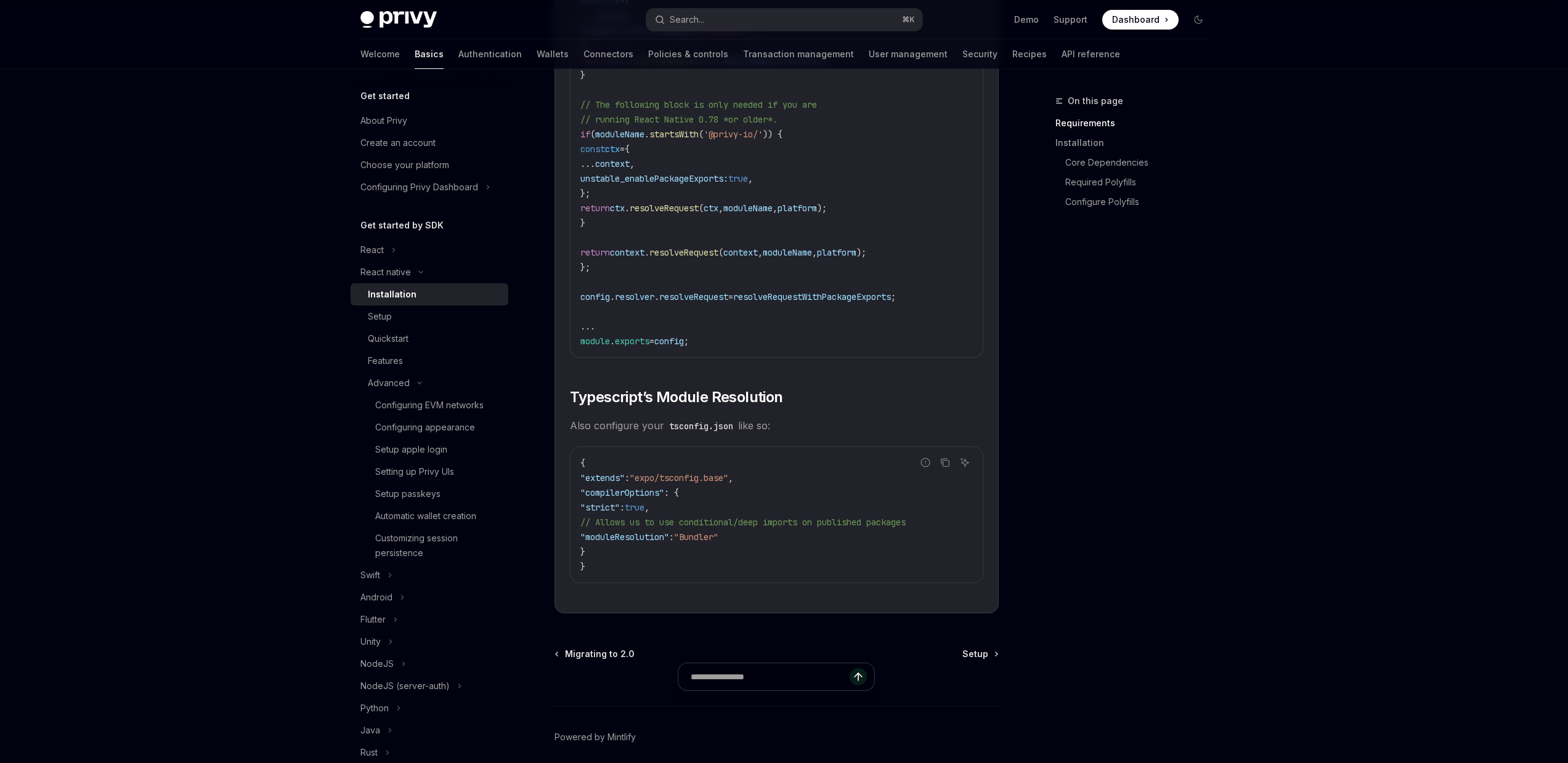
scroll to position [2023, 0]
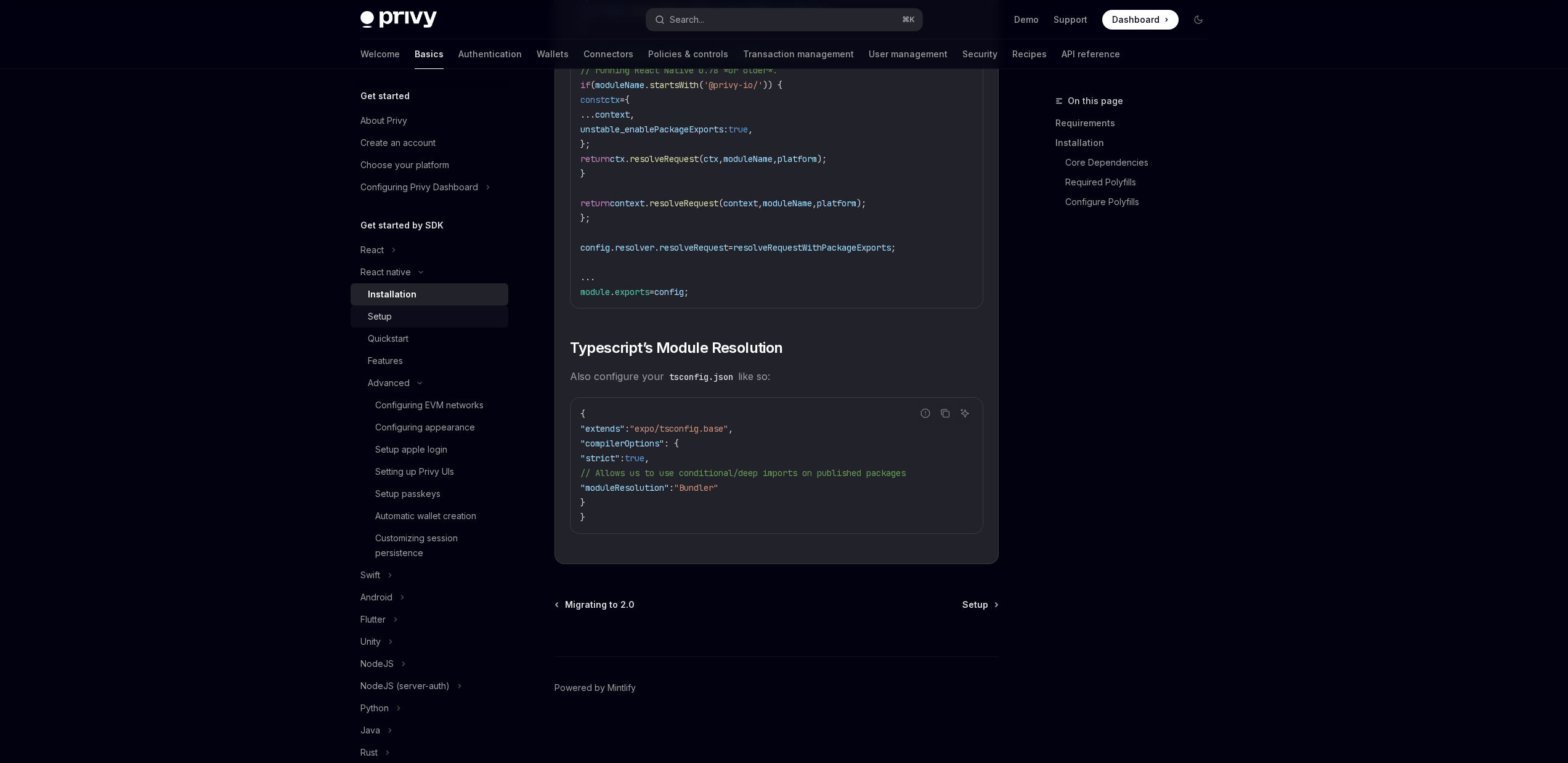
click at [477, 310] on div "Setup" at bounding box center [434, 316] width 133 height 15
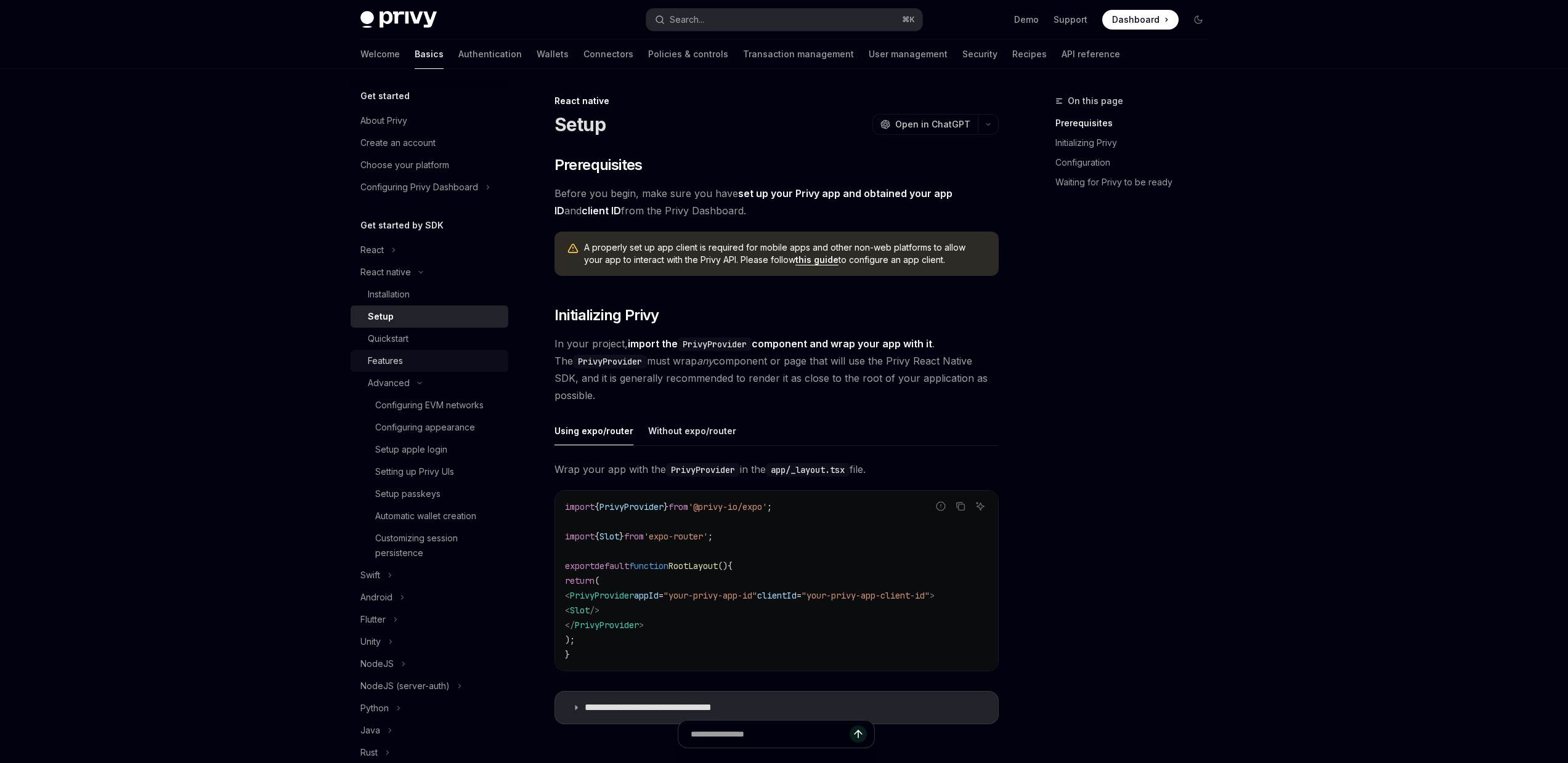
click at [426, 358] on div "Features" at bounding box center [434, 361] width 133 height 15
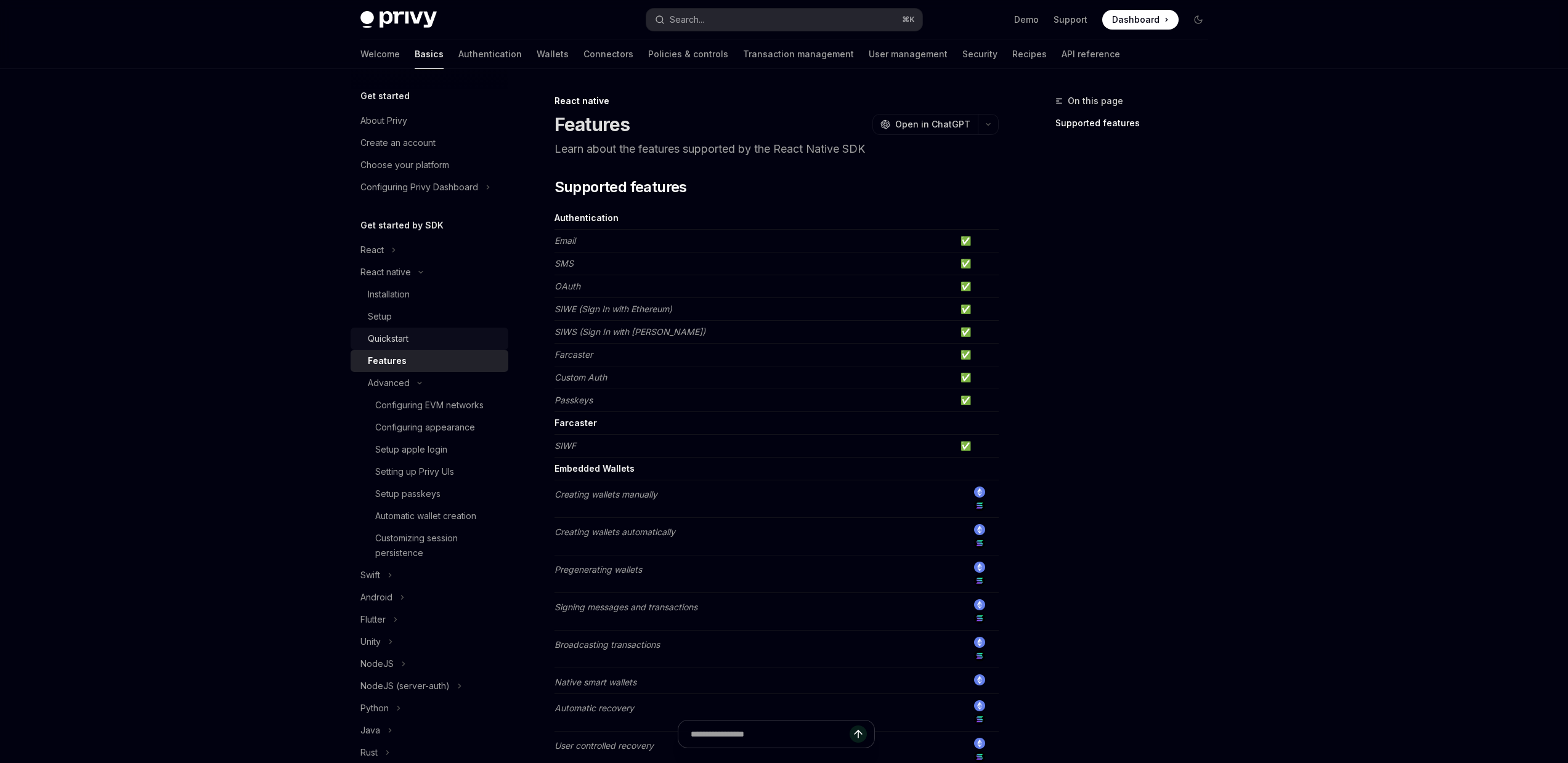
click at [435, 338] on div "Quickstart" at bounding box center [434, 338] width 133 height 15
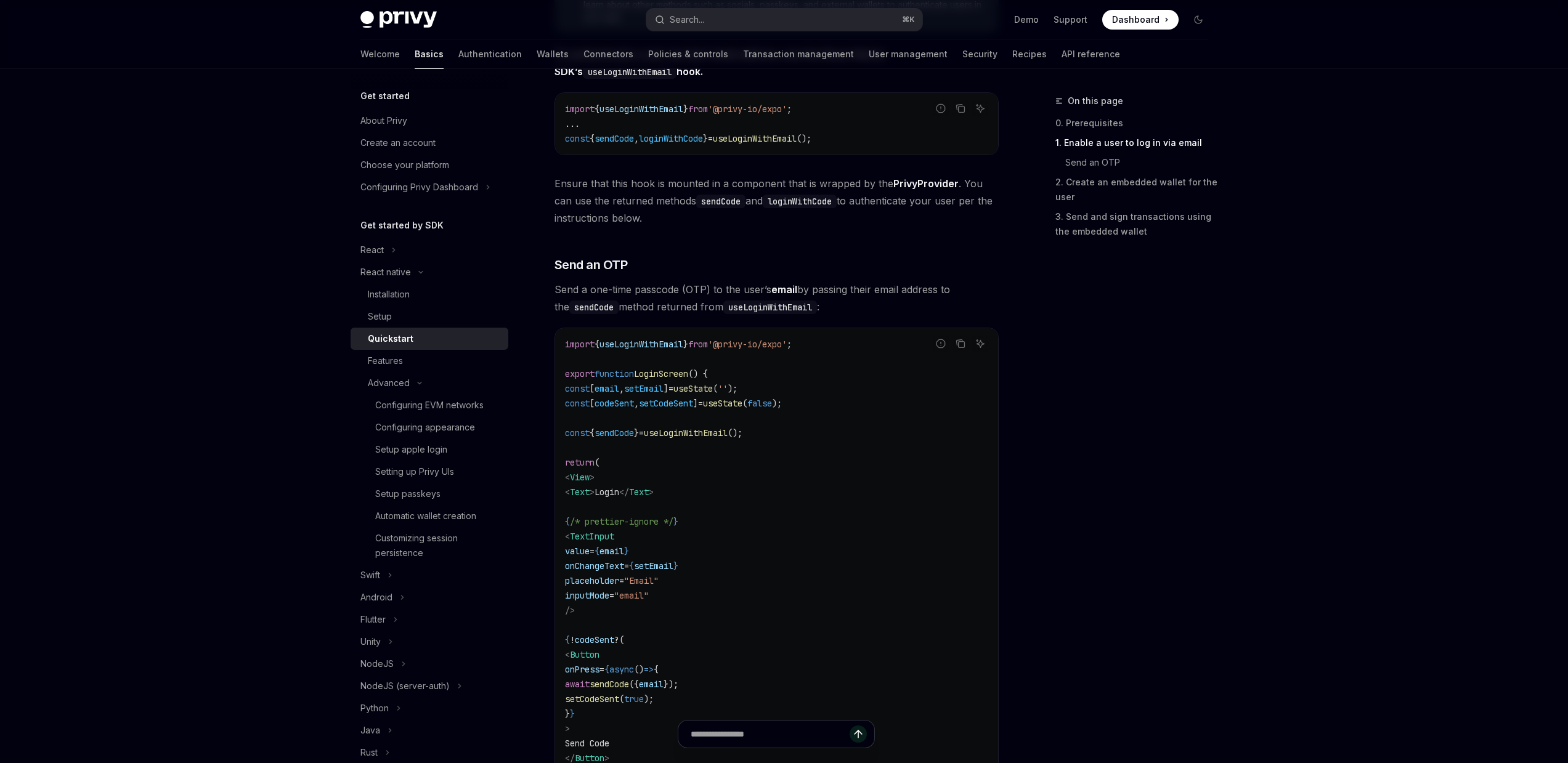
scroll to position [346, 0]
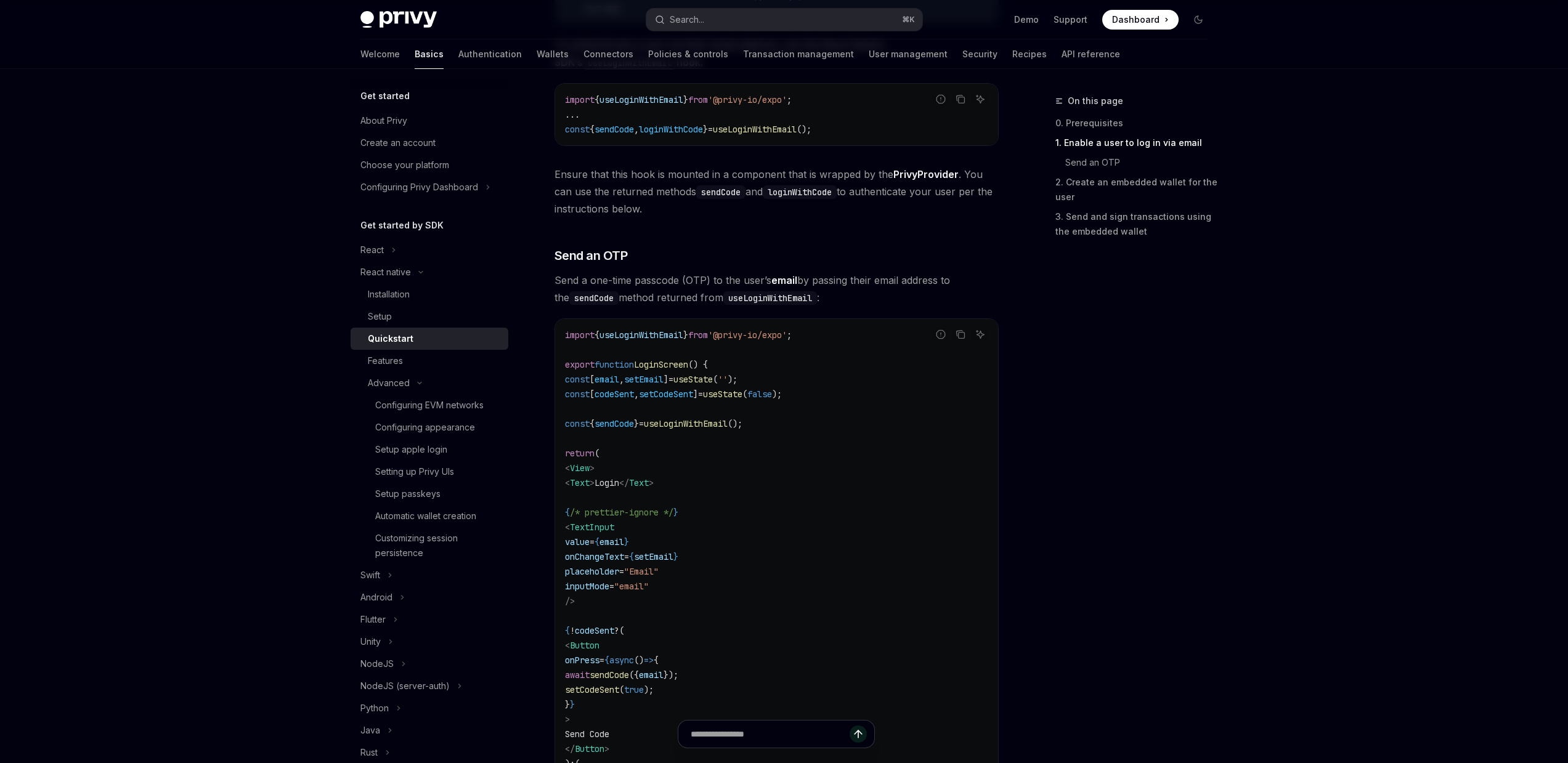
click at [504, 313] on div "Get started About Privy Create an account Choose your platform Configuring Priv…" at bounding box center [439, 416] width 178 height 694
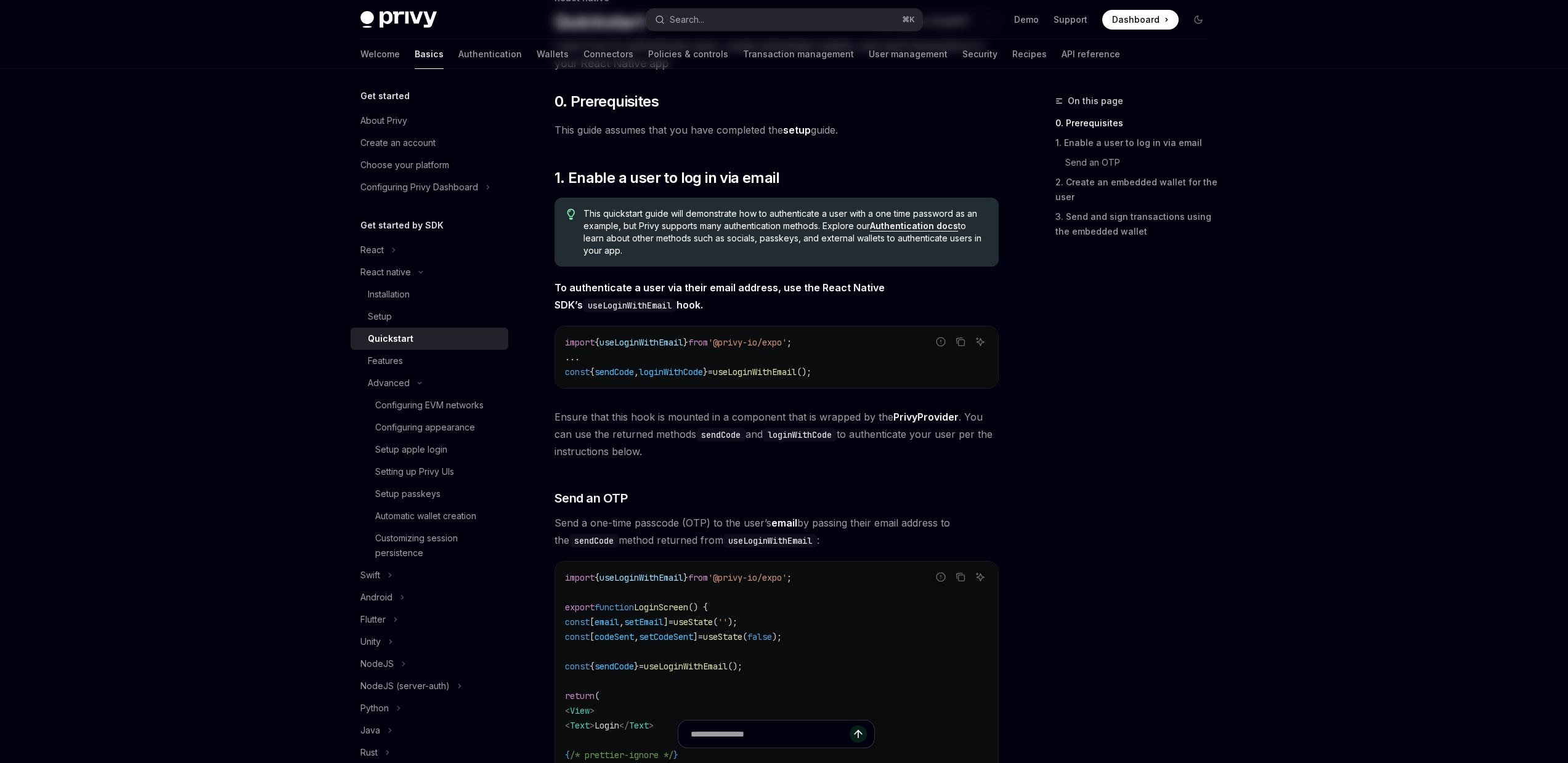
scroll to position [111, 0]
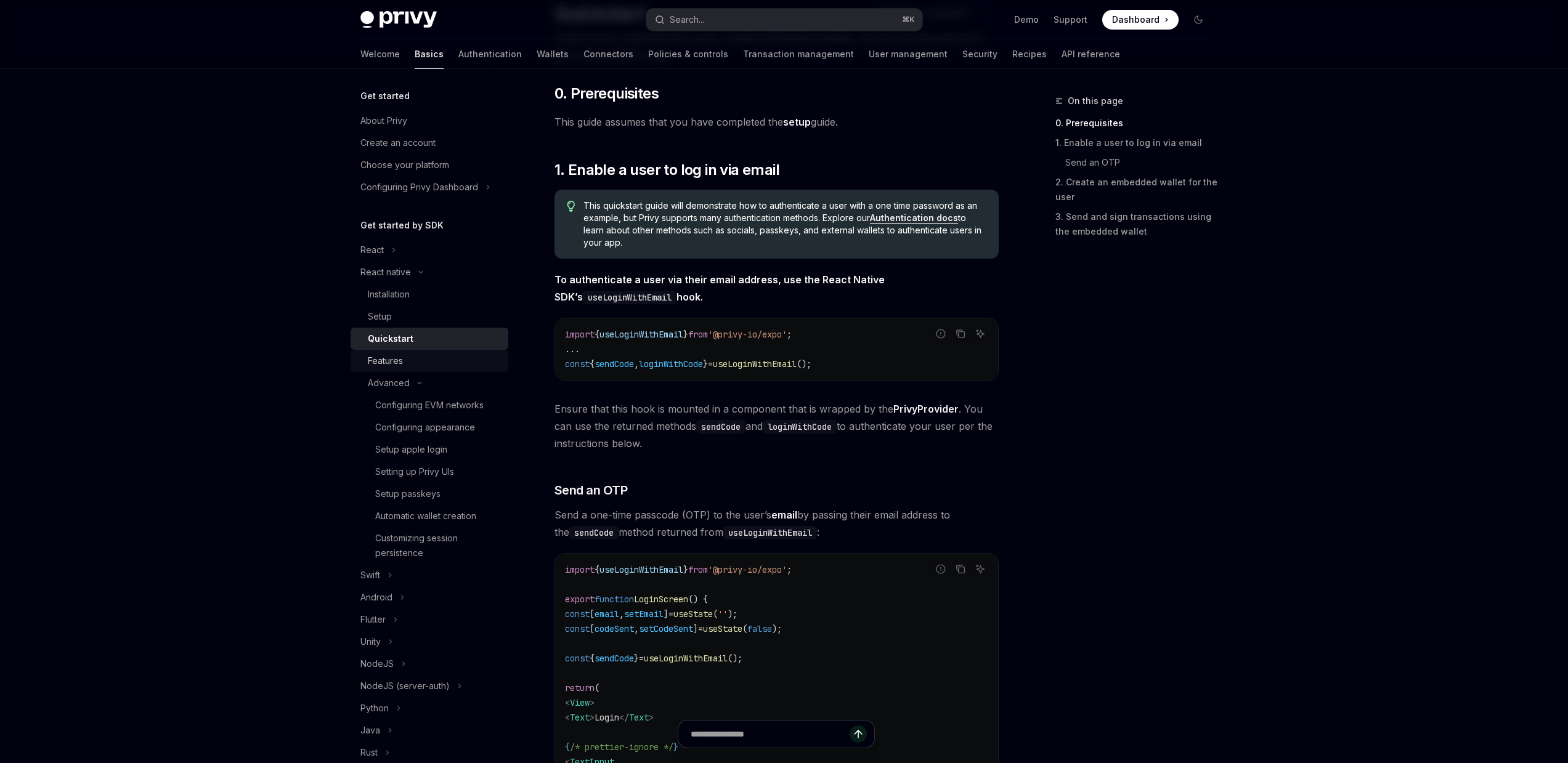
click at [474, 361] on div "Features" at bounding box center [434, 361] width 133 height 15
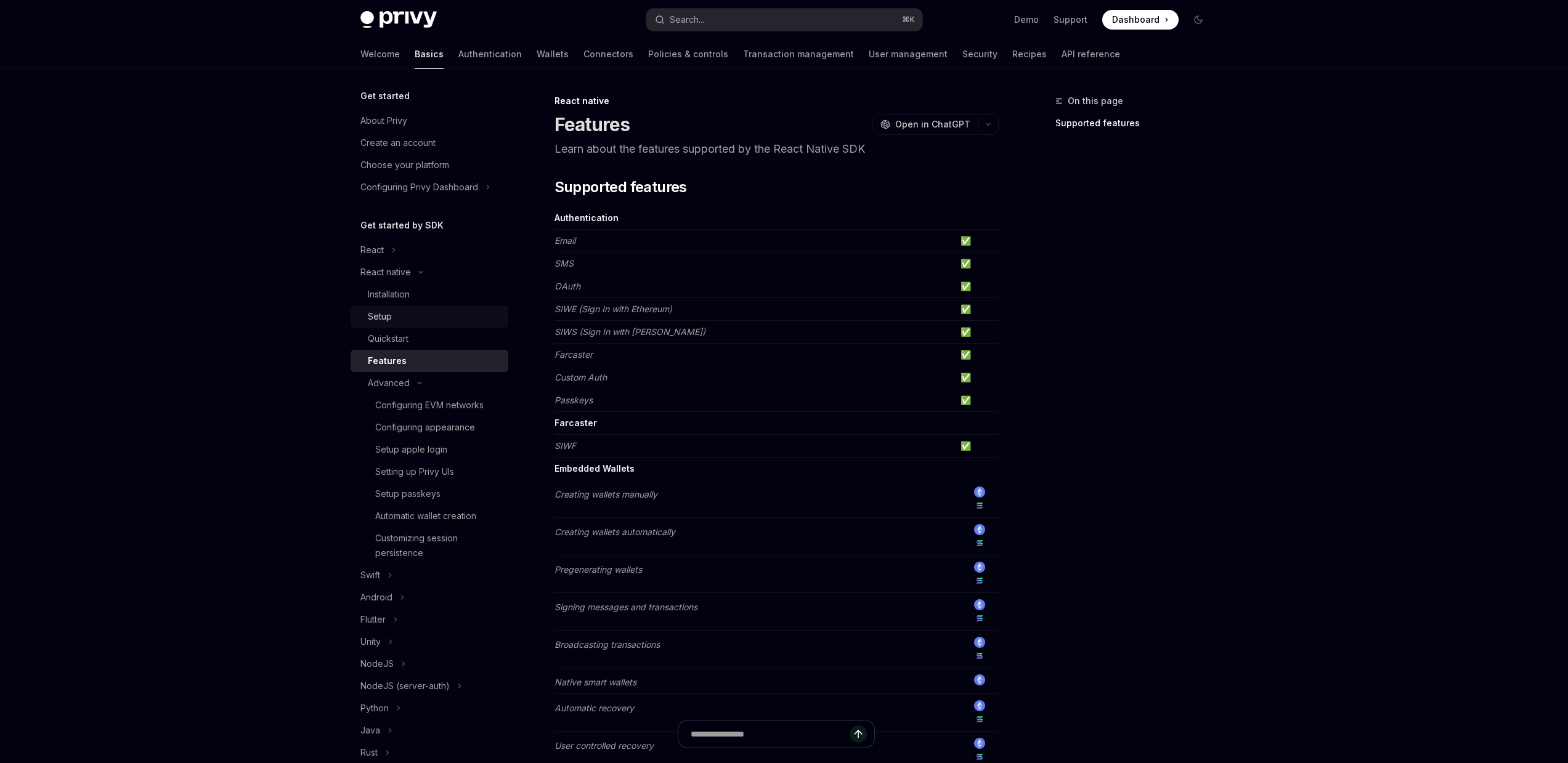
click at [460, 316] on div "Setup" at bounding box center [434, 316] width 133 height 15
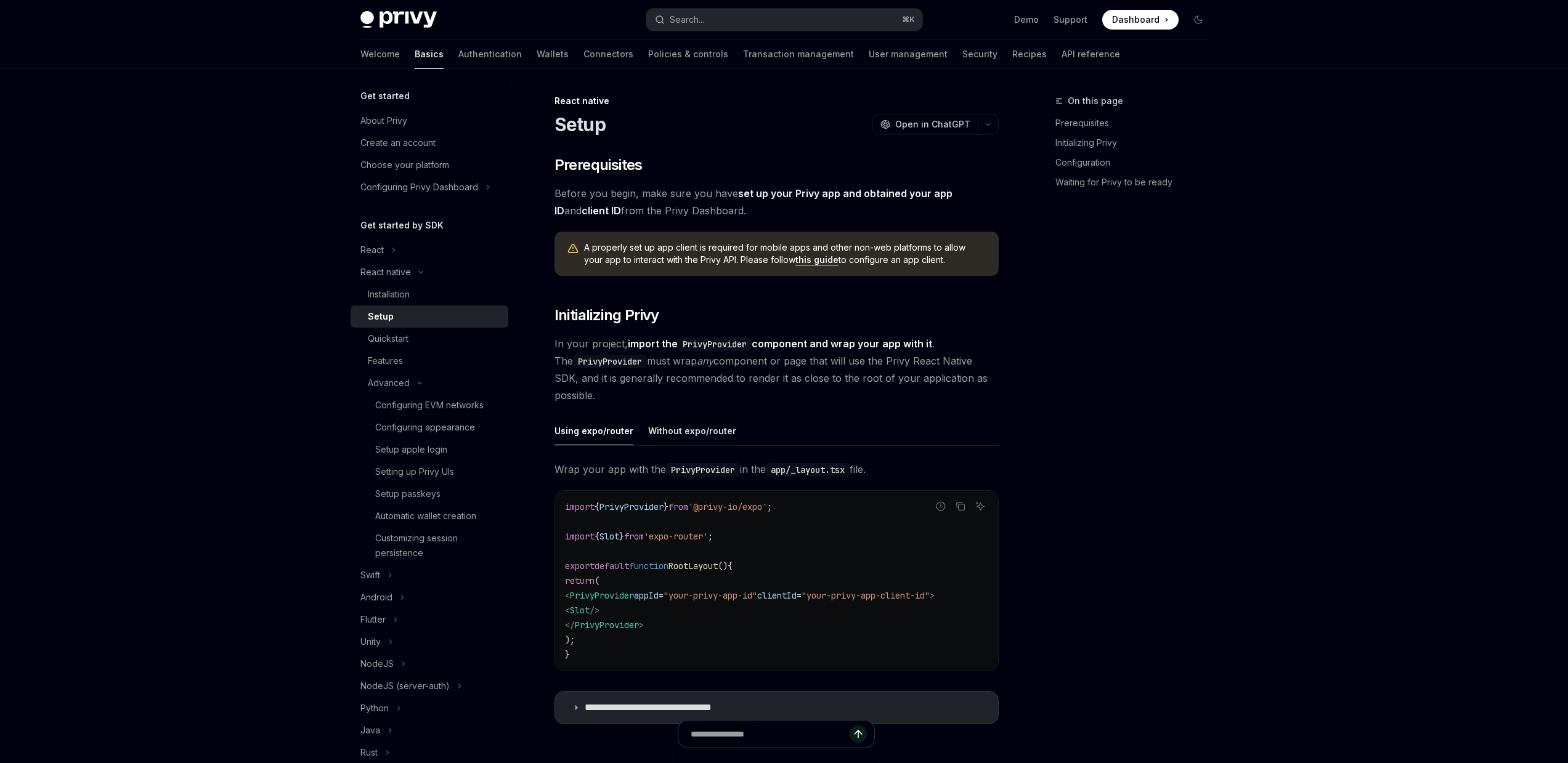
type textarea "*"
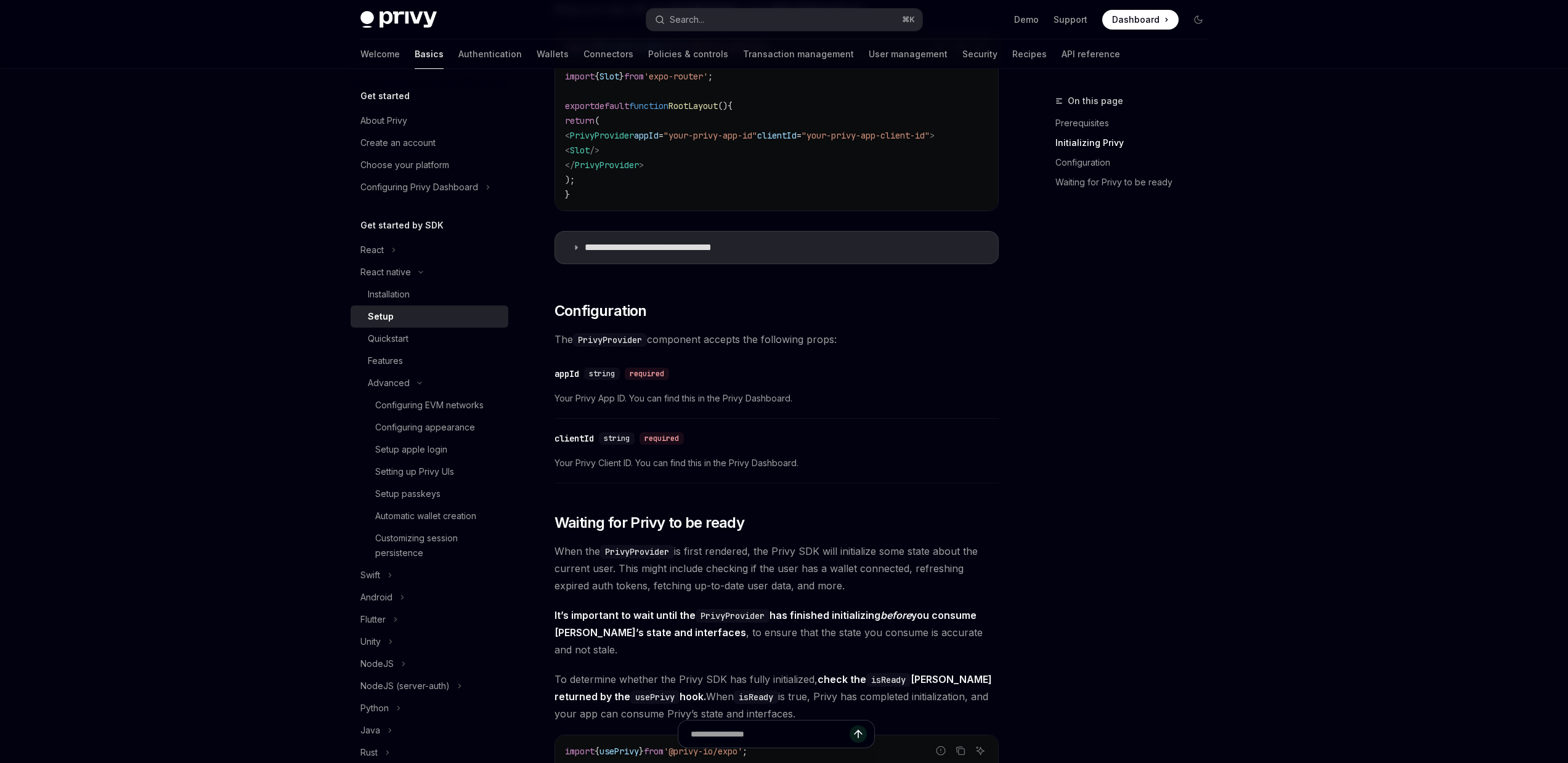
scroll to position [876, 0]
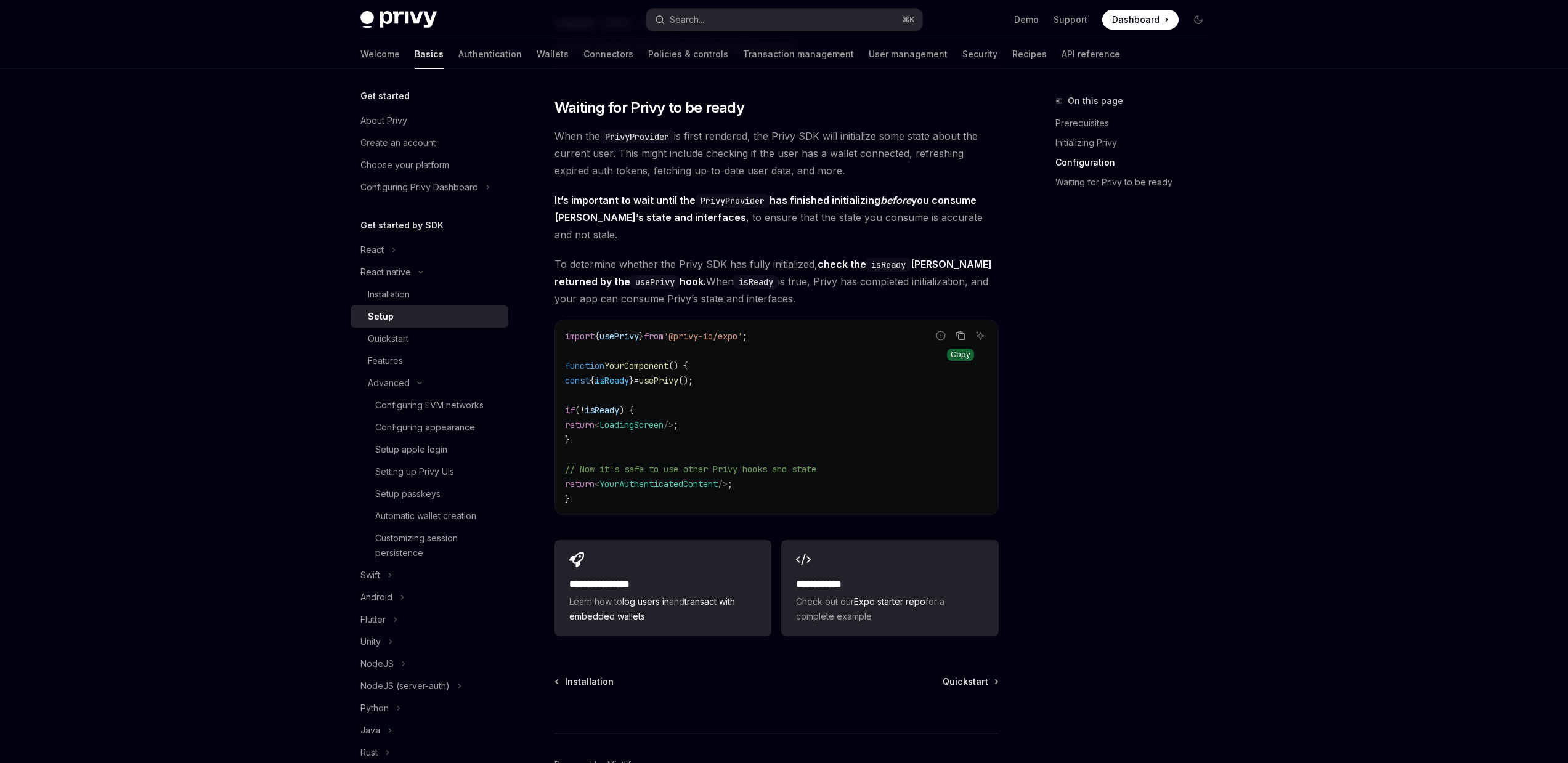
click at [959, 331] on icon "Copy the contents from the code block" at bounding box center [960, 335] width 9 height 9
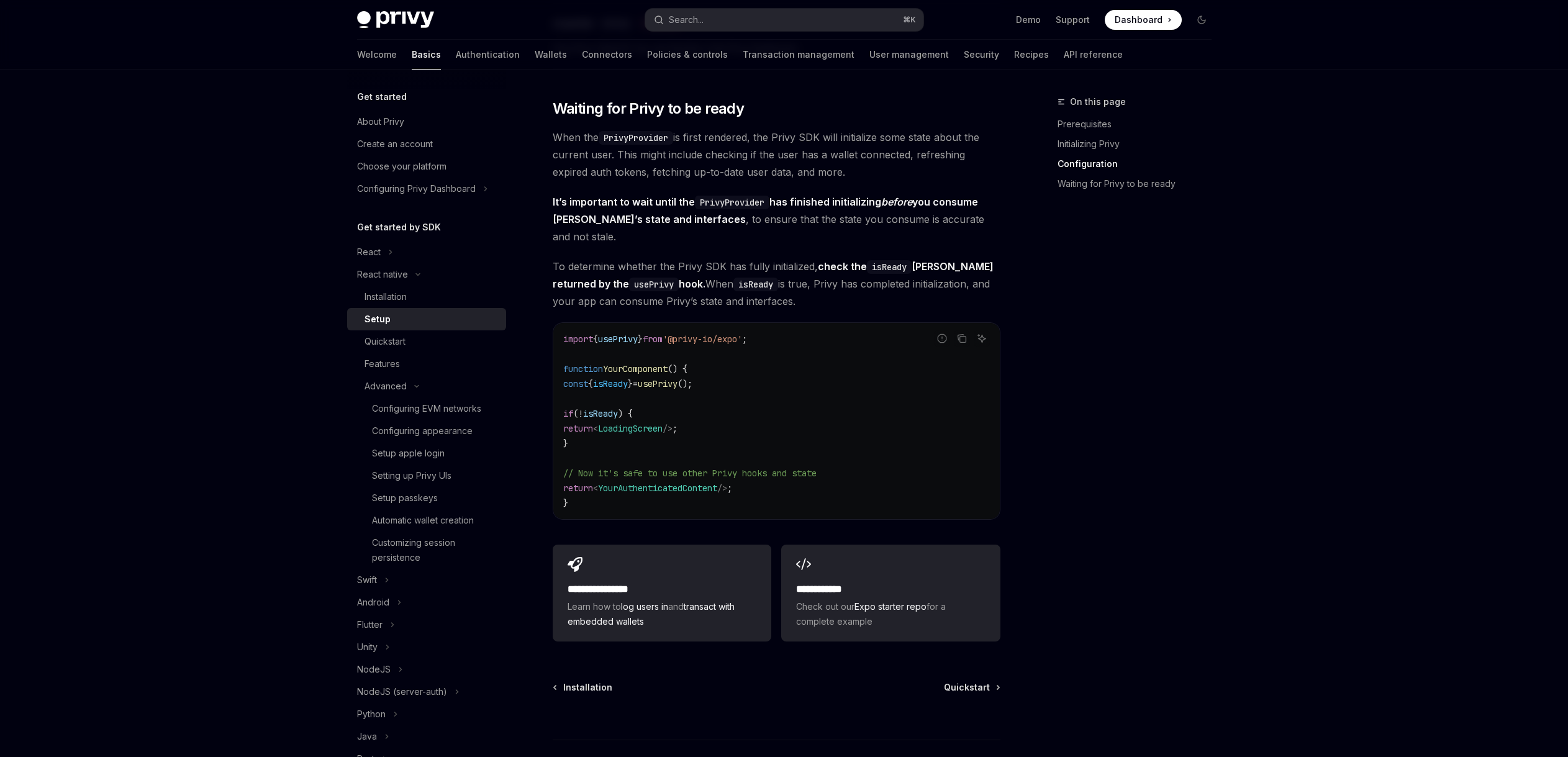
type textarea "*"
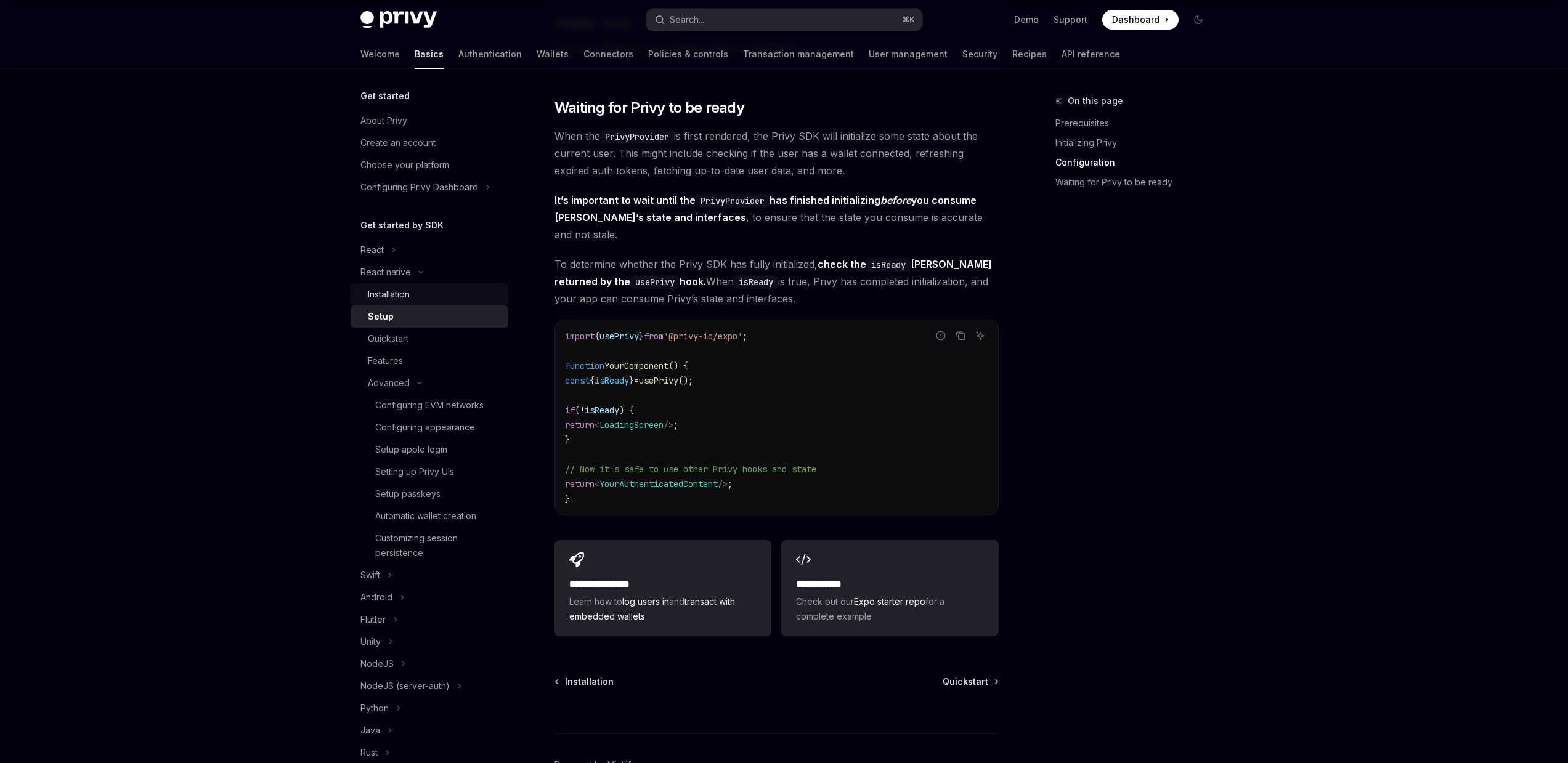
click at [432, 287] on div "Installation" at bounding box center [434, 294] width 133 height 15
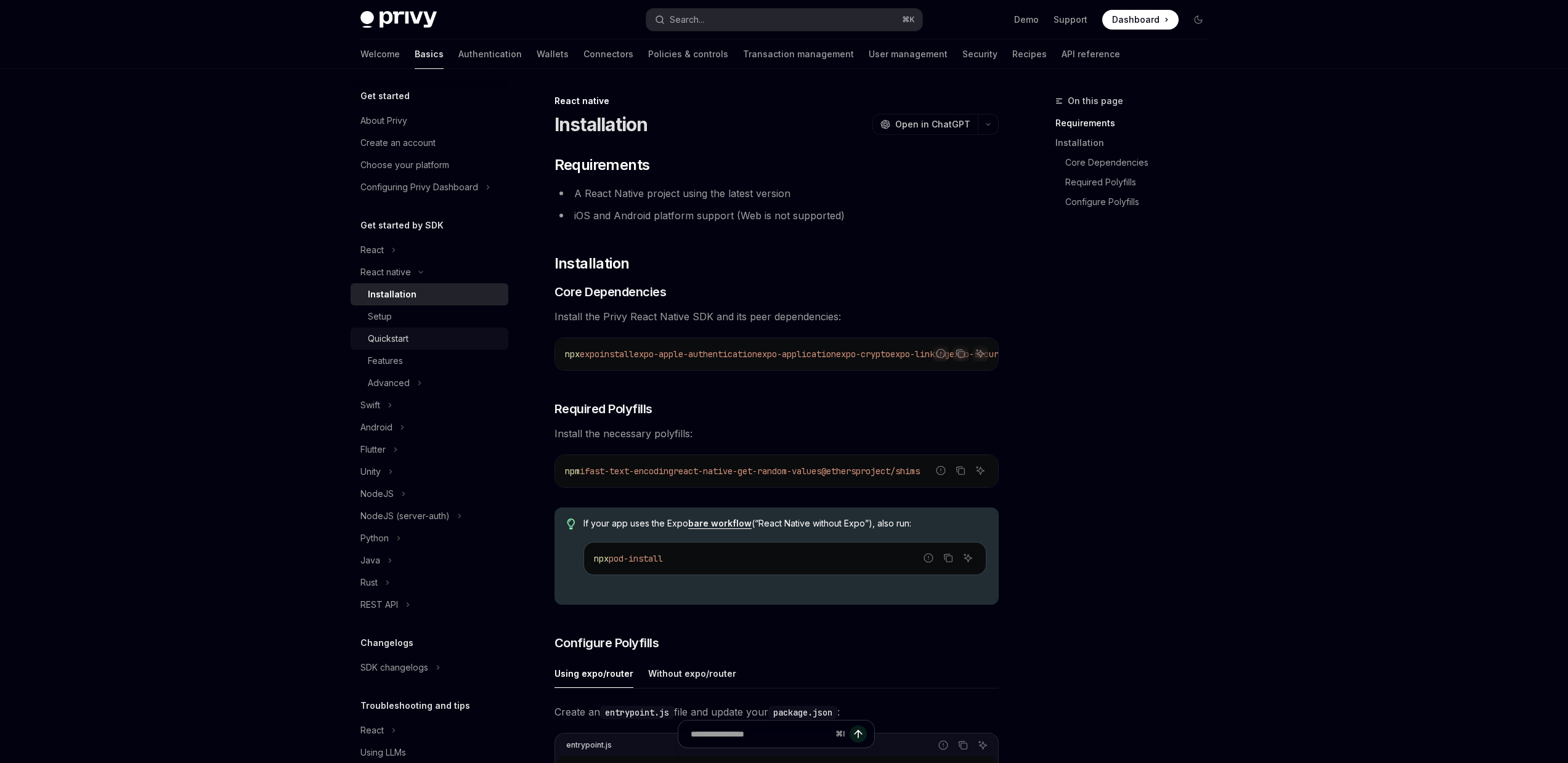
click at [461, 331] on div "Quickstart" at bounding box center [434, 338] width 133 height 15
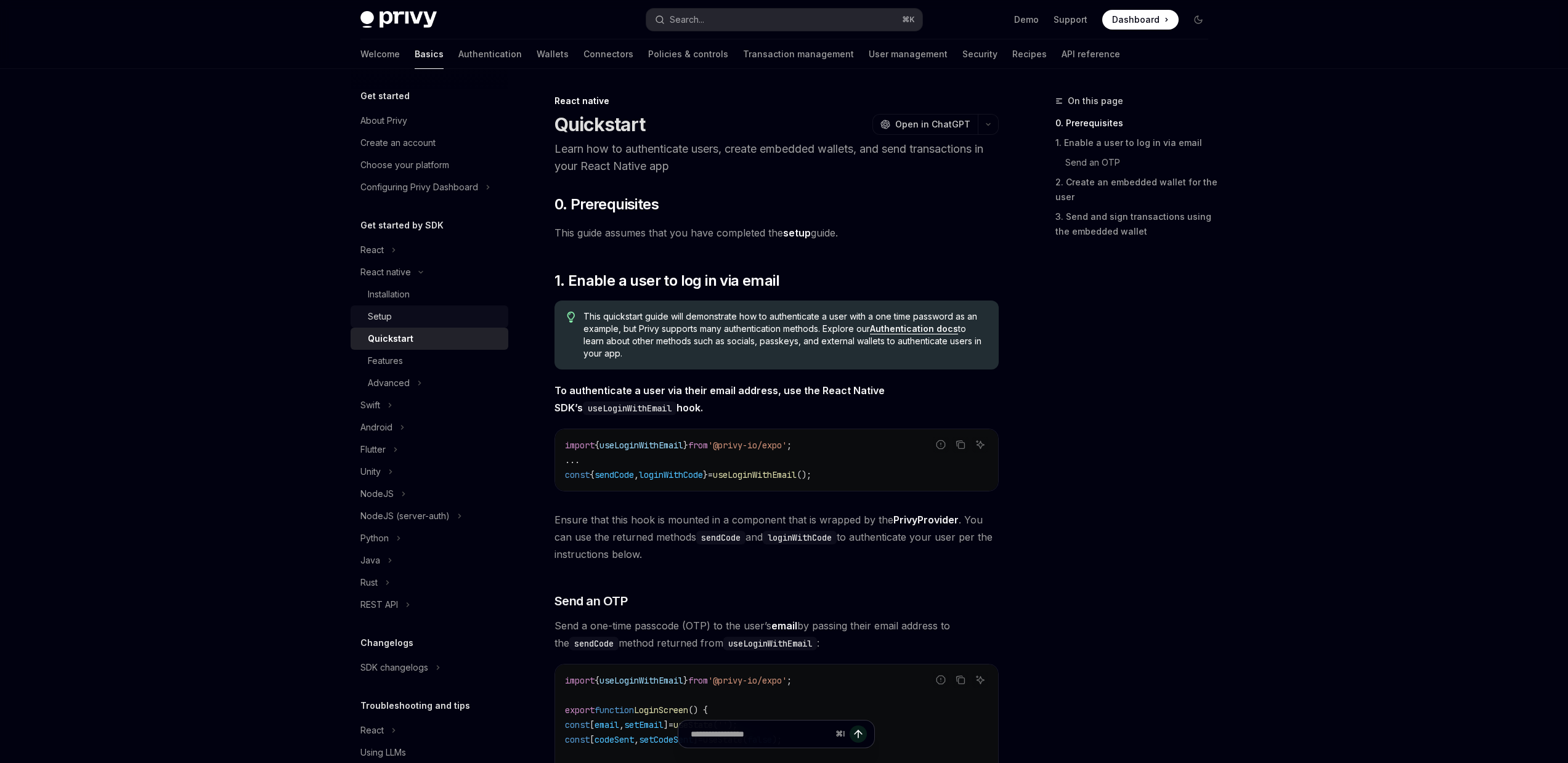
click at [460, 322] on div "Setup" at bounding box center [434, 316] width 133 height 15
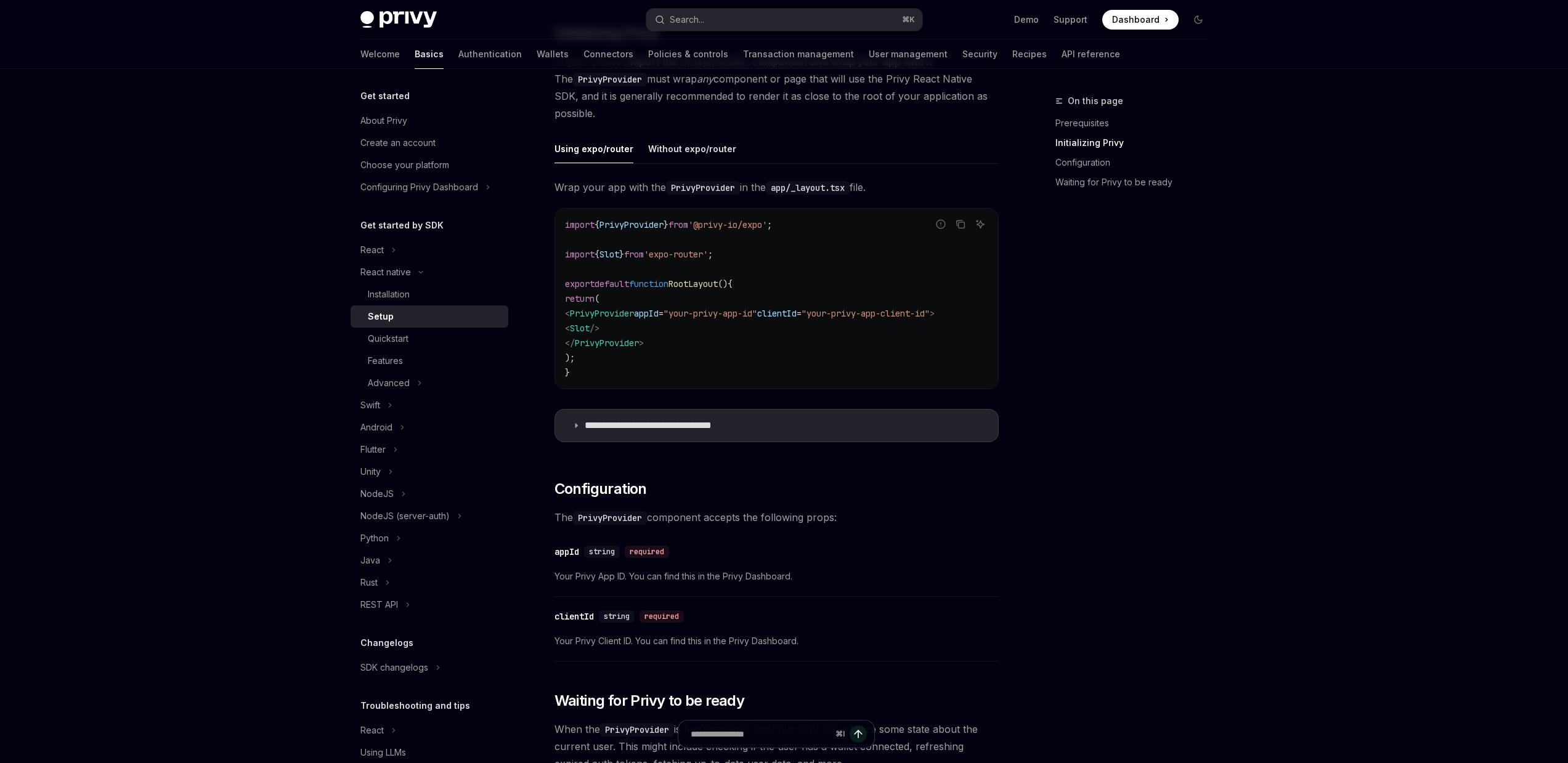
scroll to position [519, 0]
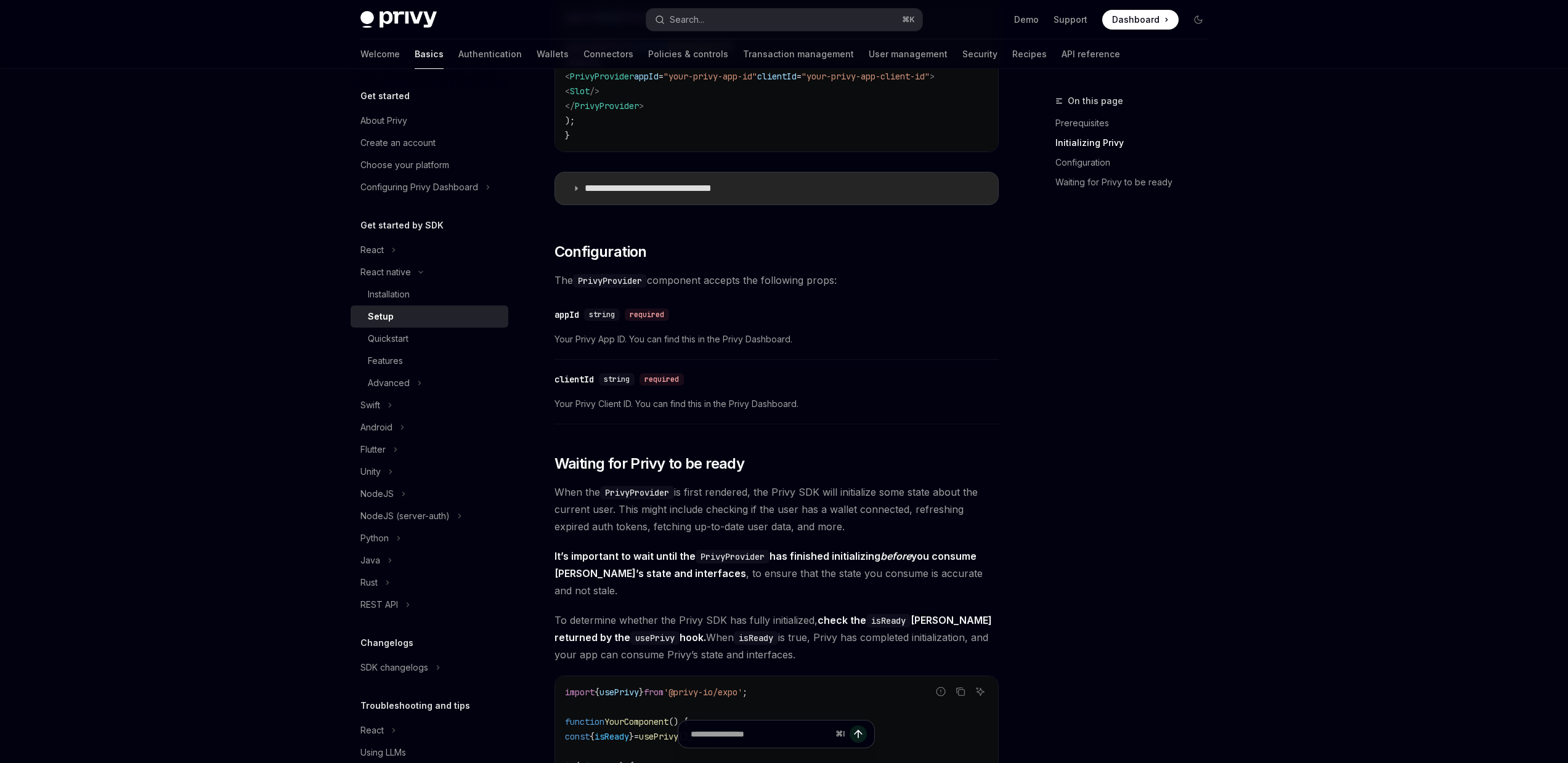
click at [739, 189] on p "**********" at bounding box center [668, 189] width 167 height 13
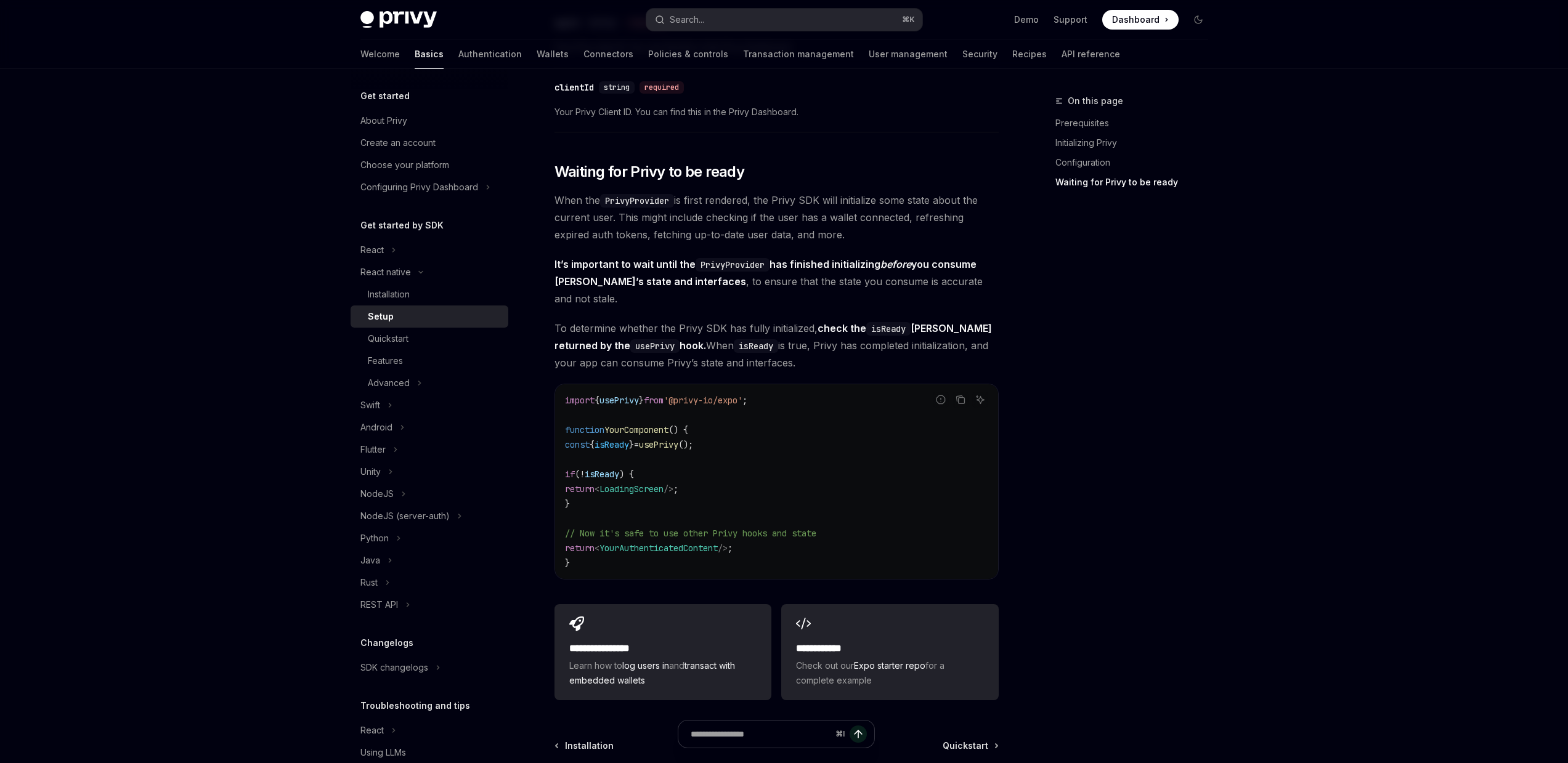
scroll to position [1569, 0]
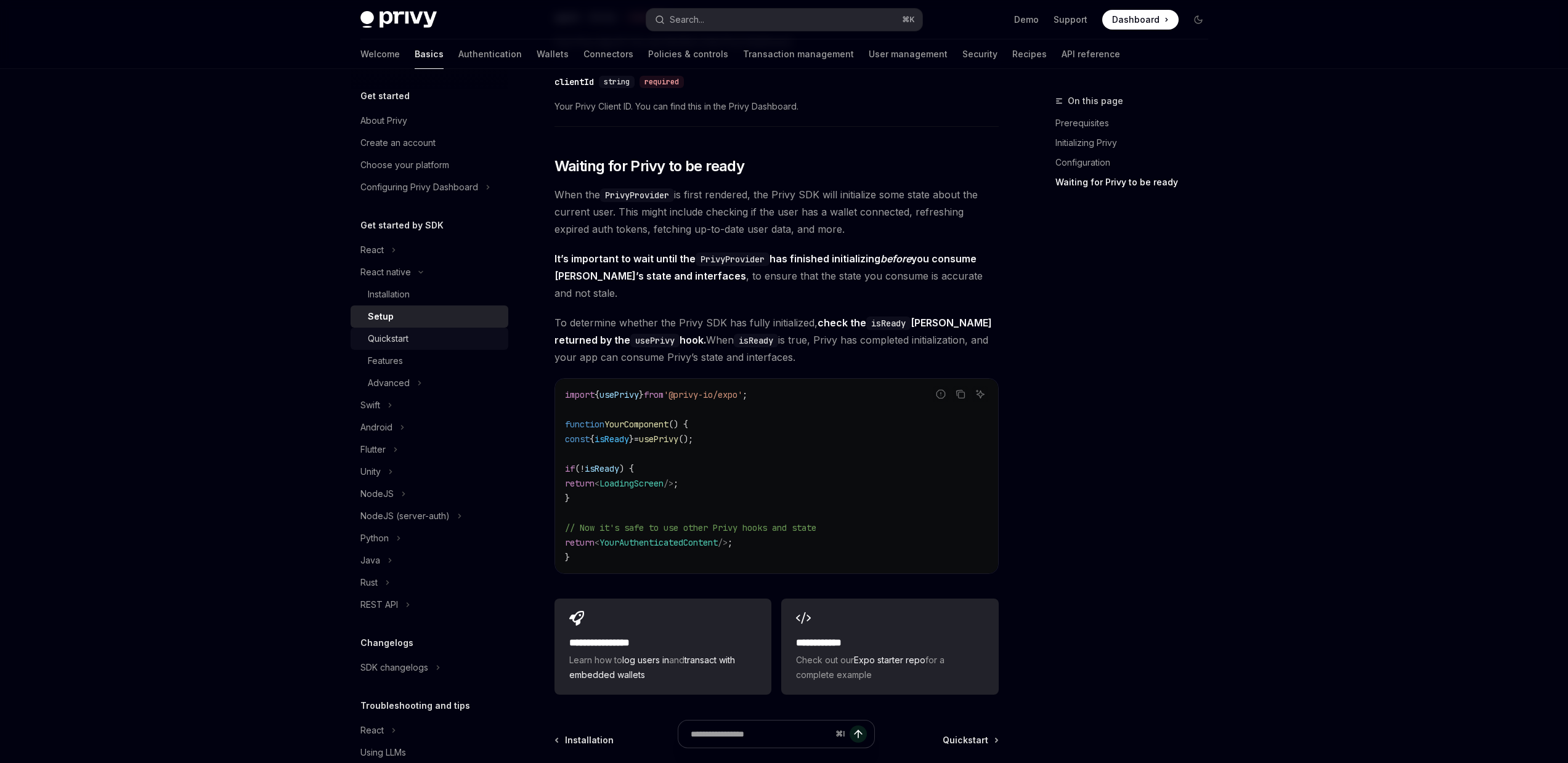
click at [437, 344] on div "Quickstart" at bounding box center [434, 338] width 133 height 15
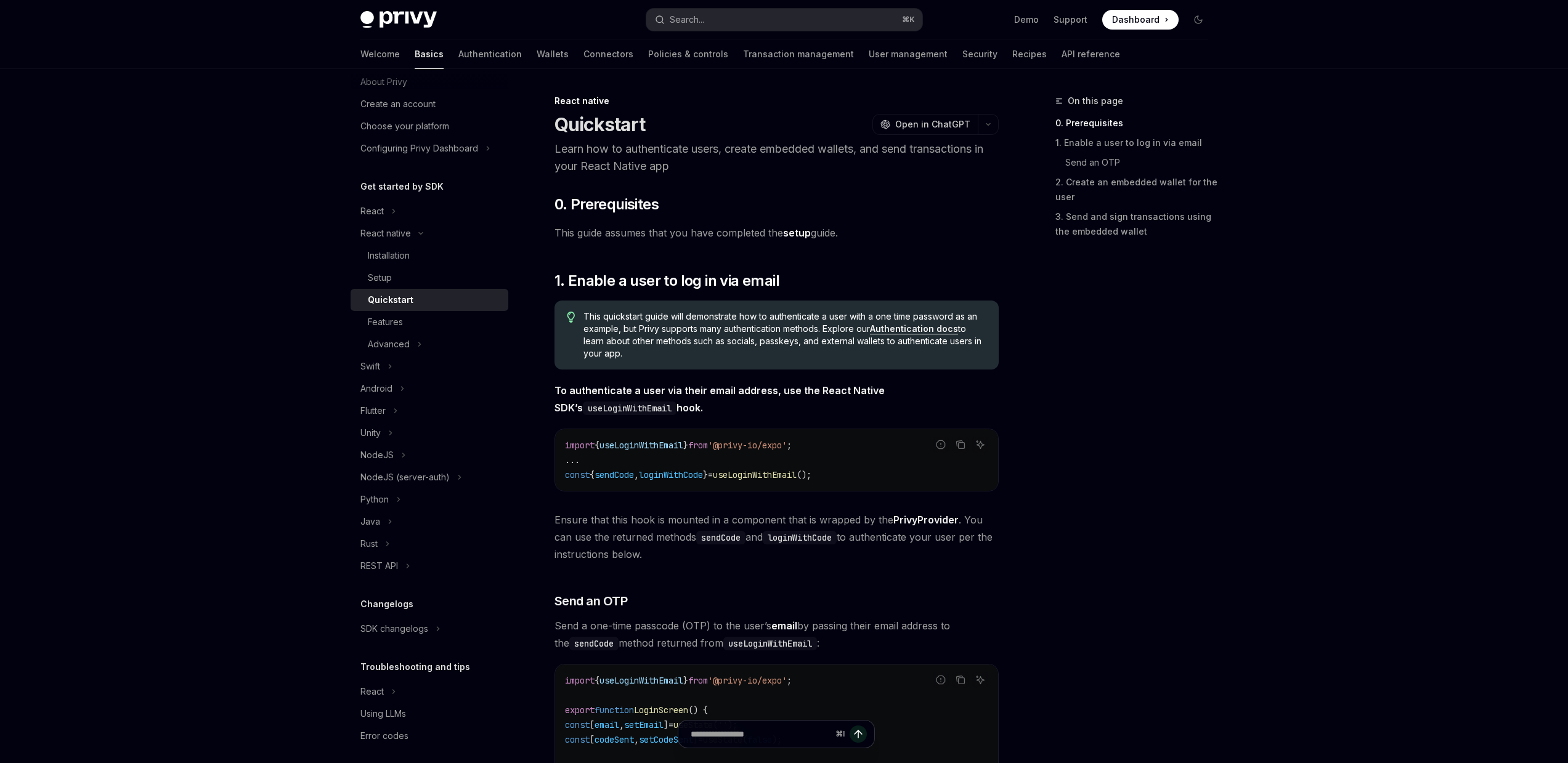
scroll to position [47, 0]
click at [460, 679] on button "React" at bounding box center [429, 683] width 158 height 22
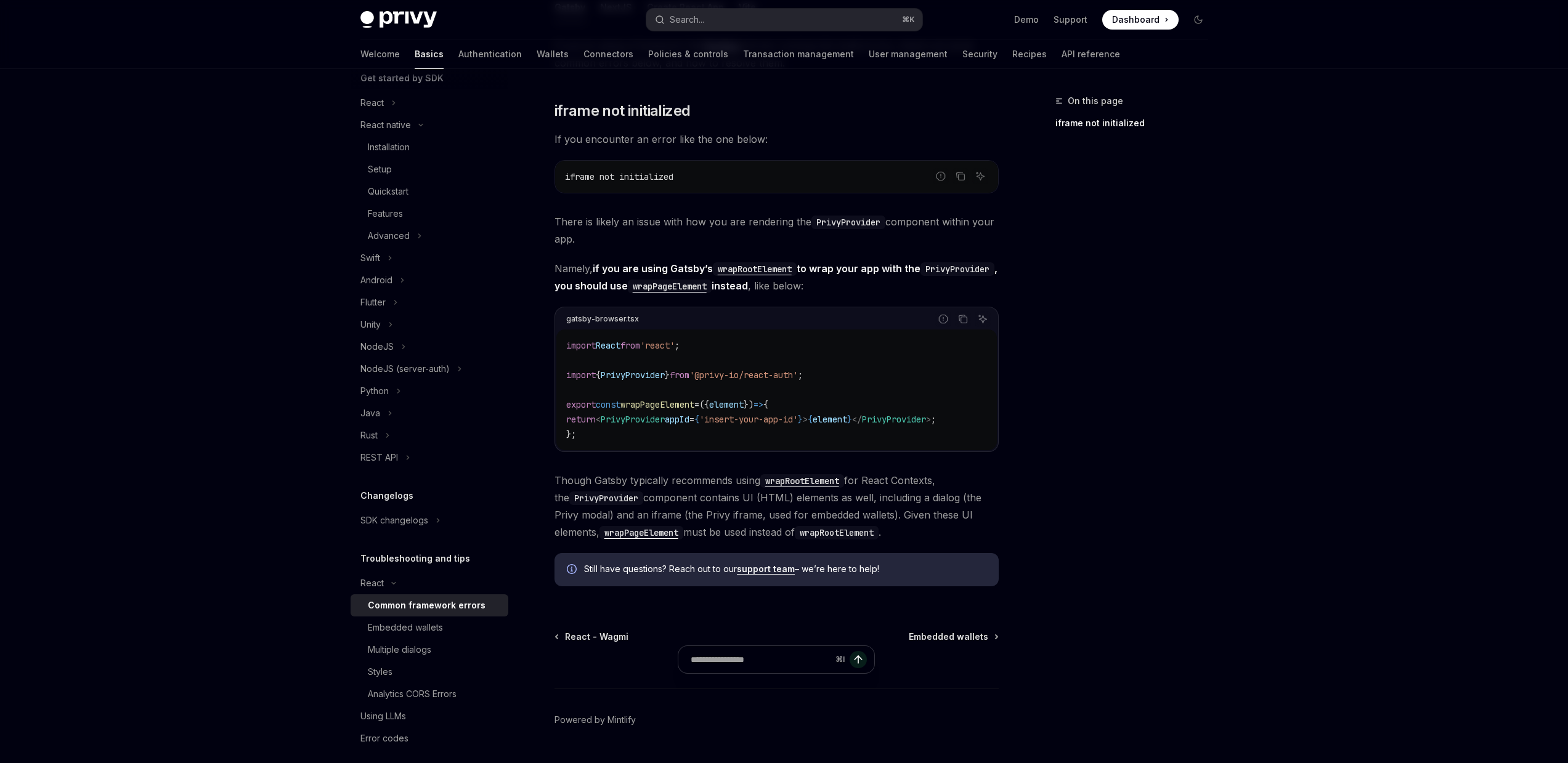
scroll to position [246, 0]
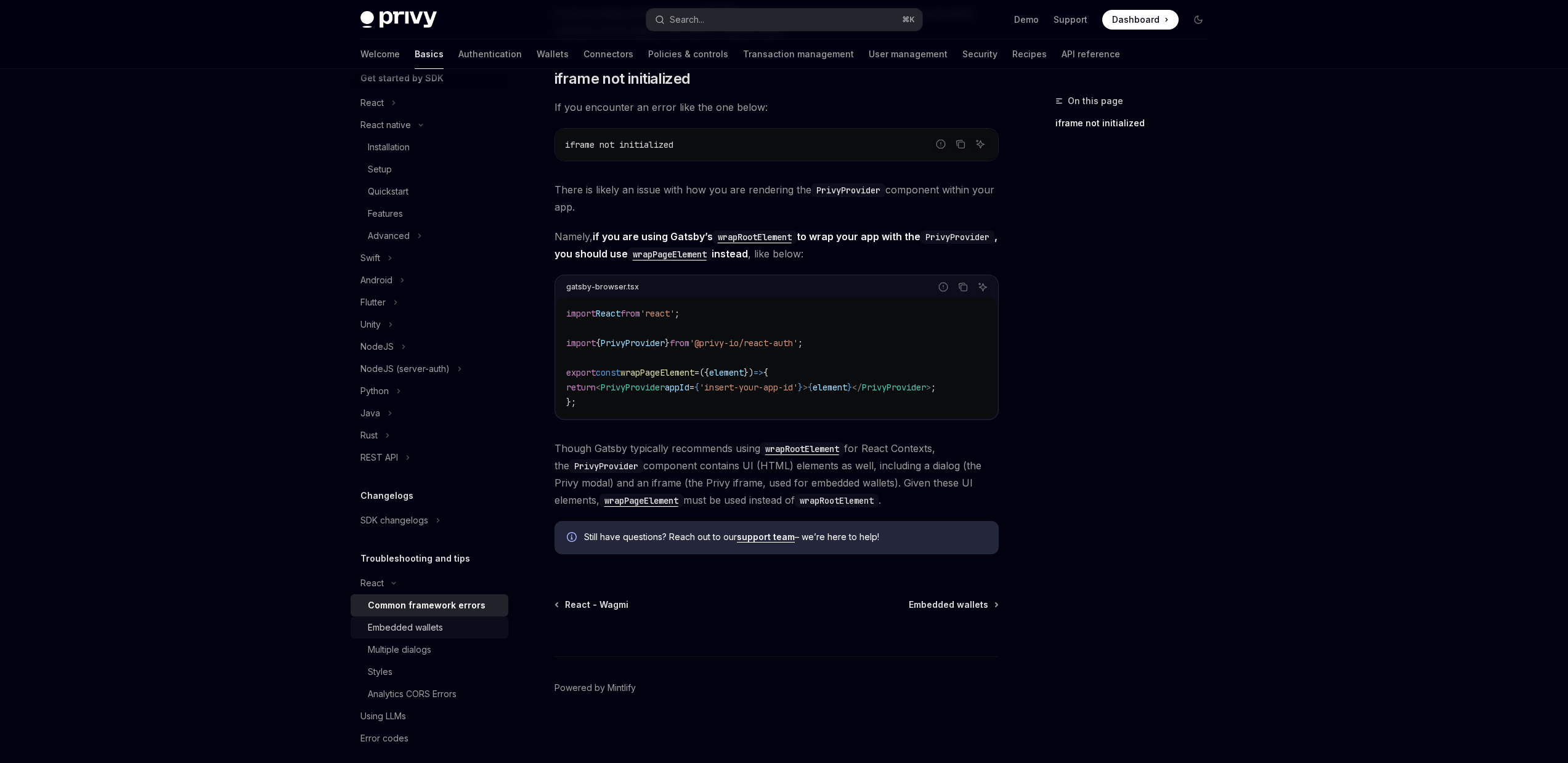
click at [477, 622] on div "Embedded wallets" at bounding box center [434, 627] width 133 height 15
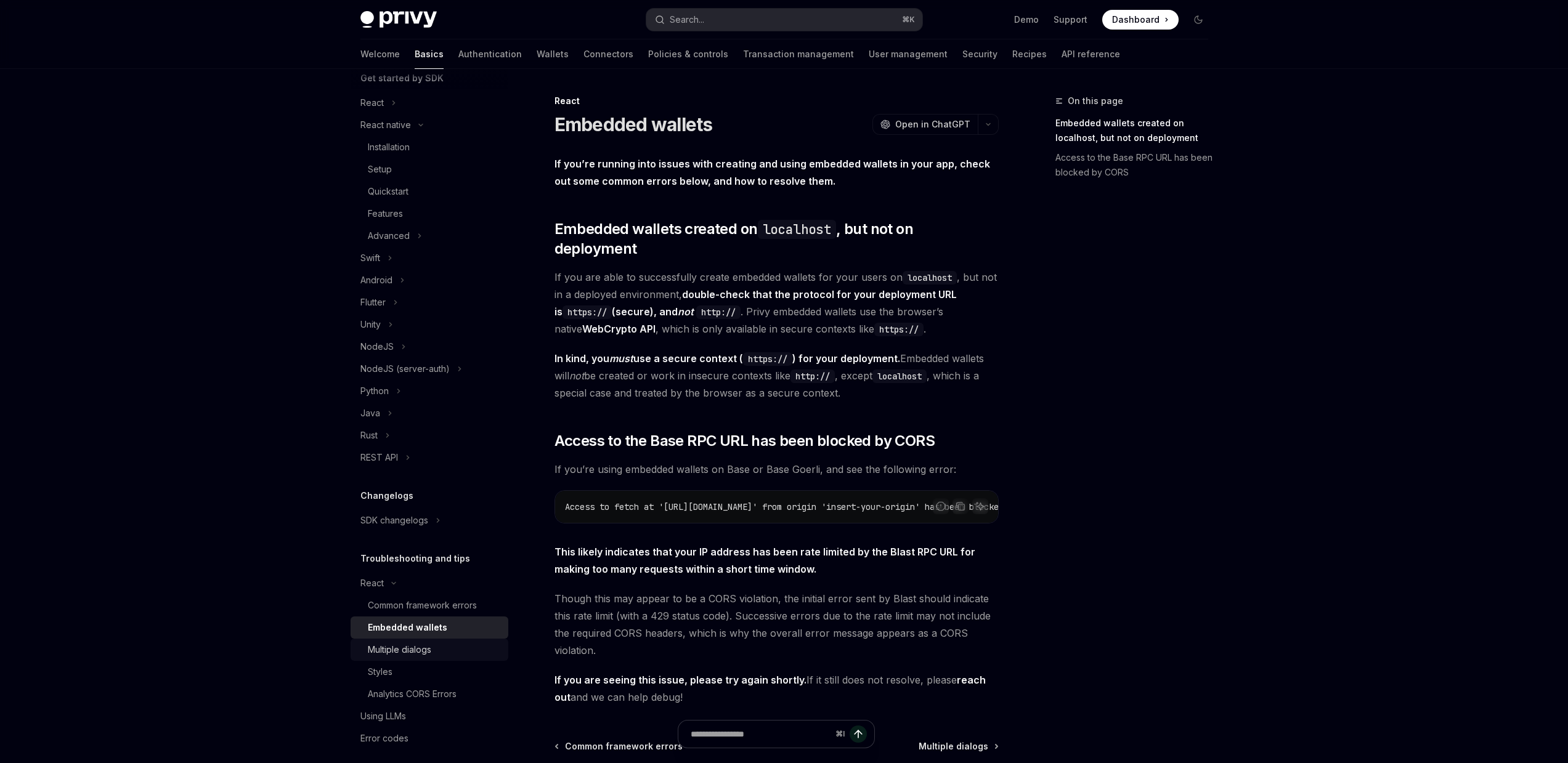
click at [464, 640] on link "Multiple dialogs" at bounding box center [429, 650] width 158 height 22
type textarea "*"
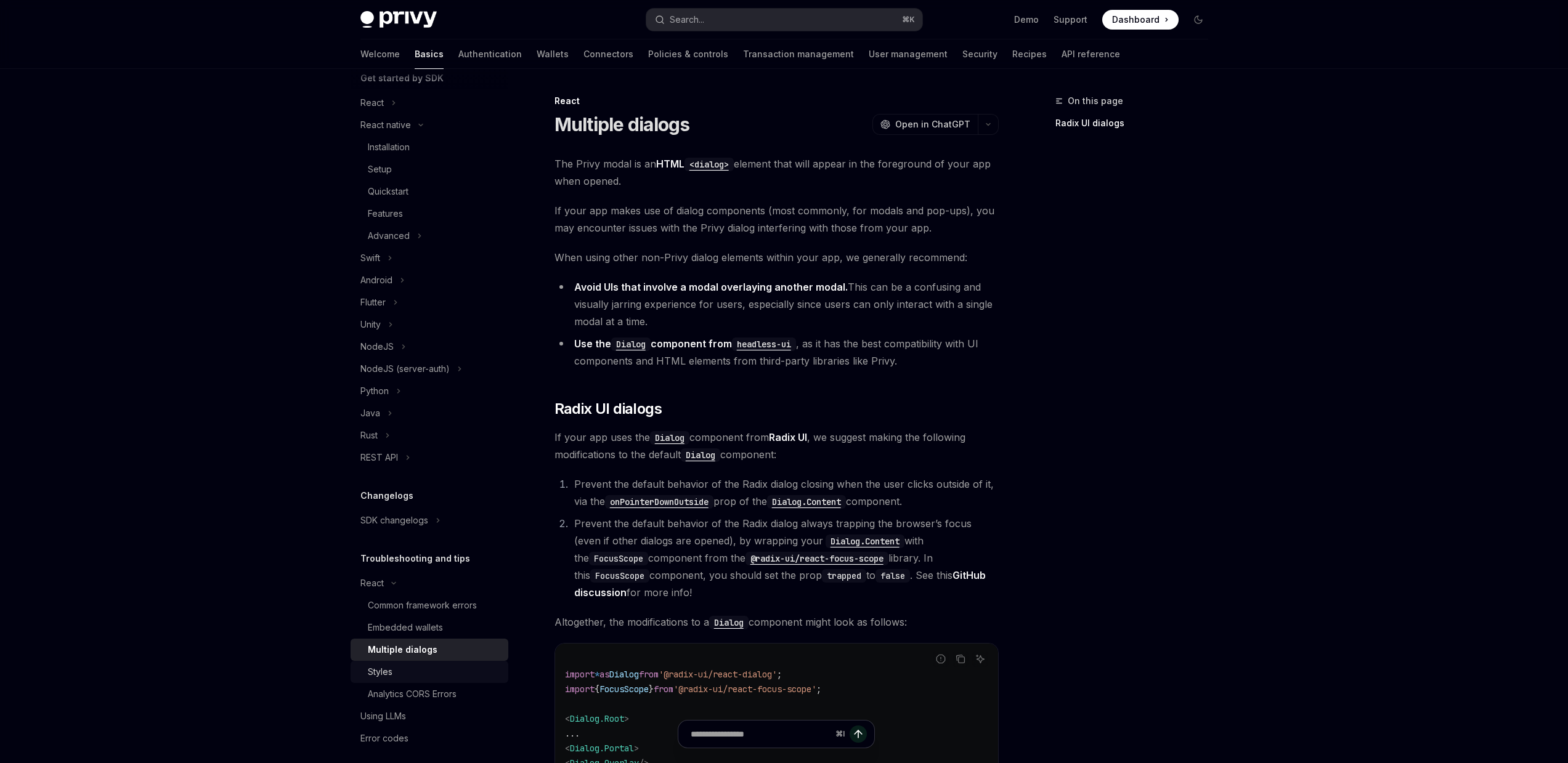
click at [446, 670] on div "Styles" at bounding box center [434, 672] width 133 height 15
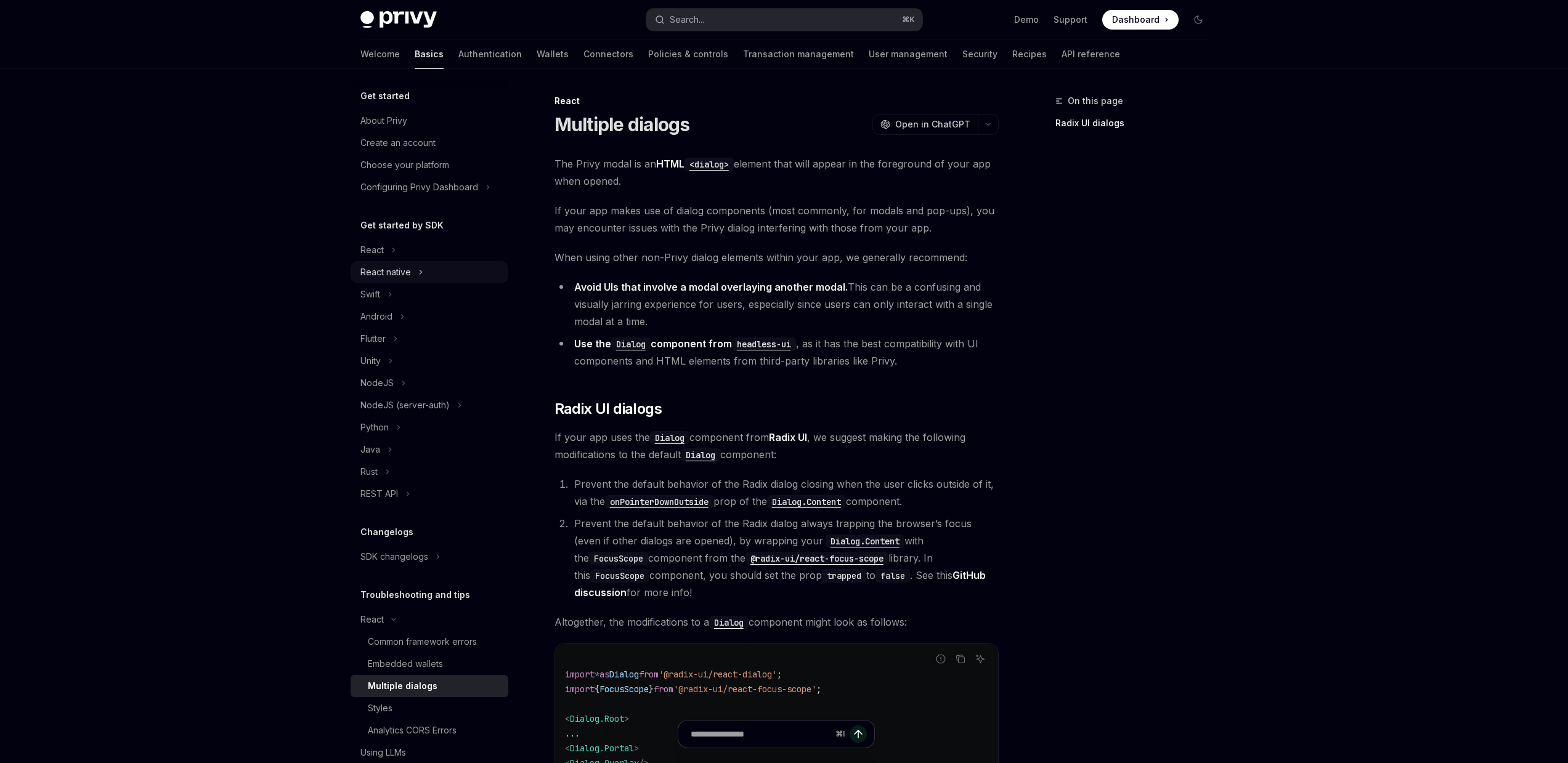
click at [454, 273] on button "React native" at bounding box center [429, 272] width 158 height 22
type textarea "*"
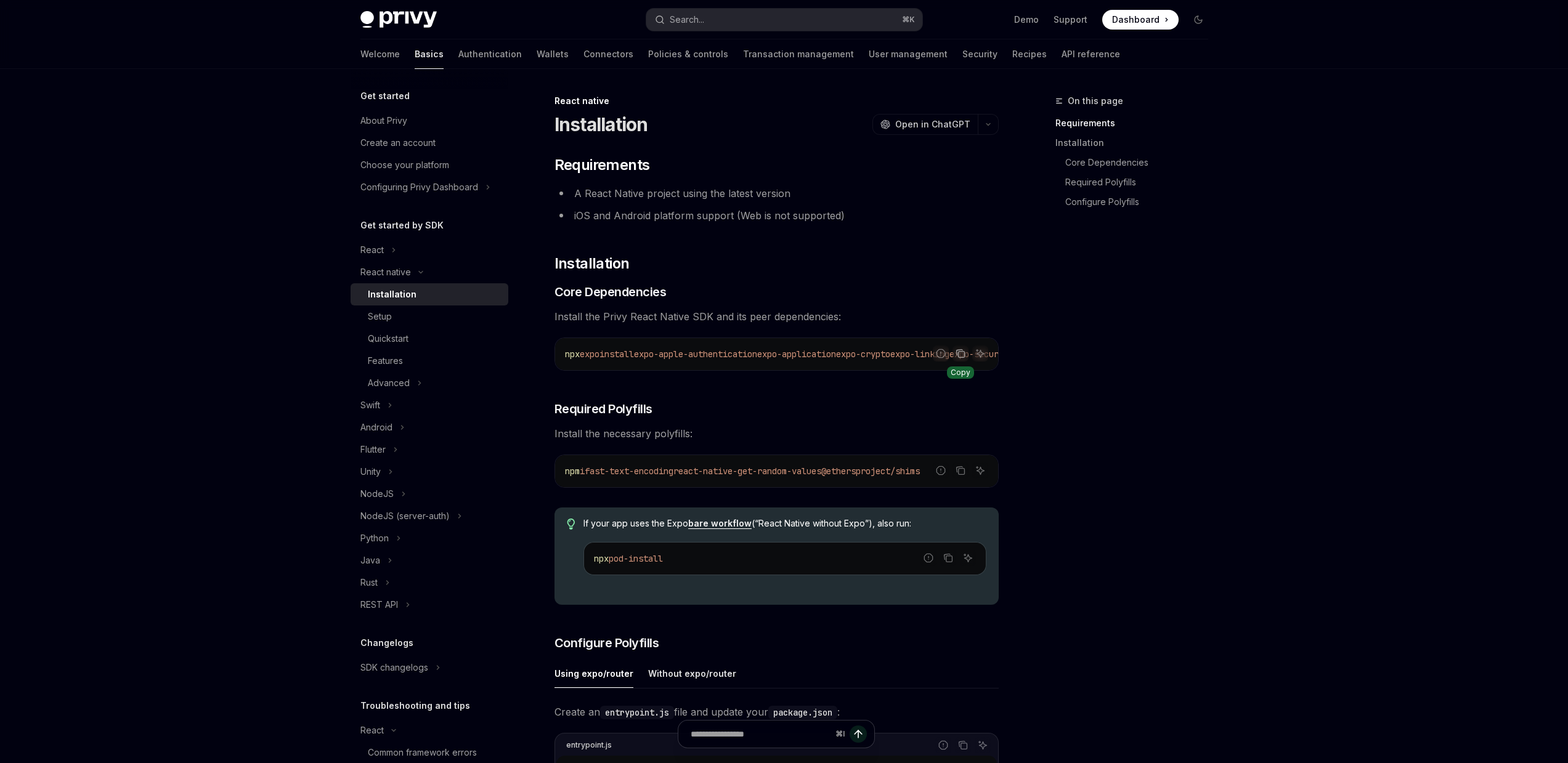
click at [961, 356] on icon "Copy the contents from the code block" at bounding box center [960, 353] width 9 height 9
click at [956, 472] on icon "Copy the contents from the code block" at bounding box center [960, 469] width 6 height 6
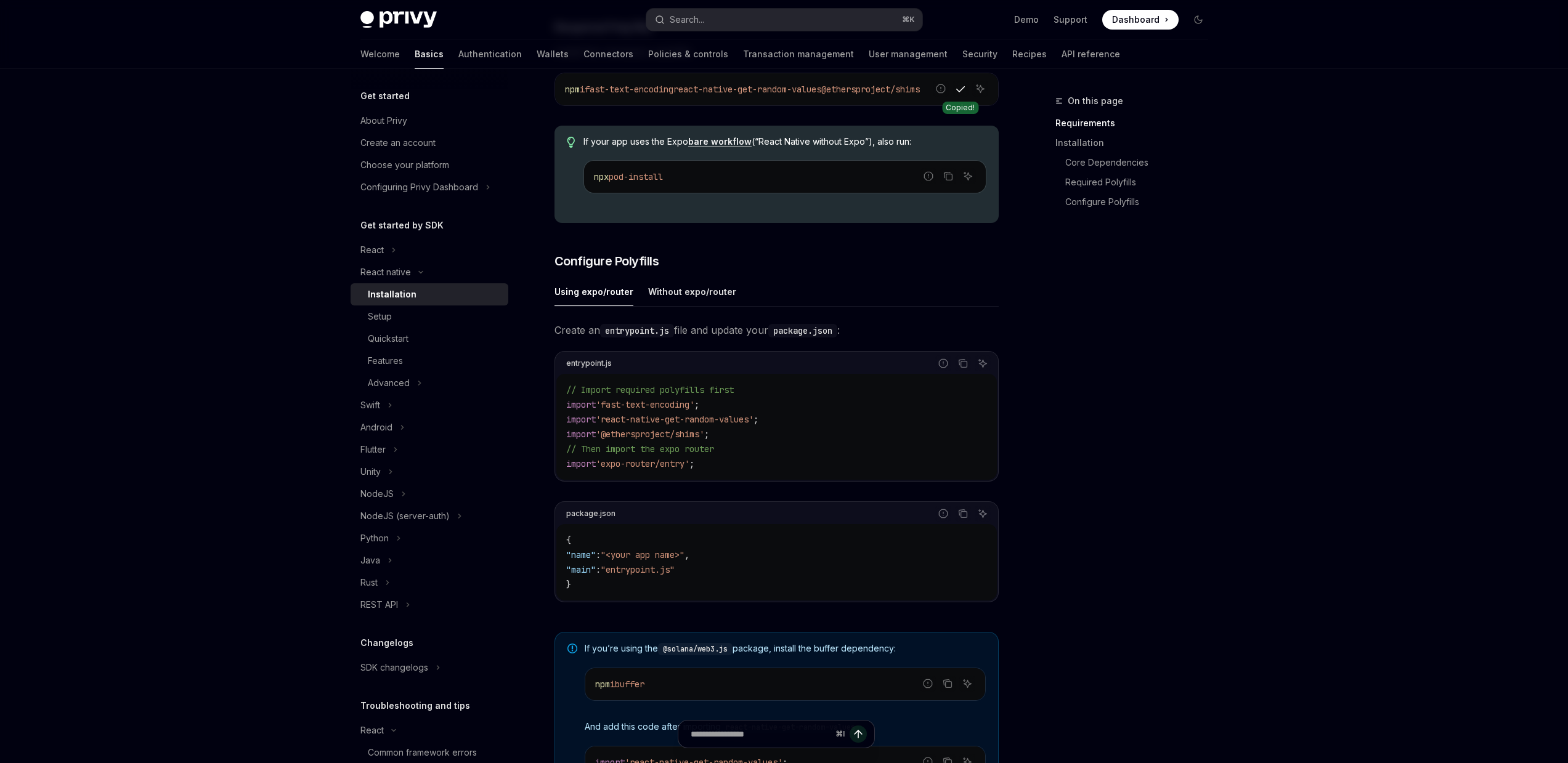
scroll to position [383, 0]
click at [693, 268] on h3 "​ Configure Polyfills" at bounding box center [777, 260] width 444 height 17
click at [691, 292] on div "Without expo/router" at bounding box center [692, 290] width 88 height 29
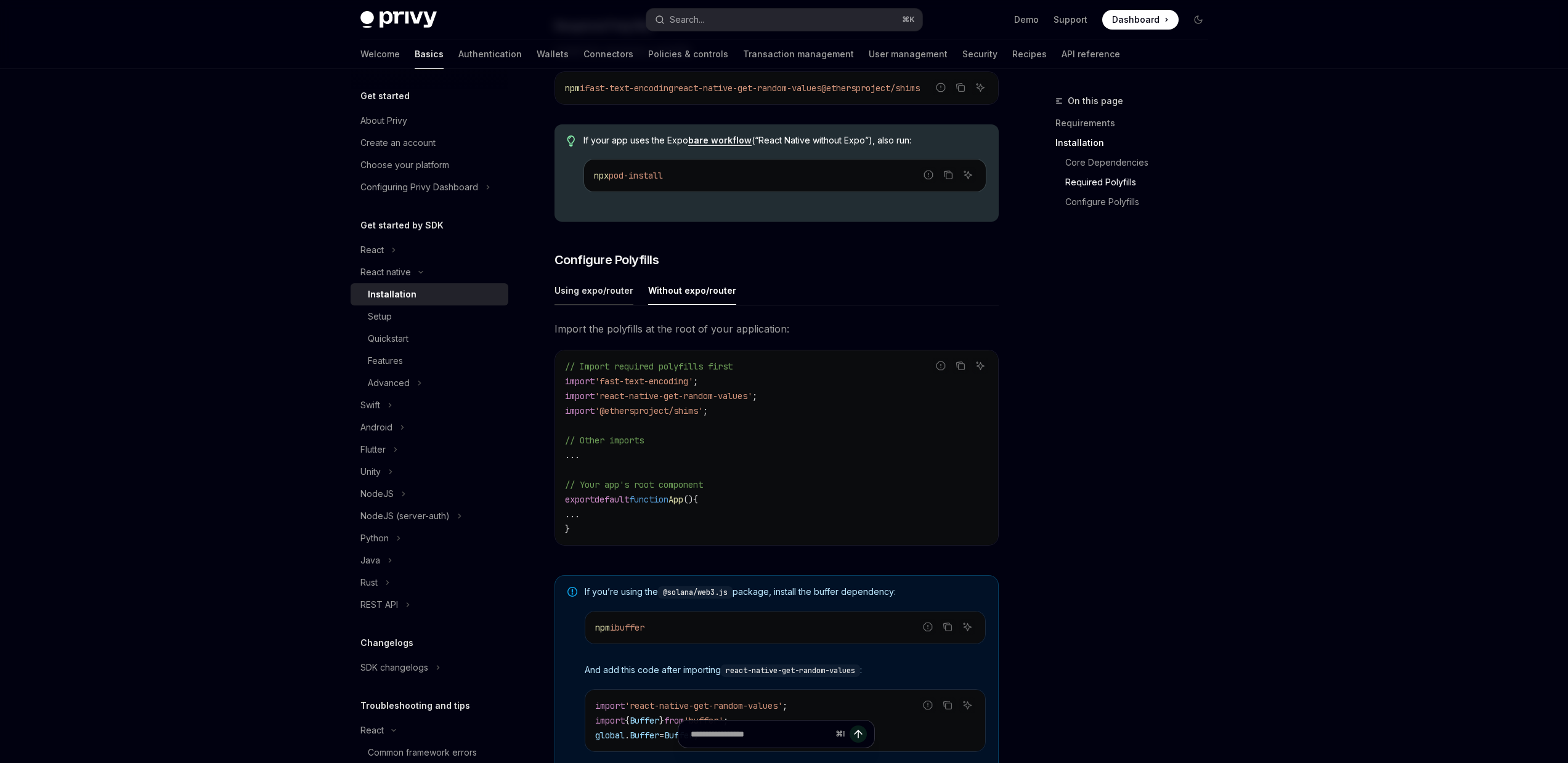
click at [604, 294] on div "Using expo/router" at bounding box center [594, 290] width 79 height 29
type textarea "*"
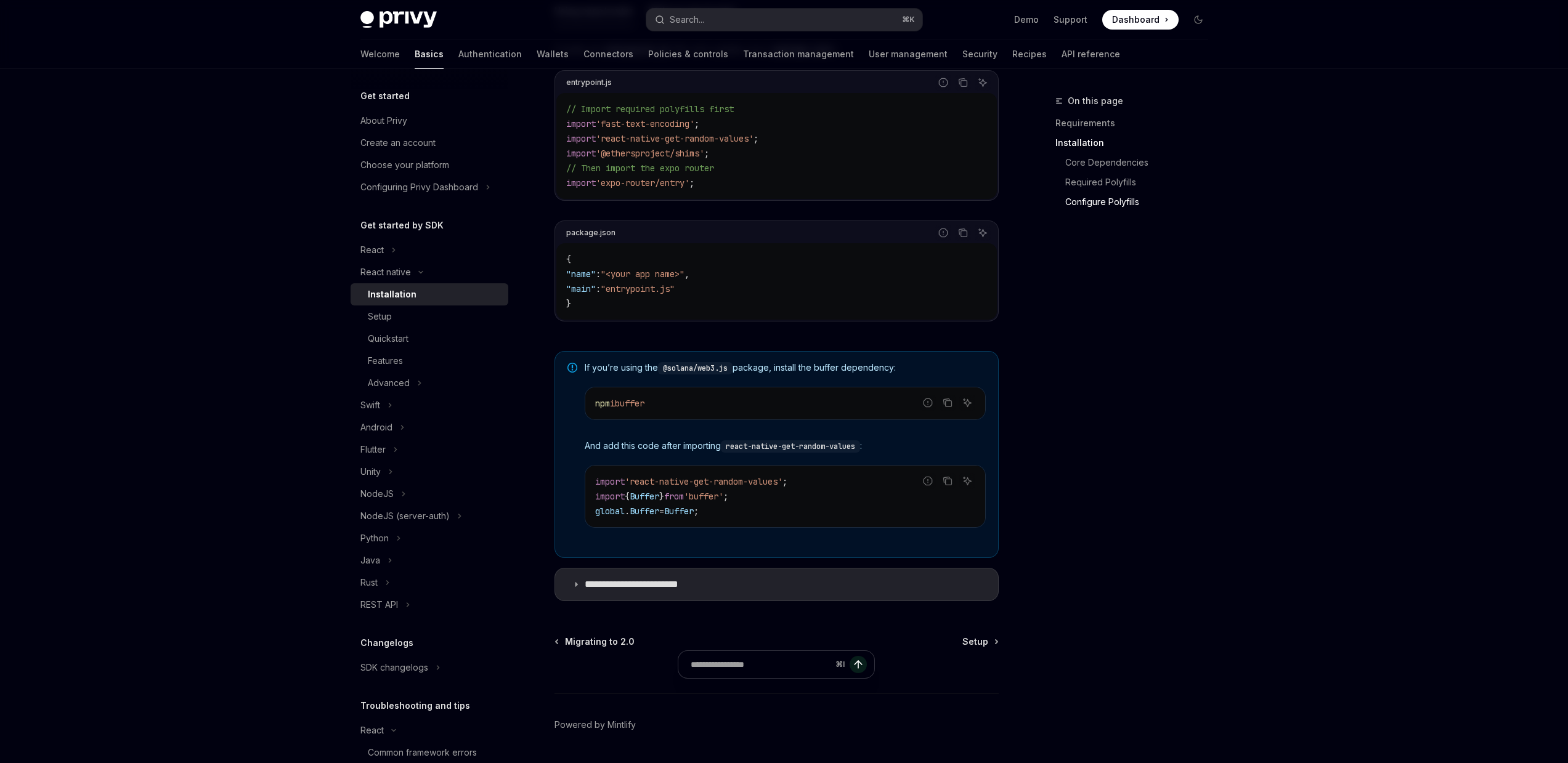
scroll to position [705, 0]
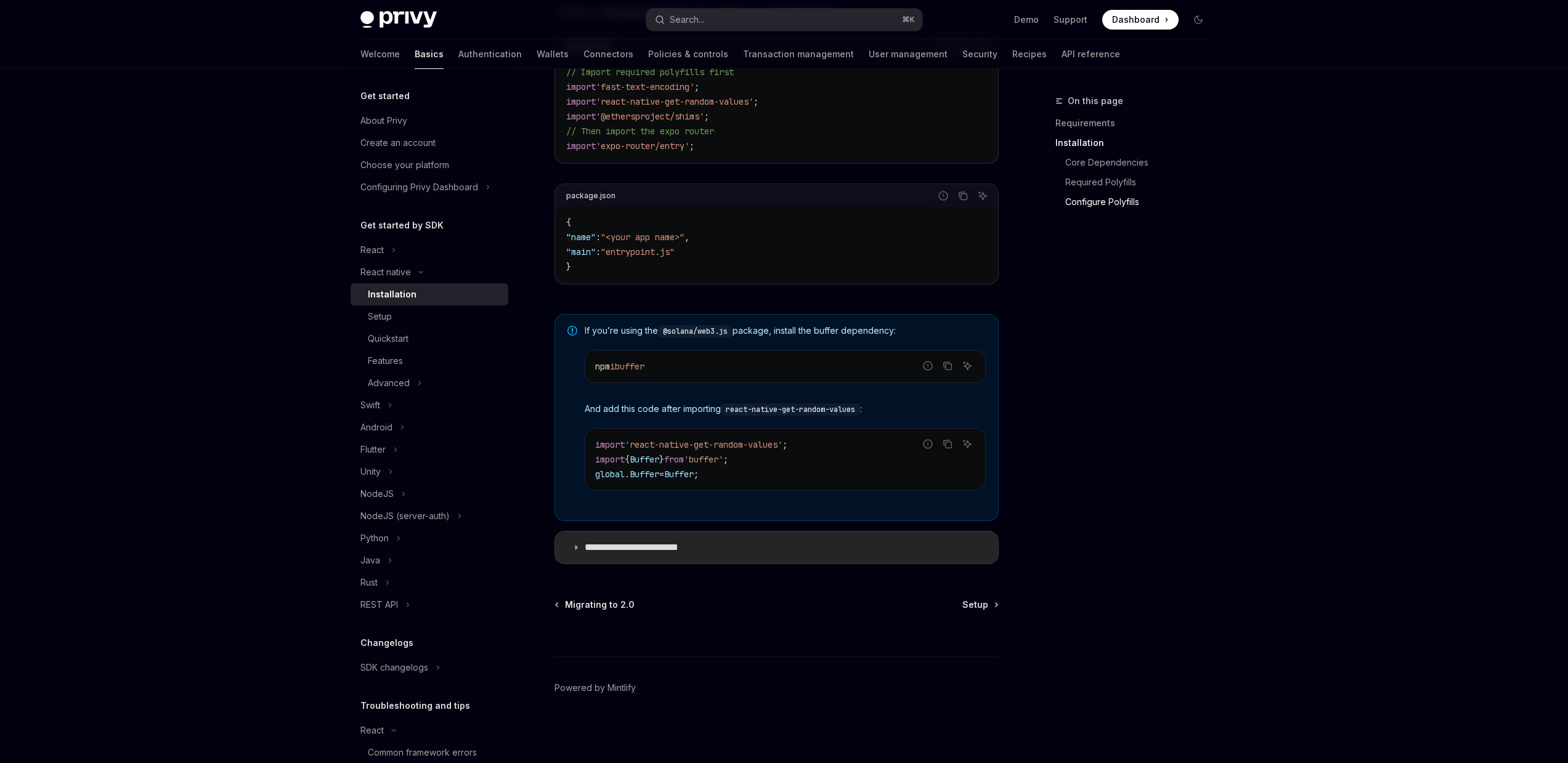
click at [669, 542] on p "**********" at bounding box center [644, 548] width 119 height 13
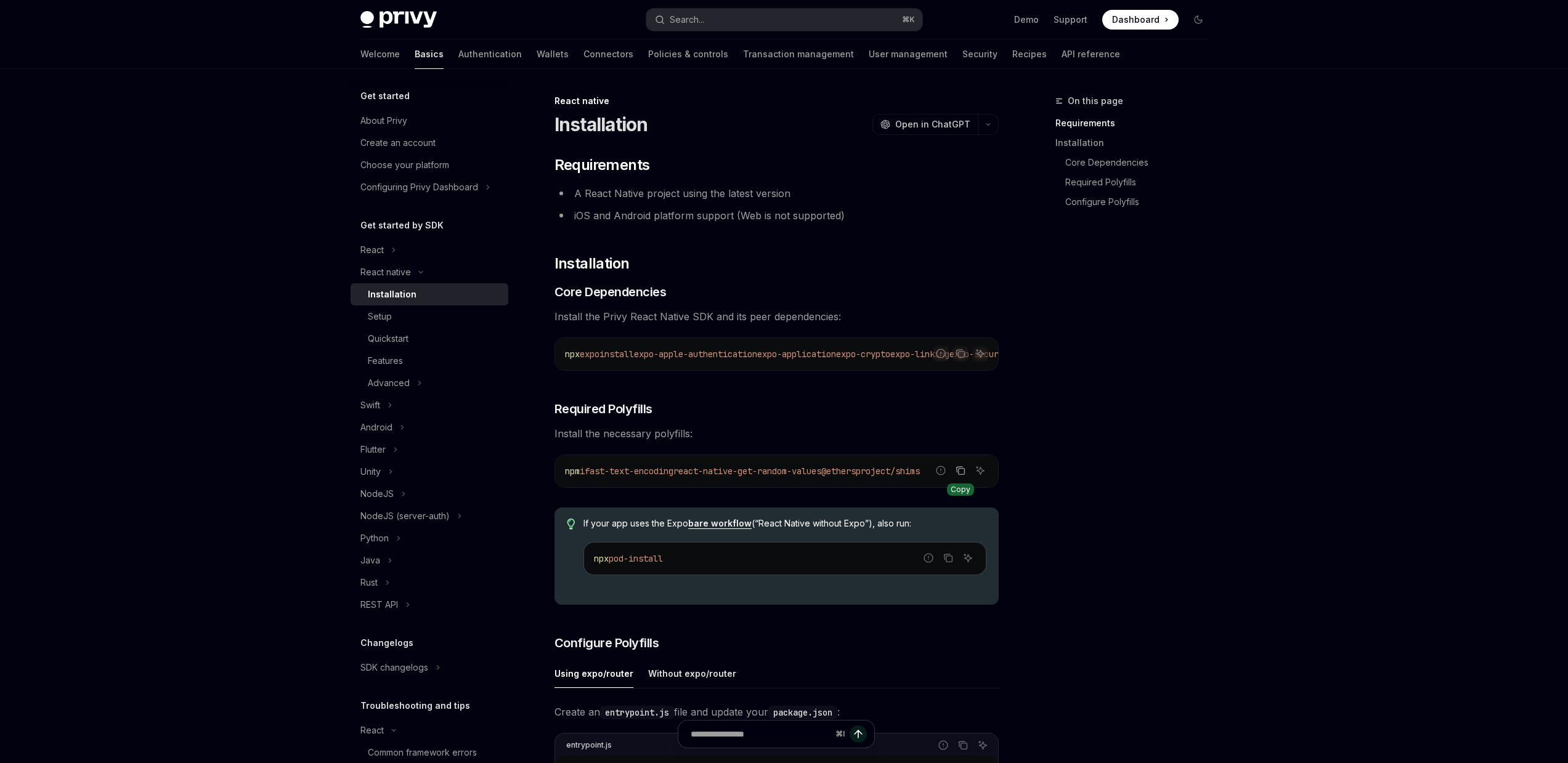
click at [962, 476] on icon "Copy the contents from the code block" at bounding box center [960, 470] width 9 height 9
click at [473, 308] on link "Setup" at bounding box center [429, 316] width 158 height 22
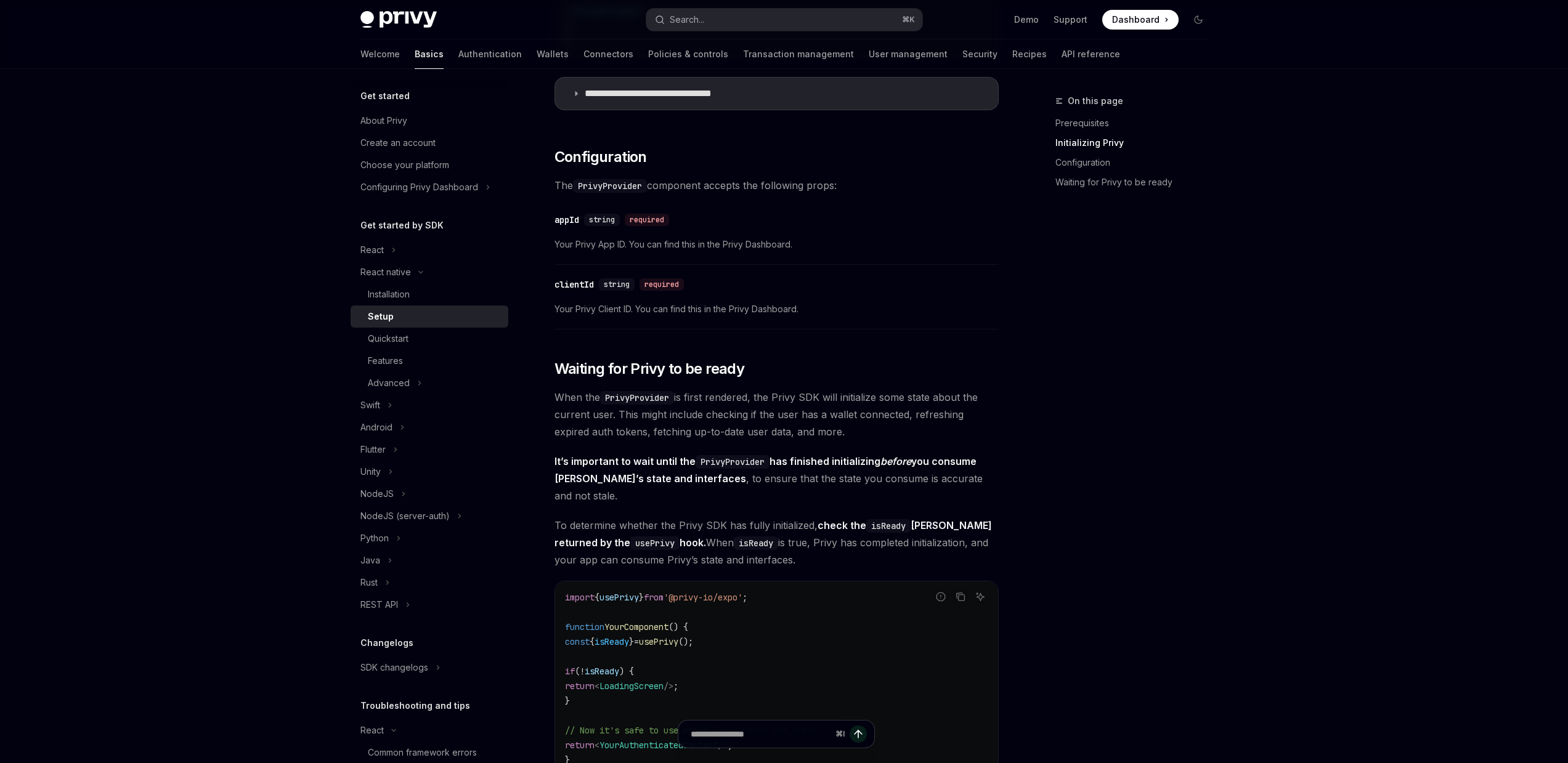
scroll to position [340, 0]
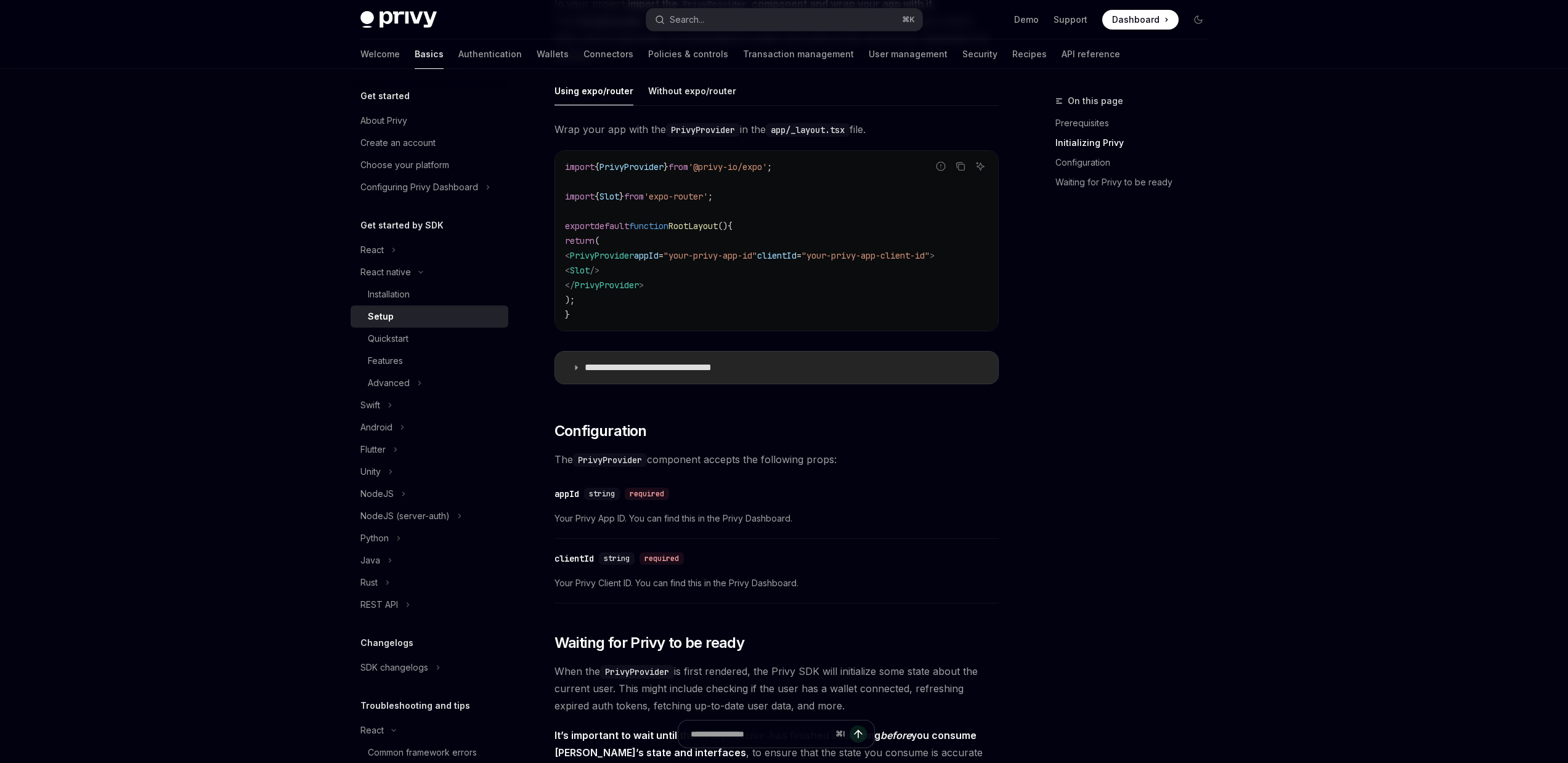
click at [769, 383] on summary "**********" at bounding box center [777, 368] width 443 height 32
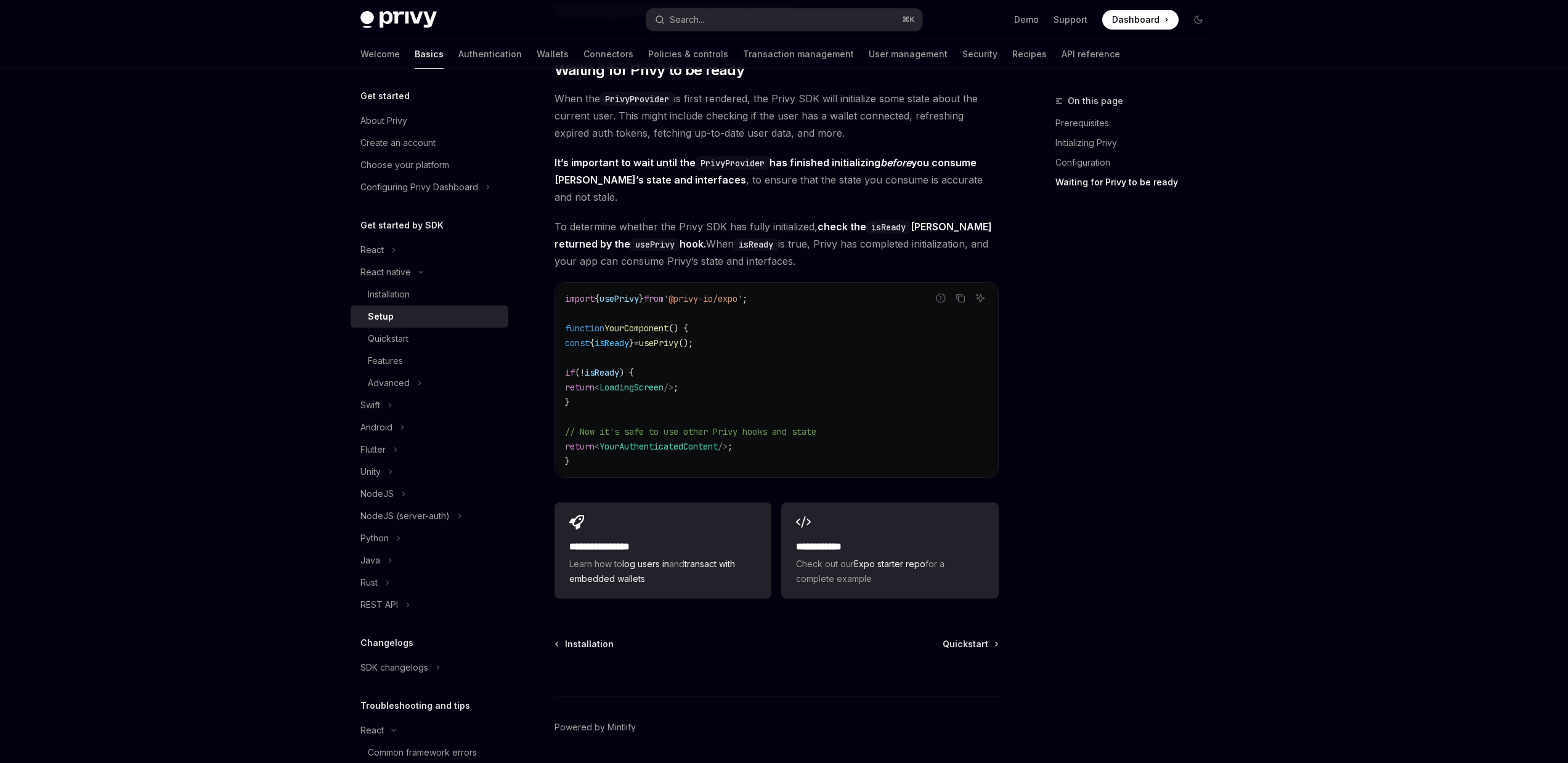
scroll to position [1683, 0]
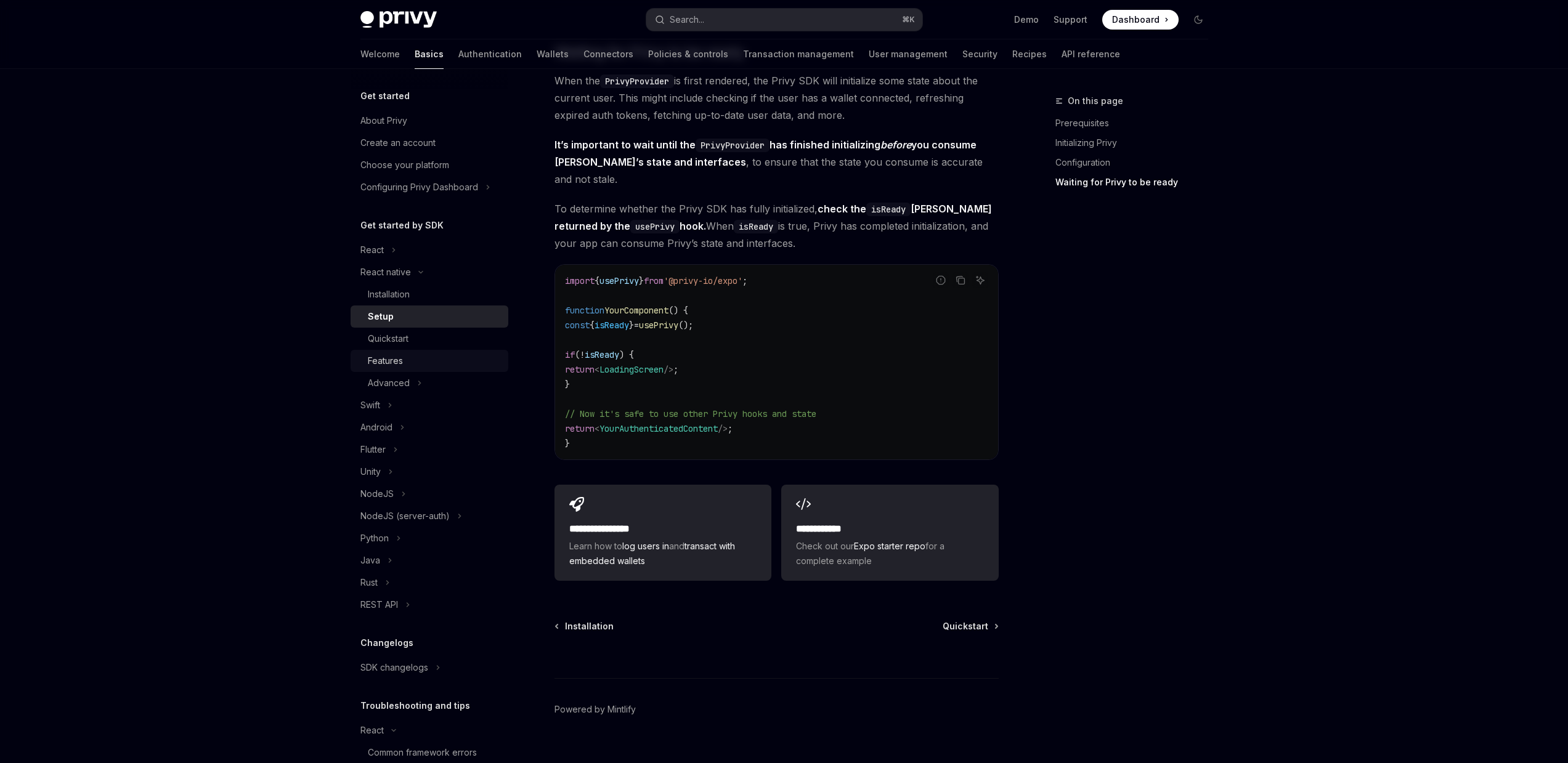
click at [474, 356] on div "Features" at bounding box center [434, 361] width 133 height 15
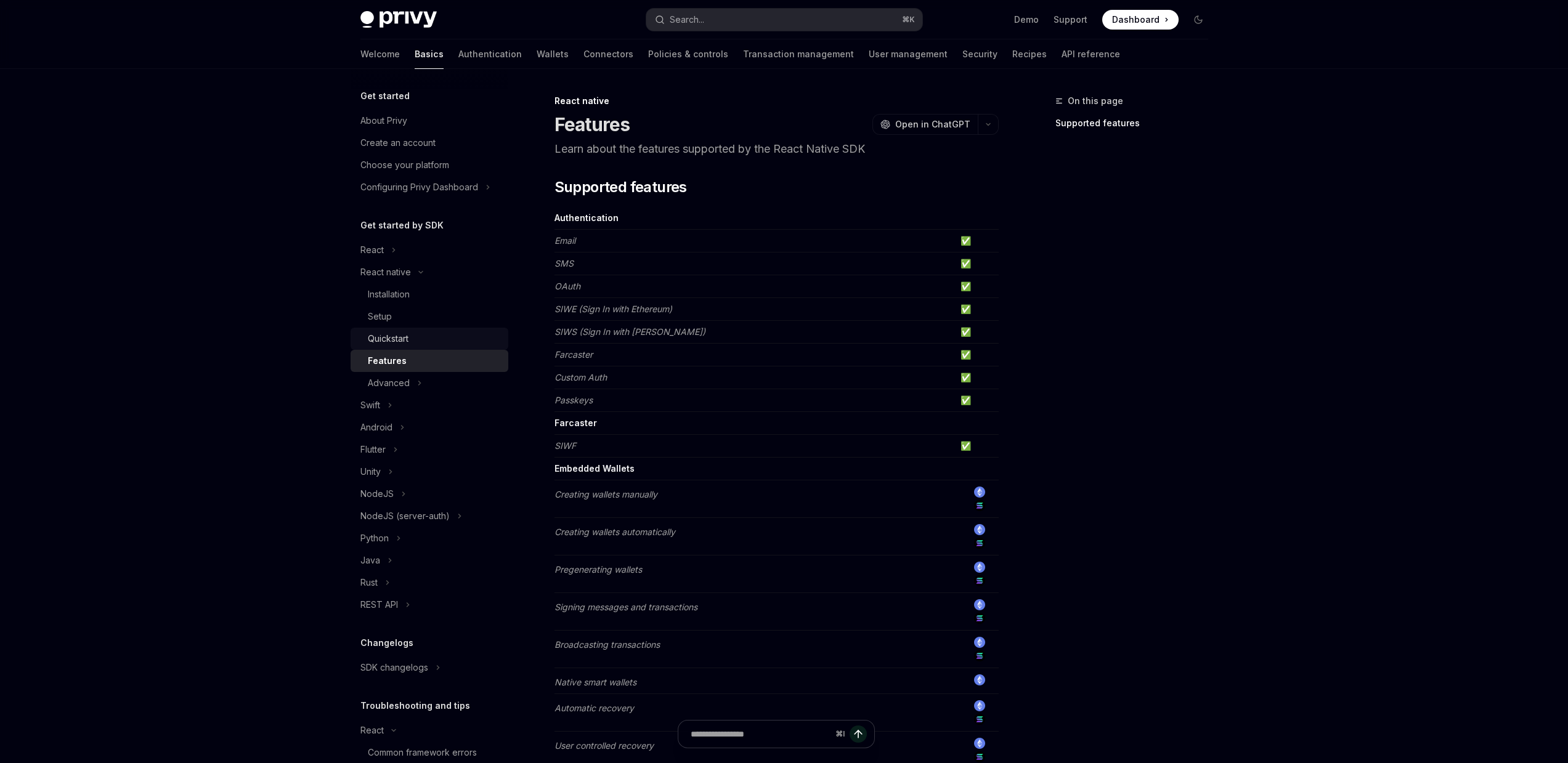
click at [474, 342] on div "Quickstart" at bounding box center [434, 338] width 133 height 15
type textarea "*"
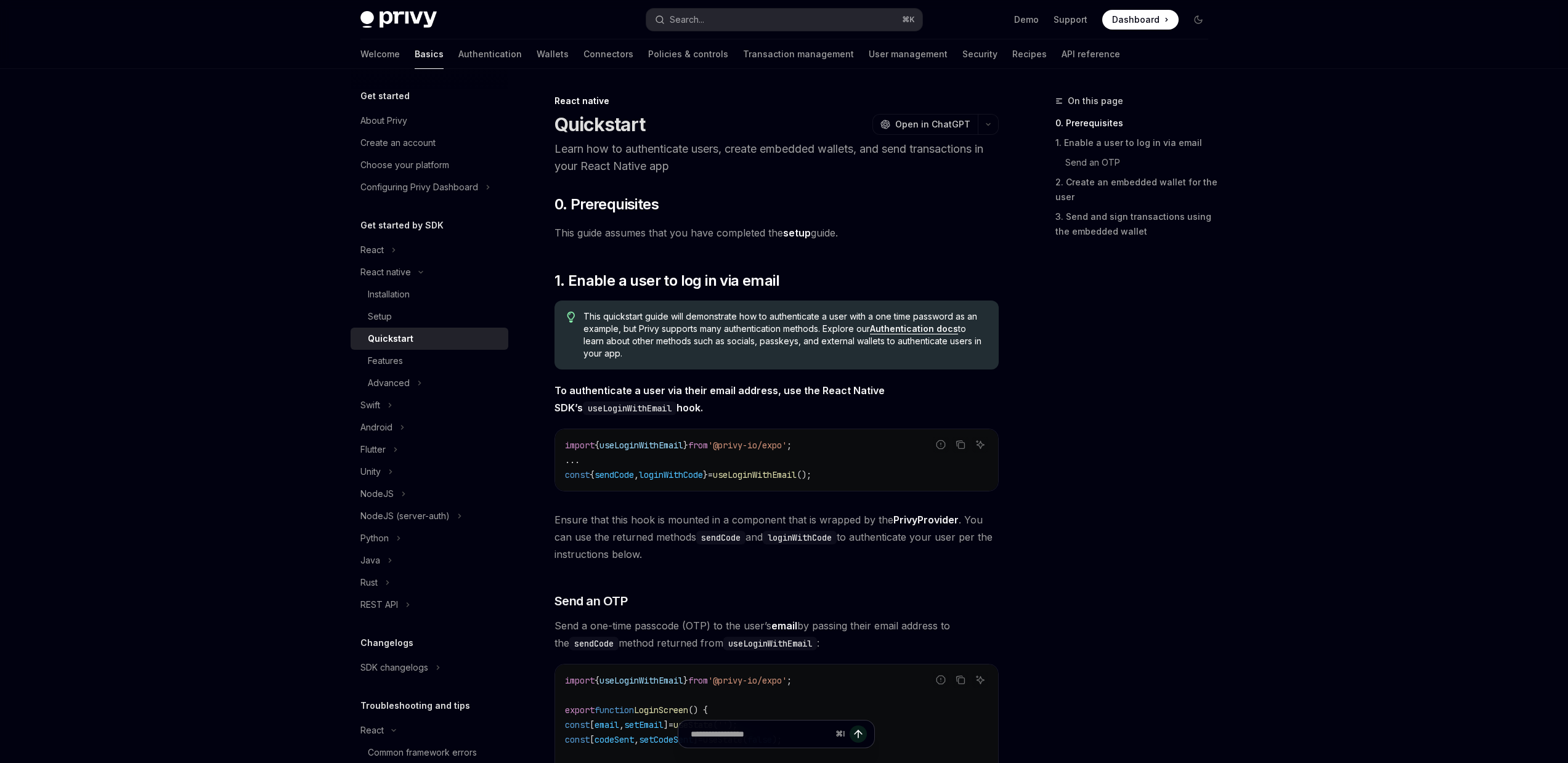
click at [797, 234] on link "setup" at bounding box center [796, 233] width 28 height 13
click at [797, 235] on link "setup" at bounding box center [796, 233] width 28 height 13
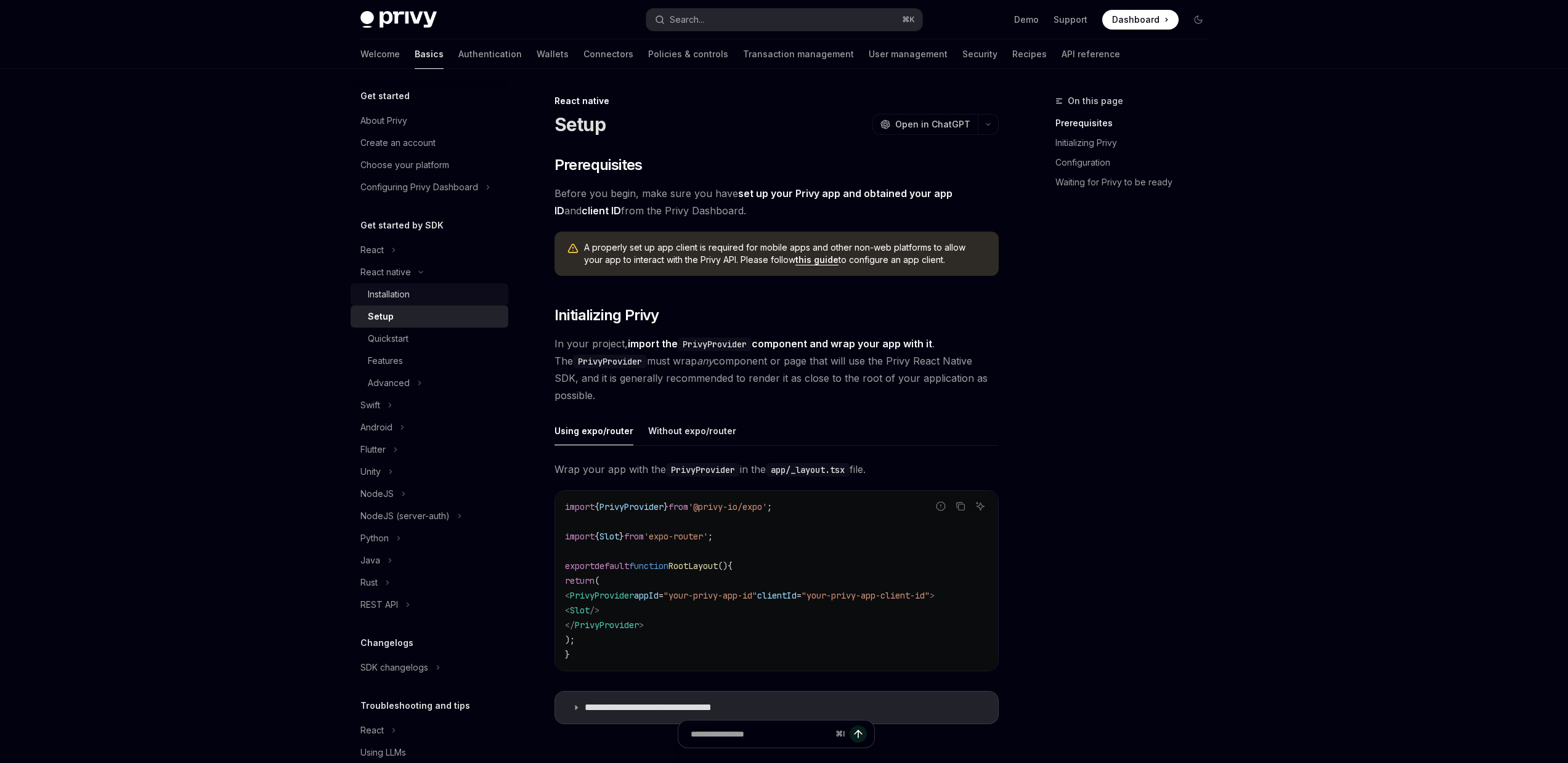
click at [426, 305] on link "Installation" at bounding box center [429, 294] width 158 height 22
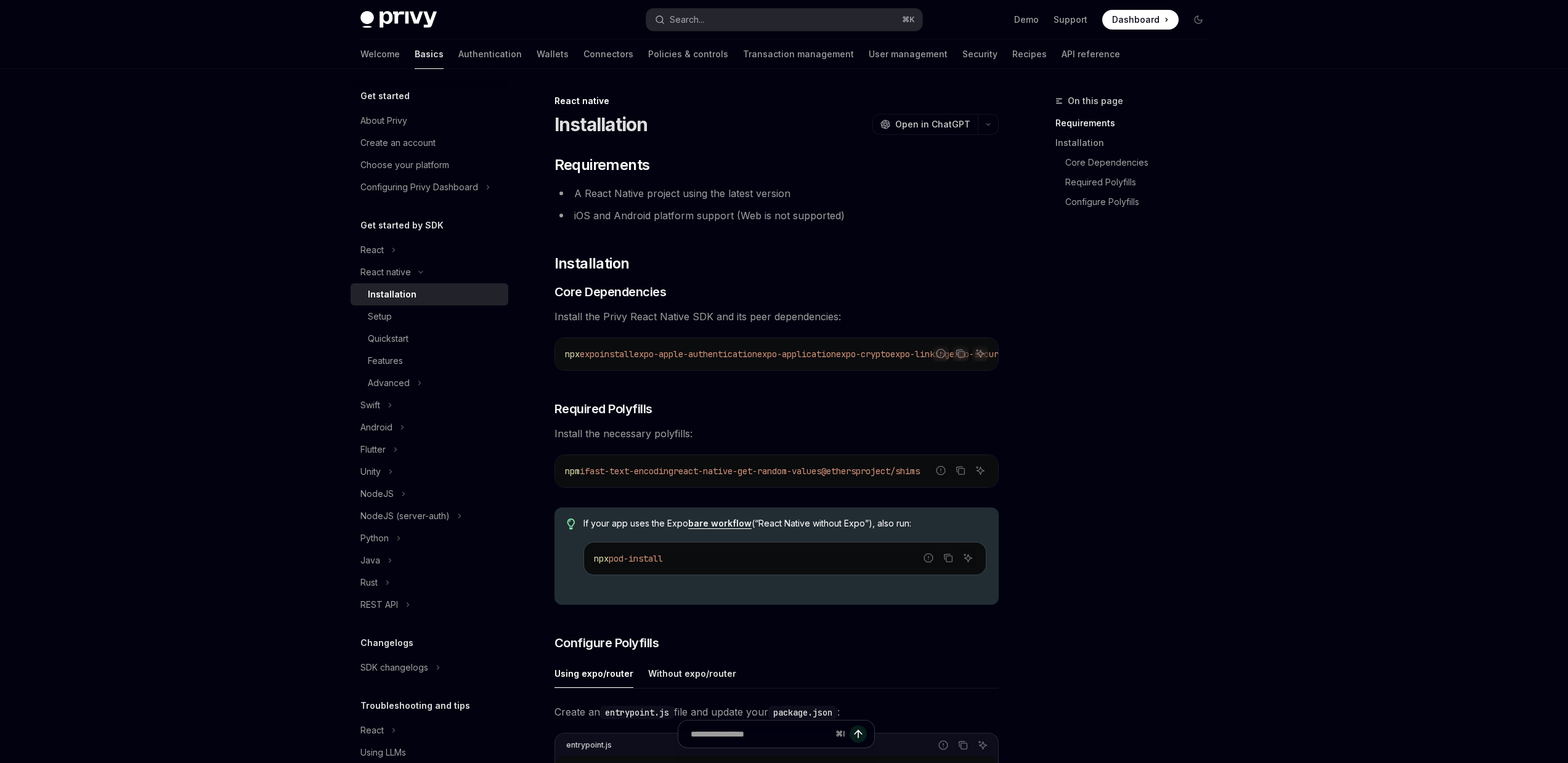
click at [426, 299] on div "Installation" at bounding box center [434, 294] width 133 height 15
type textarea "*"
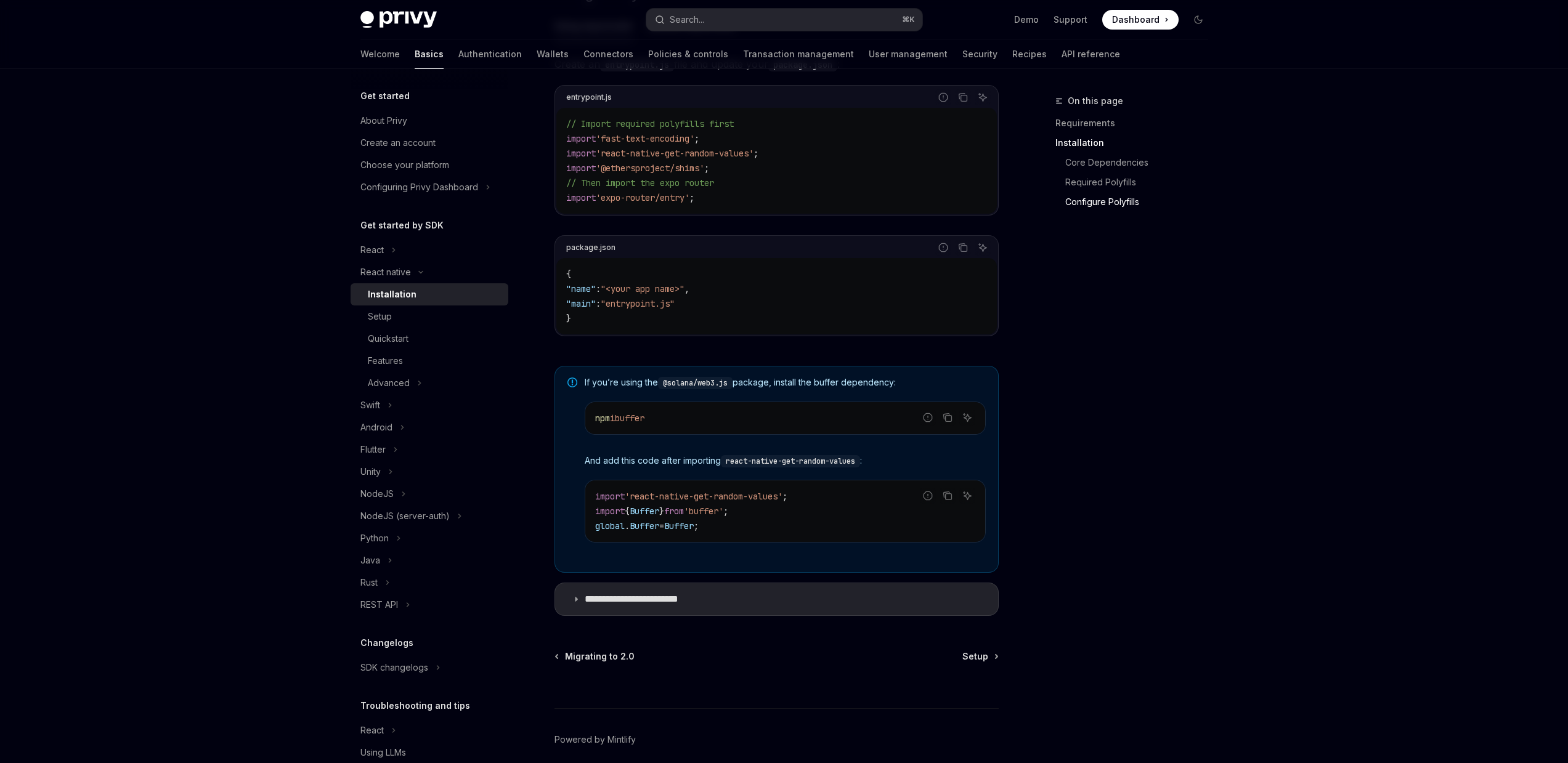
scroll to position [647, 0]
